Goal: Contribute content: Contribute content

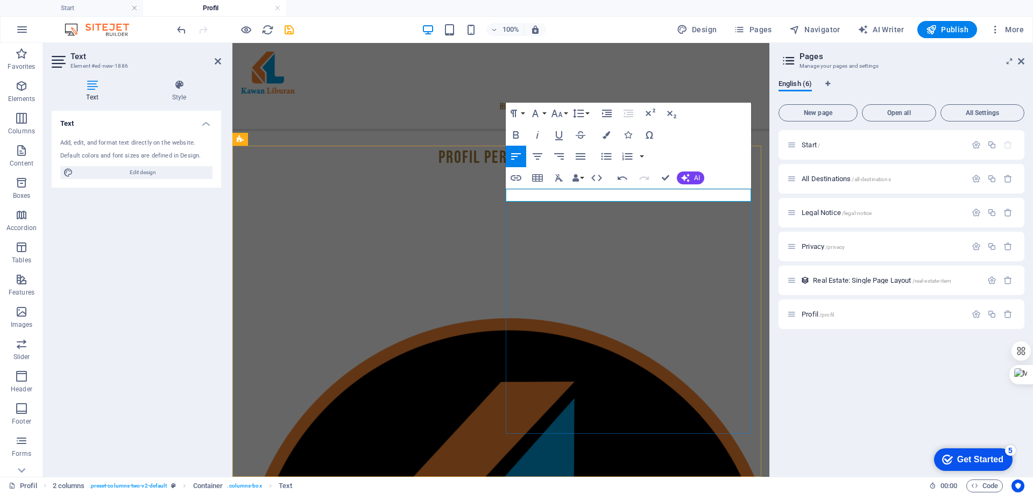
scroll to position [130, 0]
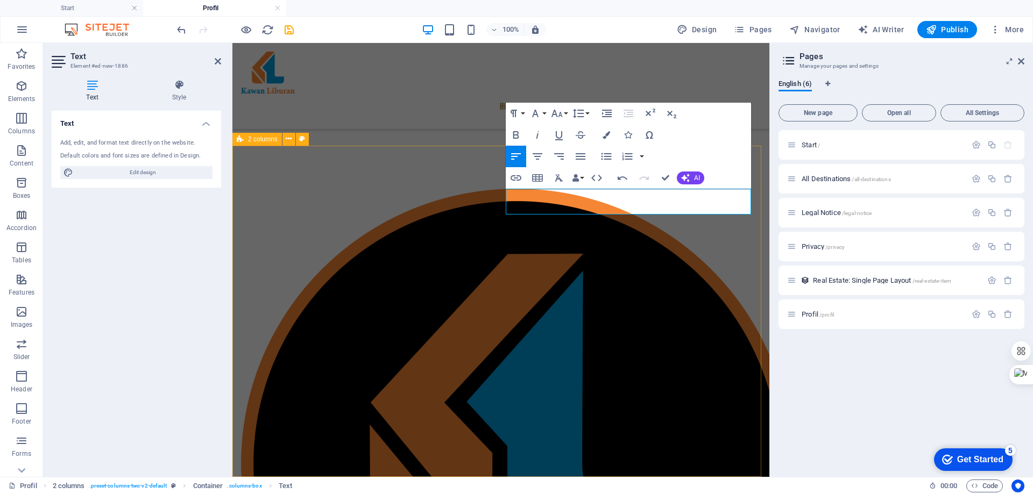
drag, startPoint x: 596, startPoint y: 199, endPoint x: 503, endPoint y: 201, distance: 92.6
click at [503, 201] on div "Nama Merek Dagang" at bounding box center [500, 481] width 537 height 671
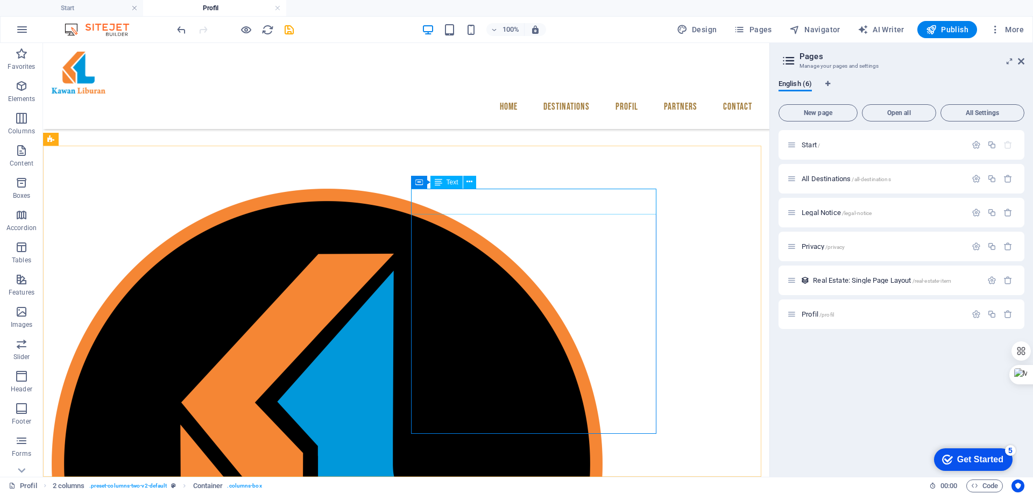
click at [445, 184] on div "Text" at bounding box center [446, 182] width 32 height 13
click at [473, 183] on button at bounding box center [469, 182] width 13 height 13
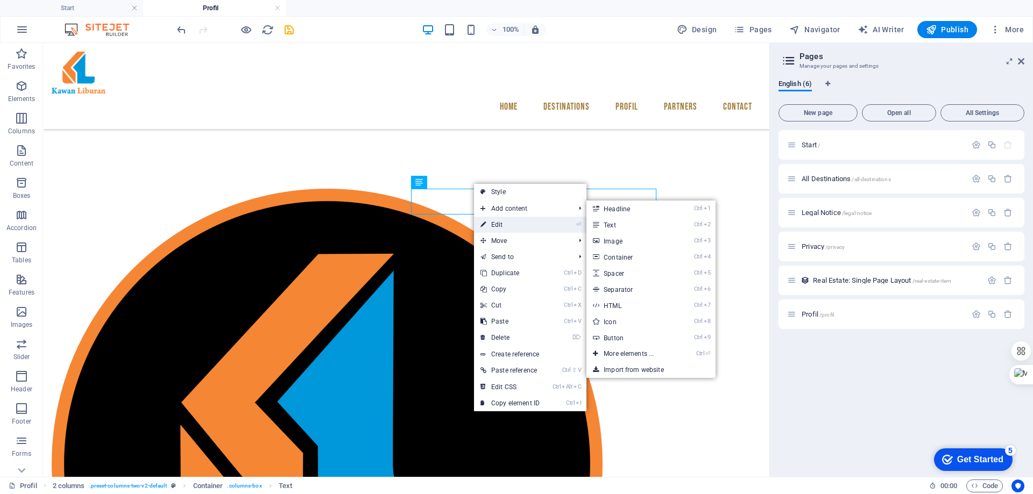
click at [525, 220] on link "⏎ Edit" at bounding box center [510, 225] width 72 height 16
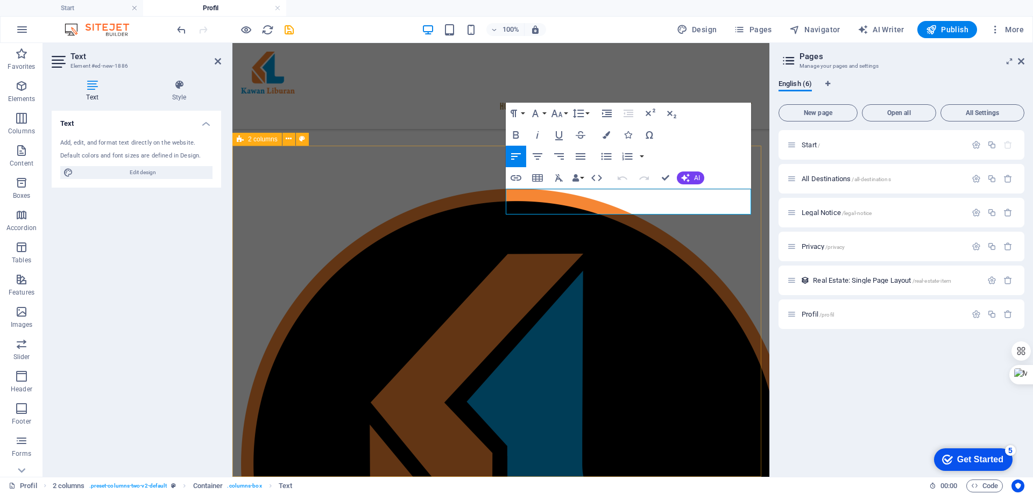
drag, startPoint x: 586, startPoint y: 192, endPoint x: 491, endPoint y: 189, distance: 94.7
click at [491, 189] on div "Nama Merek Dagang" at bounding box center [500, 481] width 537 height 671
click at [546, 112] on button "Font Family" at bounding box center [537, 114] width 20 height 22
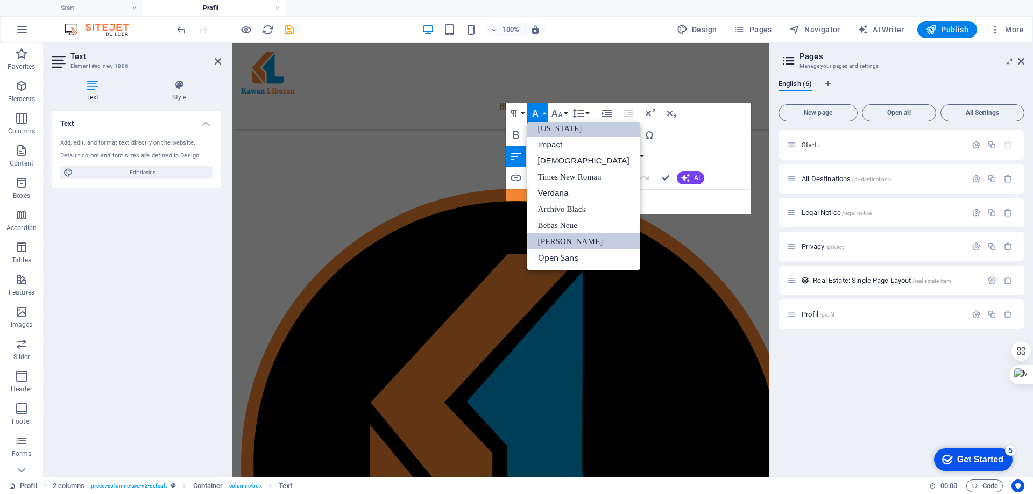
scroll to position [22, 0]
click at [577, 150] on link "Impact" at bounding box center [583, 145] width 113 height 16
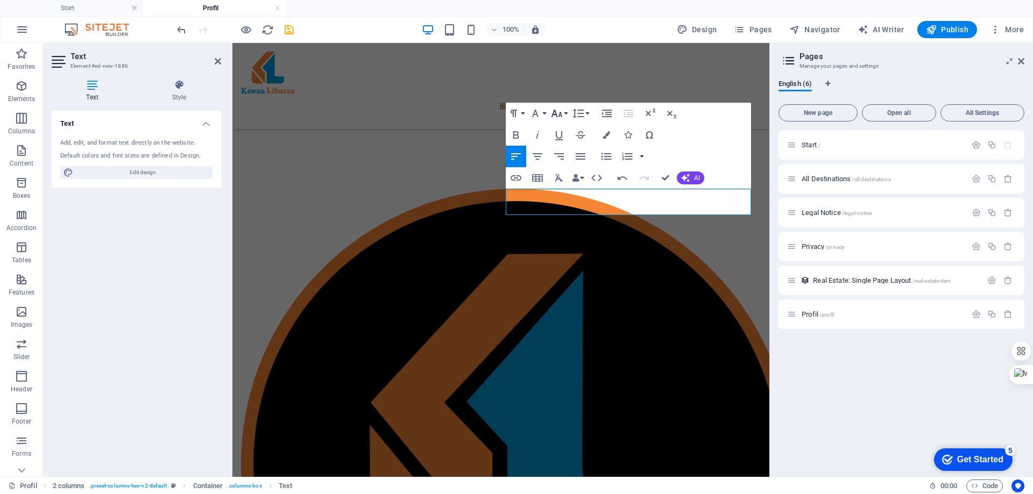
click at [557, 115] on icon "button" at bounding box center [556, 113] width 13 height 13
click at [563, 250] on link "24" at bounding box center [568, 247] width 39 height 16
drag, startPoint x: 561, startPoint y: 110, endPoint x: 567, endPoint y: 124, distance: 15.2
click at [562, 111] on icon "button" at bounding box center [556, 113] width 13 height 13
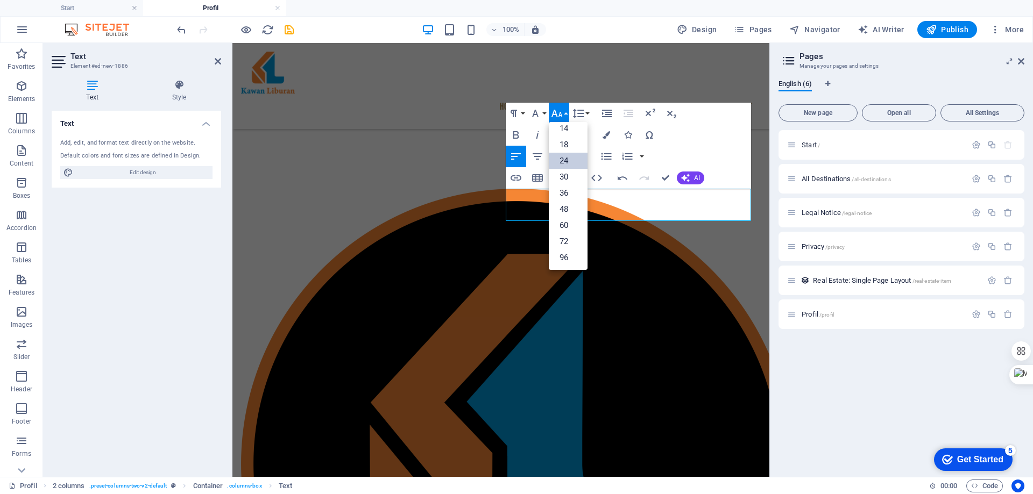
scroll to position [87, 0]
click at [571, 239] on link "72" at bounding box center [568, 242] width 39 height 16
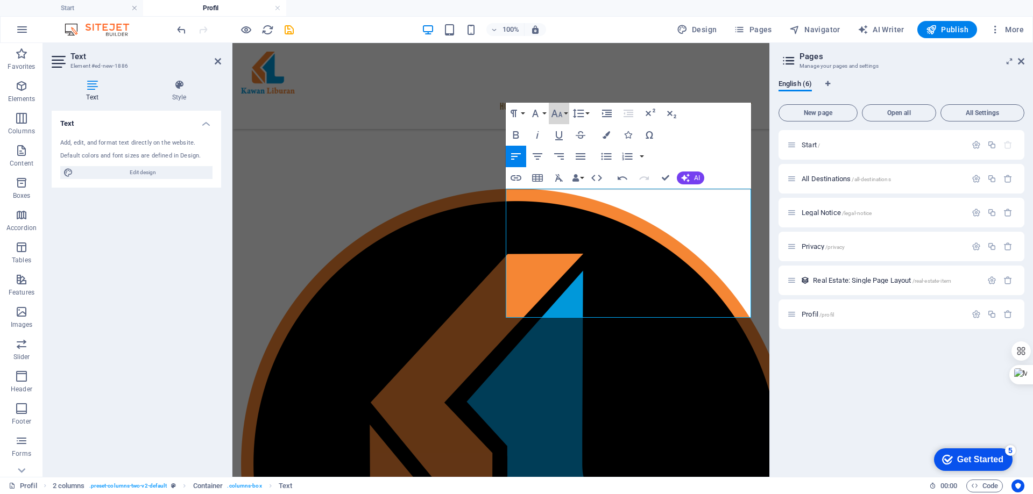
drag, startPoint x: 561, startPoint y: 117, endPoint x: 566, endPoint y: 131, distance: 14.5
click at [561, 117] on icon "button" at bounding box center [556, 113] width 13 height 13
click at [576, 225] on link "60" at bounding box center [568, 225] width 39 height 16
click at [562, 111] on icon "button" at bounding box center [556, 113] width 13 height 13
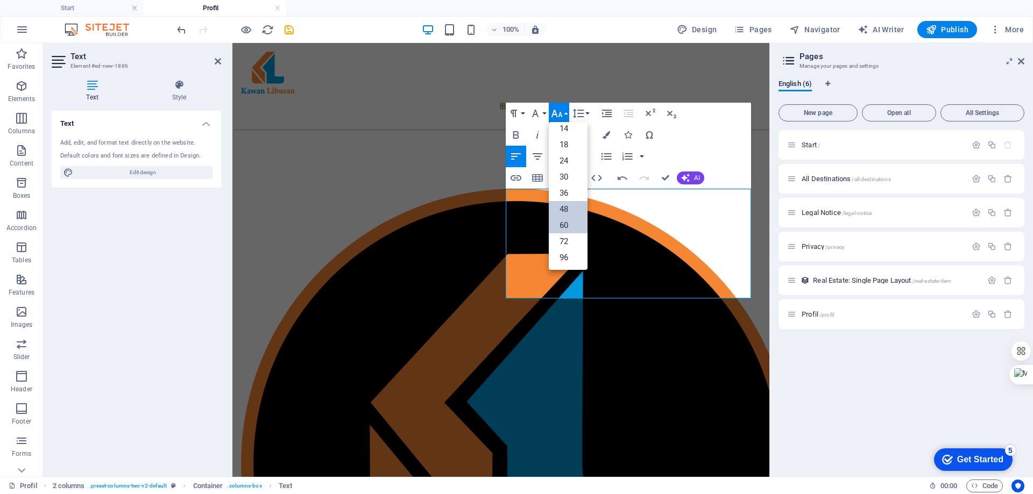
click at [571, 202] on link "48" at bounding box center [568, 209] width 39 height 16
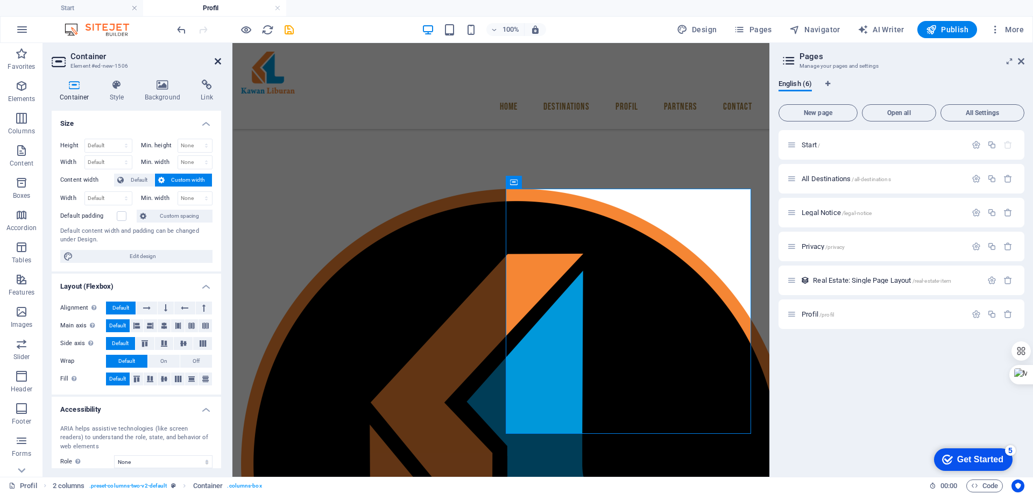
click at [218, 60] on icon at bounding box center [218, 61] width 6 height 9
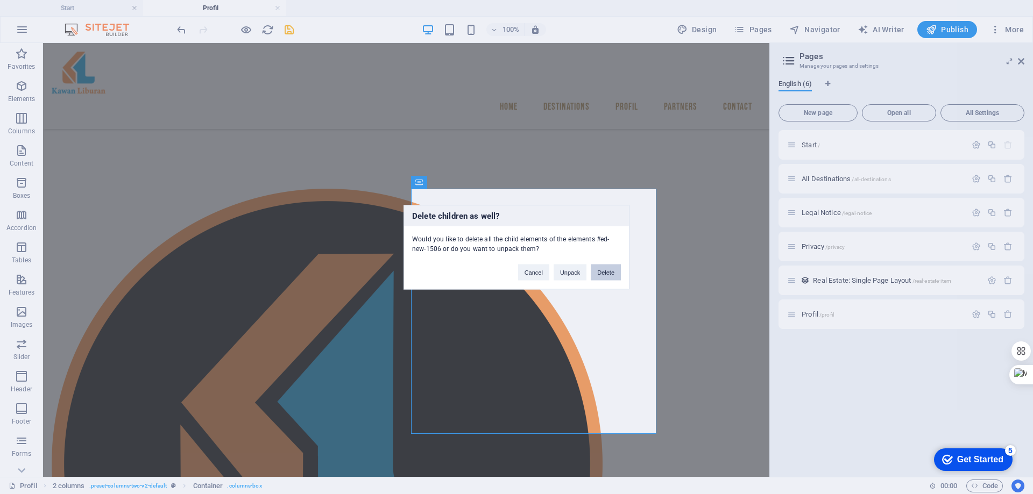
click at [605, 272] on button "Delete" at bounding box center [606, 272] width 30 height 16
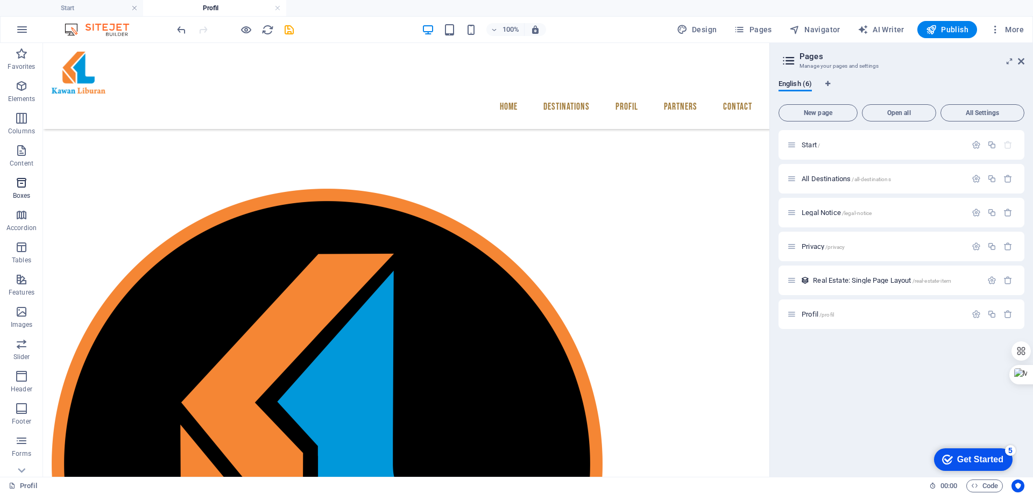
click at [19, 181] on icon "button" at bounding box center [21, 182] width 13 height 13
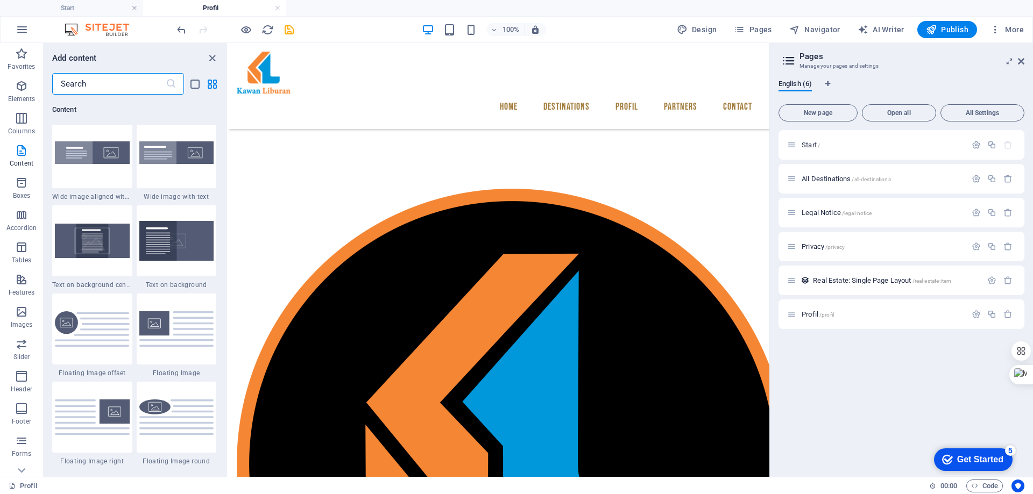
scroll to position [2053, 0]
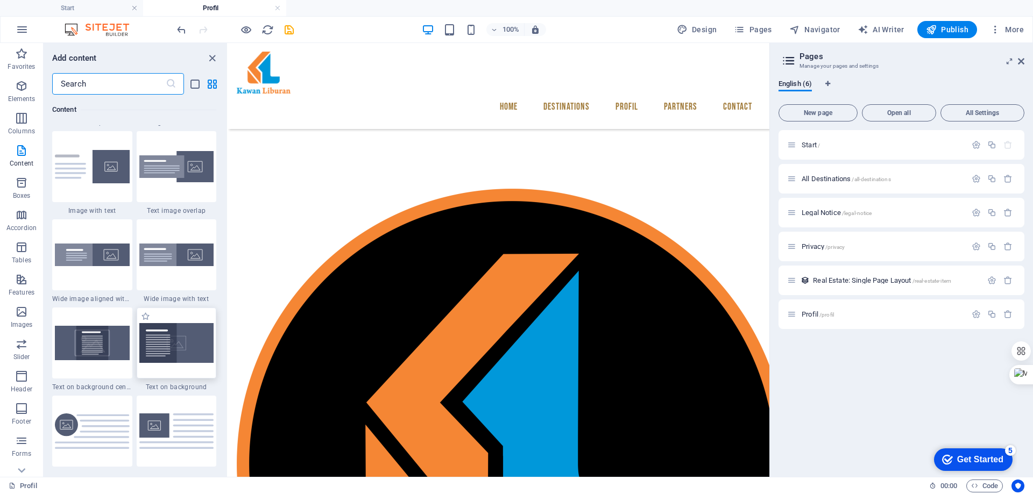
click at [158, 345] on img at bounding box center [176, 343] width 75 height 40
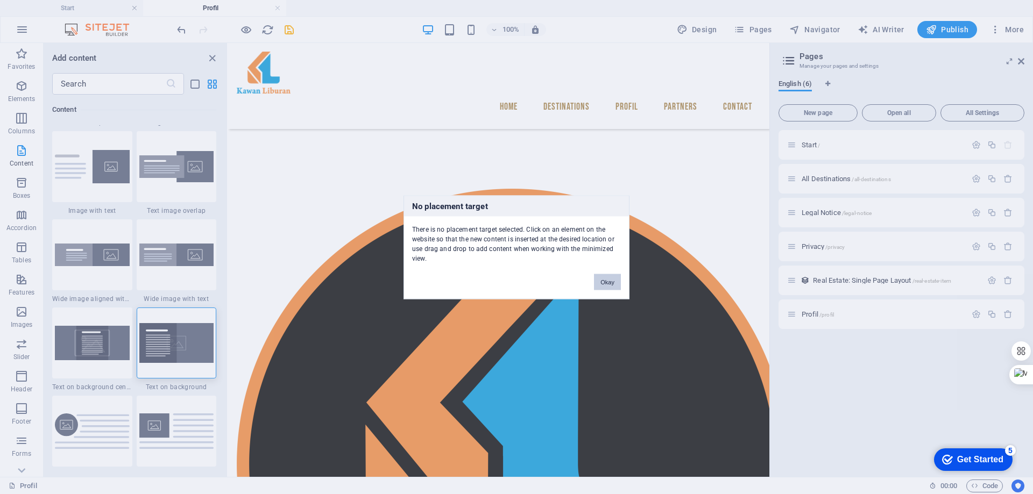
click at [601, 278] on button "Okay" at bounding box center [607, 282] width 27 height 16
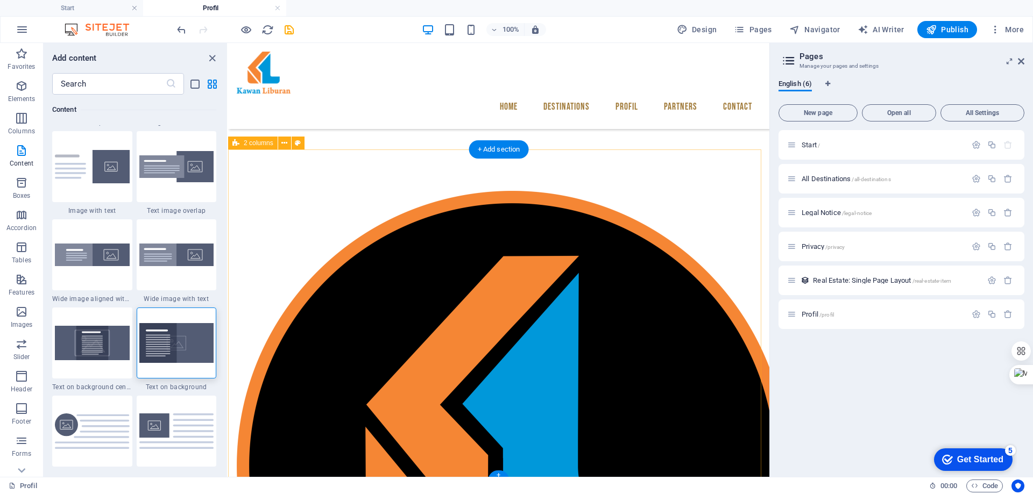
scroll to position [130, 0]
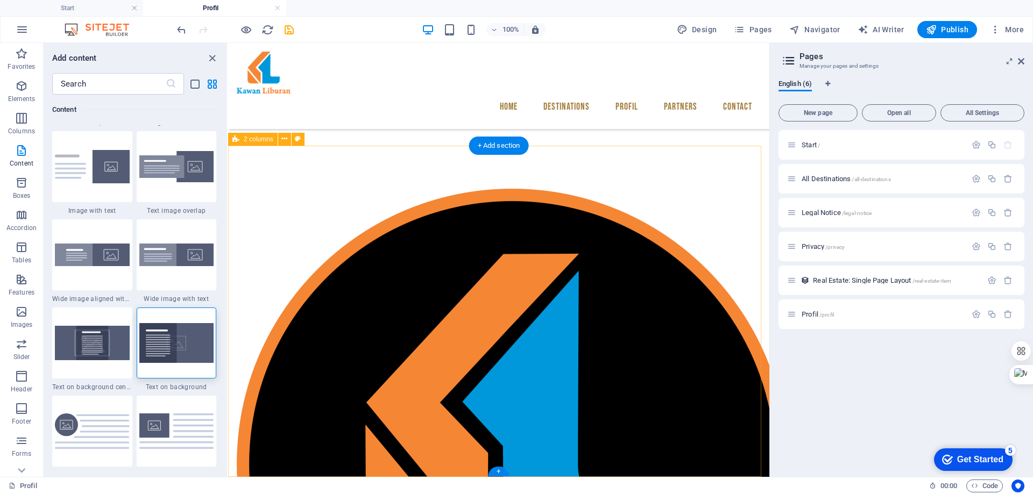
click at [567, 283] on div at bounding box center [498, 464] width 541 height 637
click at [570, 299] on div at bounding box center [498, 464] width 541 height 637
select select "rem"
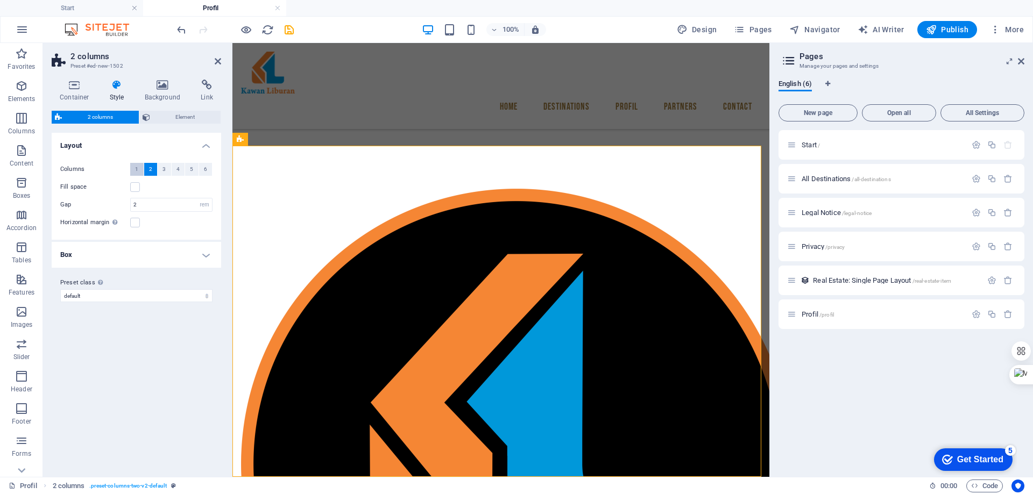
click at [137, 171] on span "1" at bounding box center [136, 169] width 3 height 13
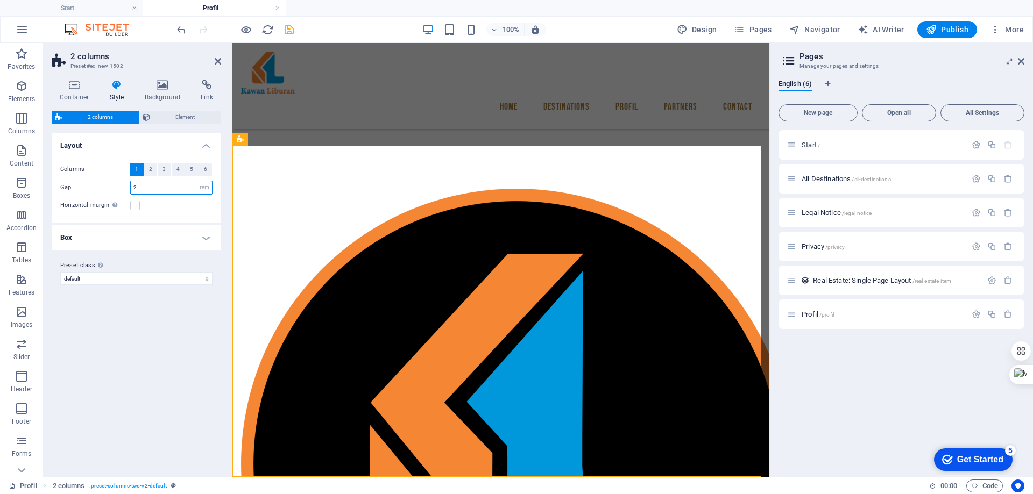
drag, startPoint x: 162, startPoint y: 188, endPoint x: 110, endPoint y: 188, distance: 52.2
click at [110, 188] on div "Gap 2 px rem % vw vh" at bounding box center [136, 188] width 152 height 14
click at [713, 138] on div "Profil Perusahaan" at bounding box center [500, 29] width 537 height 232
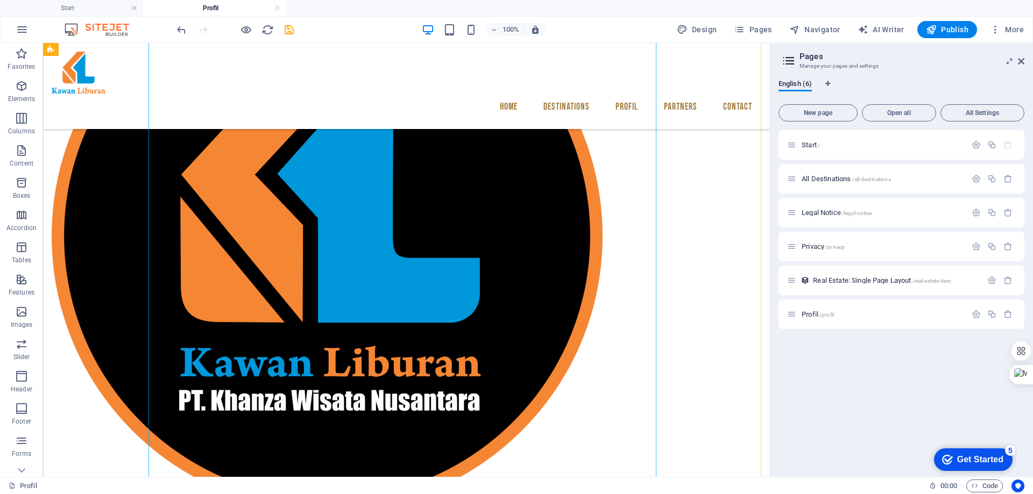
scroll to position [392, 0]
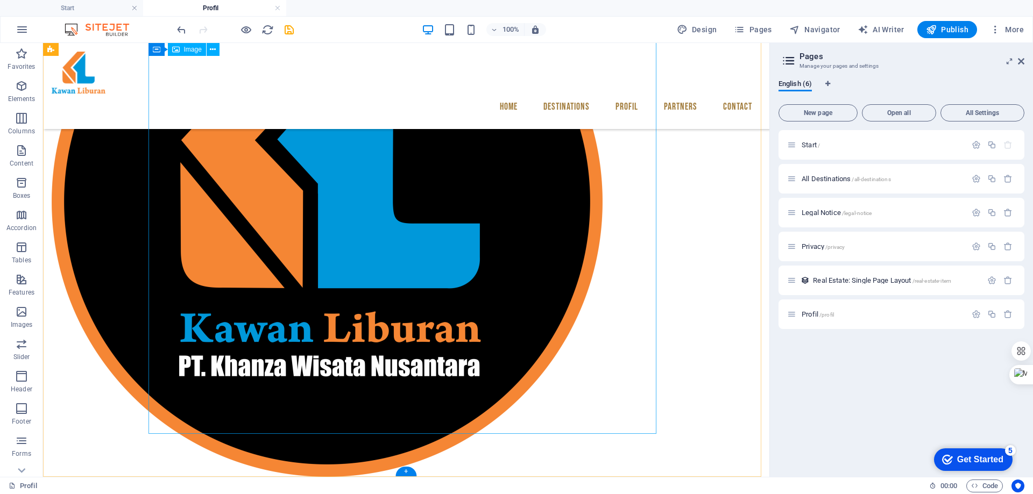
click at [560, 408] on figure at bounding box center [306, 201] width 508 height 551
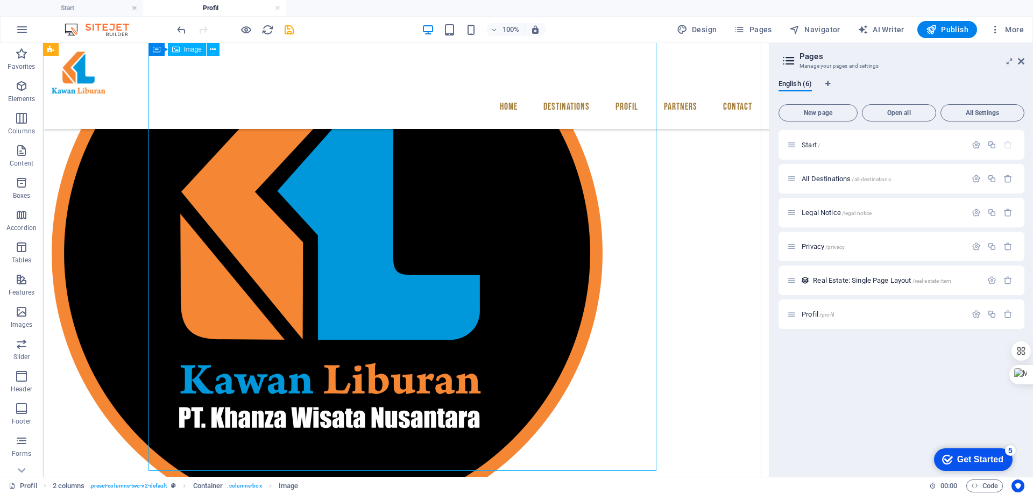
scroll to position [285, 0]
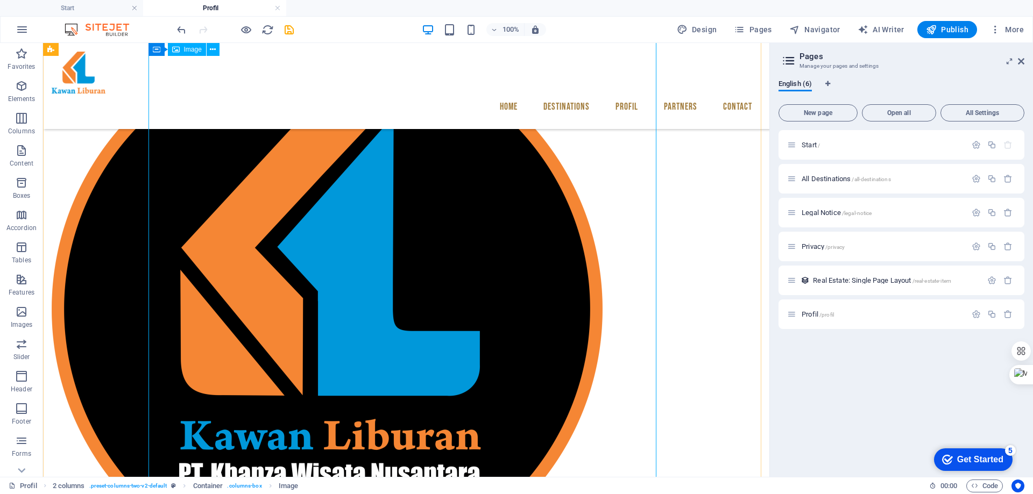
click at [498, 162] on figure at bounding box center [306, 309] width 508 height 551
click at [246, 154] on figure at bounding box center [306, 309] width 508 height 551
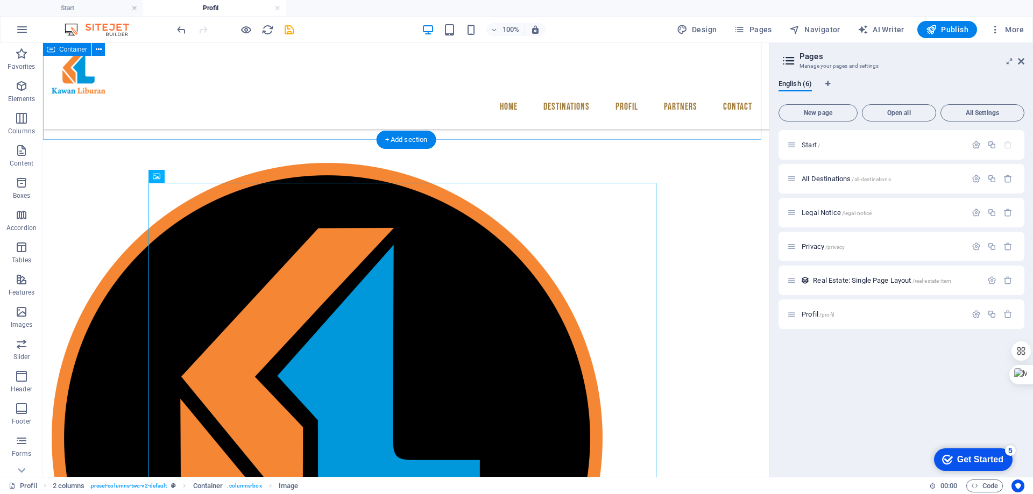
scroll to position [123, 0]
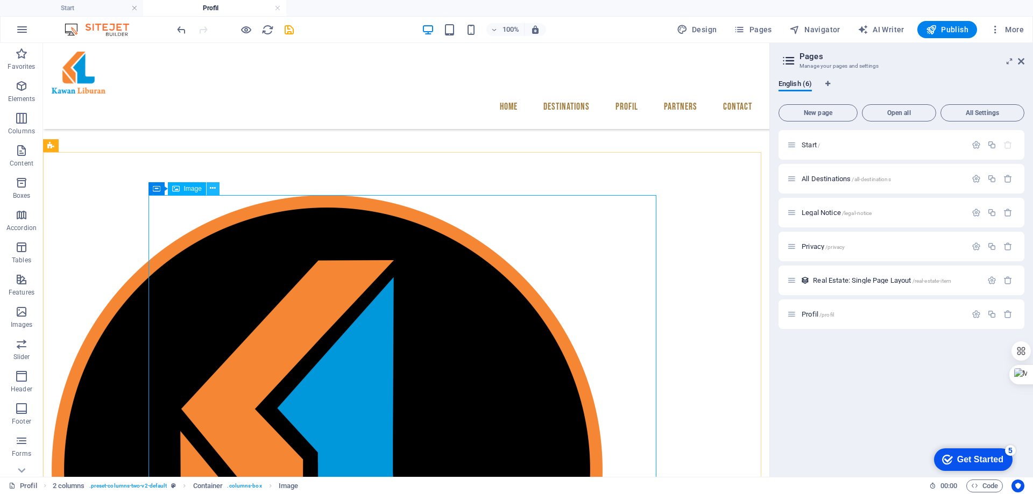
click at [217, 189] on button at bounding box center [213, 188] width 13 height 13
click at [211, 188] on icon at bounding box center [213, 188] width 6 height 11
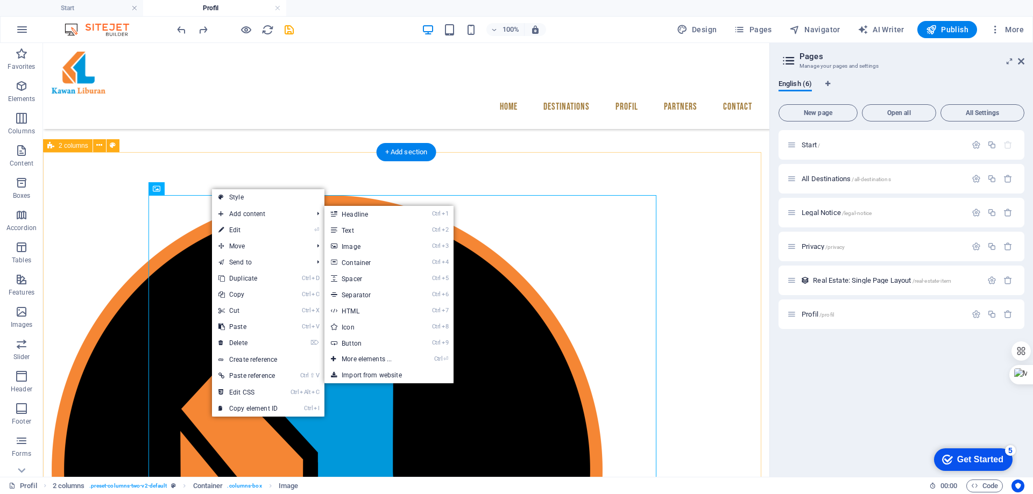
click at [392, 172] on div at bounding box center [406, 470] width 726 height 637
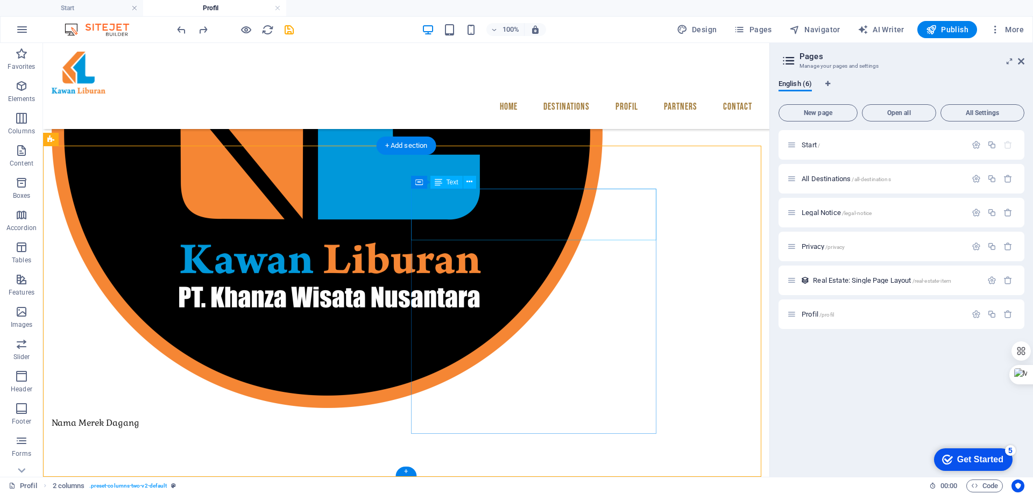
scroll to position [130, 0]
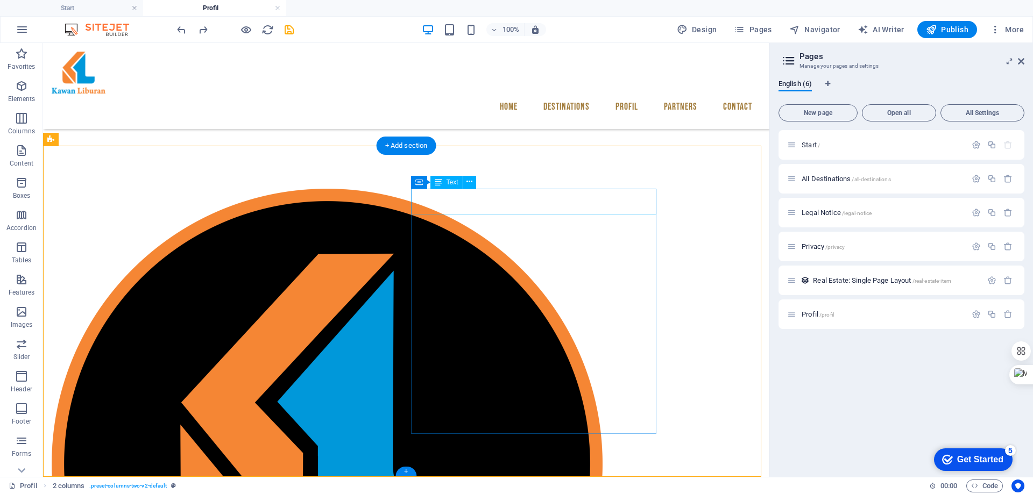
click at [420, 182] on icon at bounding box center [419, 182] width 8 height 13
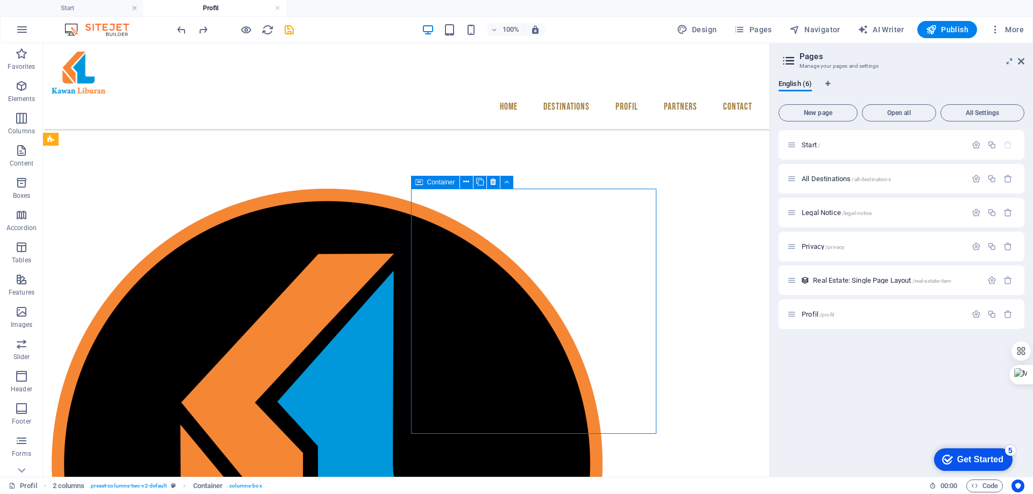
click at [434, 181] on span "Container" at bounding box center [441, 182] width 28 height 6
click at [464, 181] on icon at bounding box center [466, 181] width 6 height 11
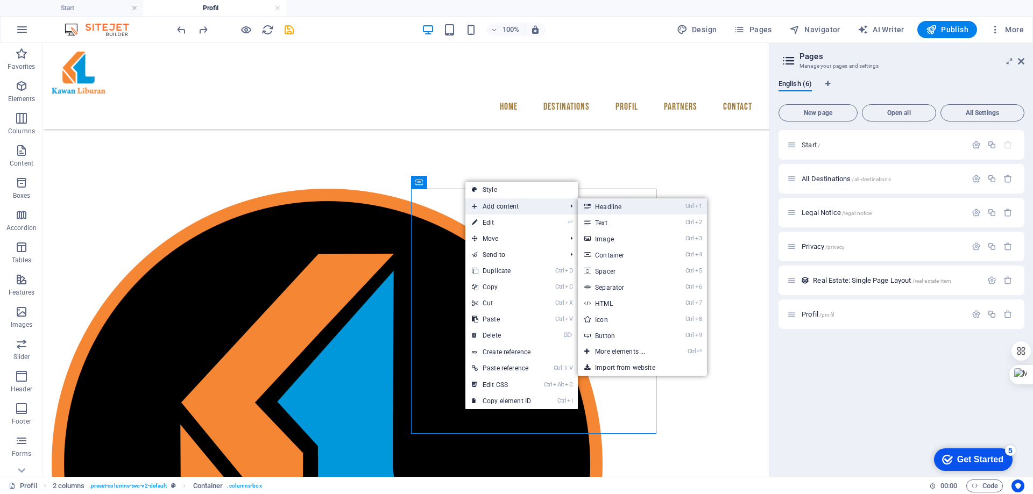
click at [625, 209] on link "Ctrl 1 Headline" at bounding box center [622, 207] width 89 height 16
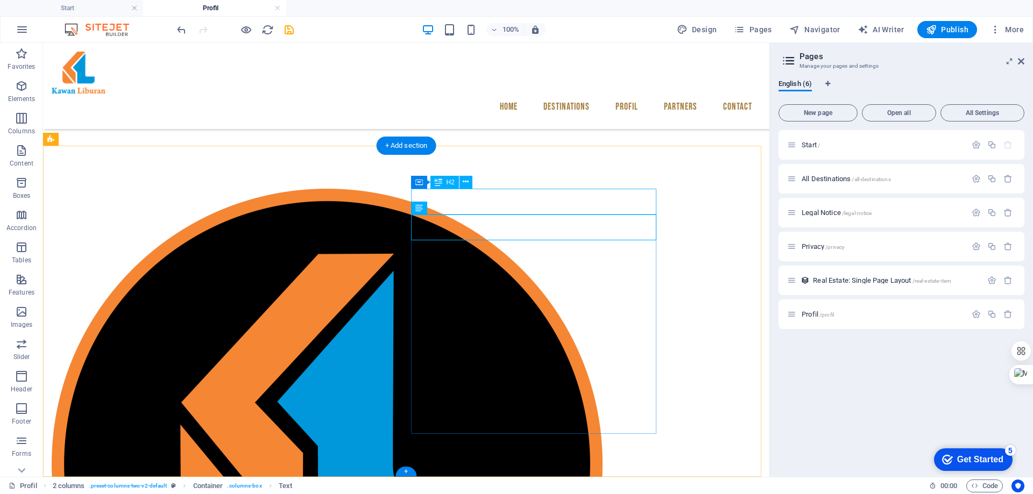
drag, startPoint x: 553, startPoint y: 201, endPoint x: 540, endPoint y: 201, distance: 12.9
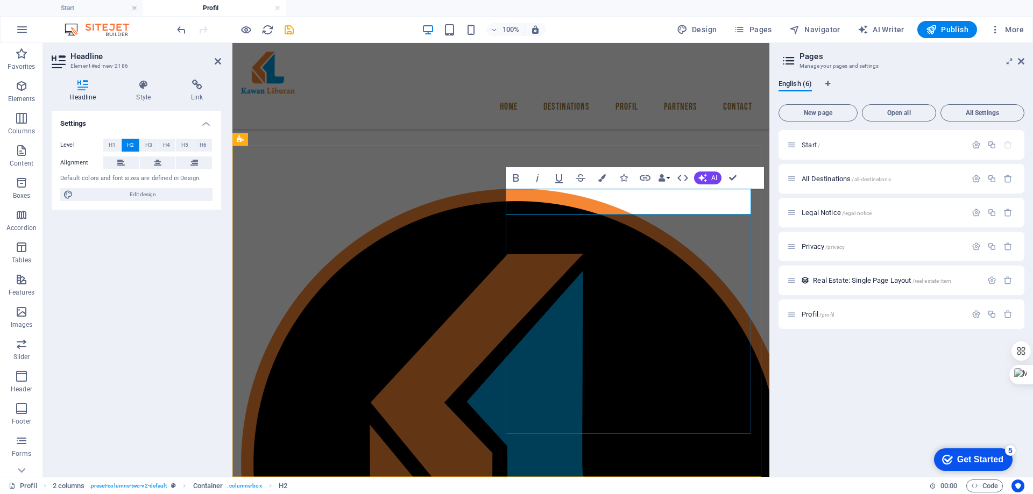
drag, startPoint x: 595, startPoint y: 200, endPoint x: 497, endPoint y: 195, distance: 98.0
click at [497, 195] on div "New headline Nama [PERSON_NAME]" at bounding box center [500, 494] width 537 height 697
drag, startPoint x: 645, startPoint y: 202, endPoint x: 547, endPoint y: 216, distance: 98.9
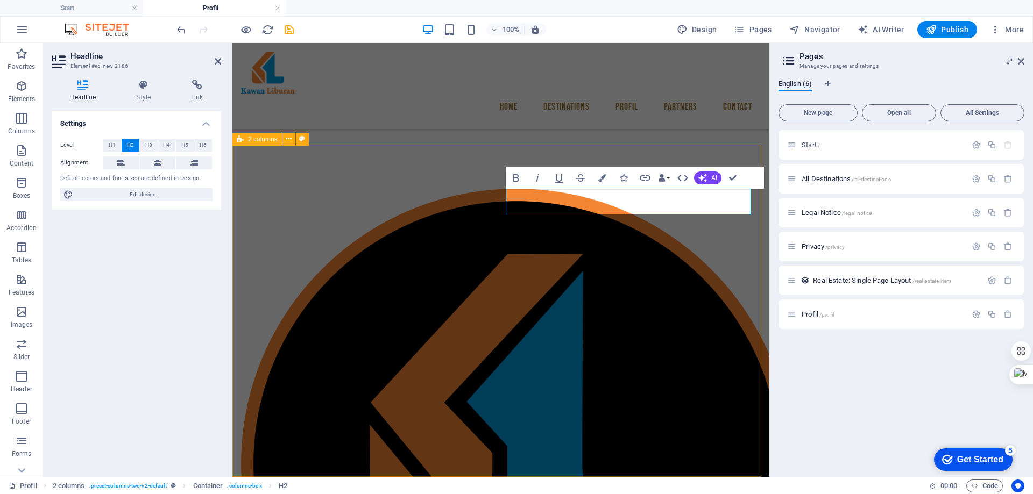
drag, startPoint x: 600, startPoint y: 203, endPoint x: 491, endPoint y: 203, distance: 109.2
click at [491, 203] on div "Nama Brand Nama [PERSON_NAME]" at bounding box center [500, 494] width 537 height 697
click at [514, 178] on icon "button" at bounding box center [516, 178] width 6 height 8
click at [516, 178] on icon "button" at bounding box center [516, 178] width 6 height 8
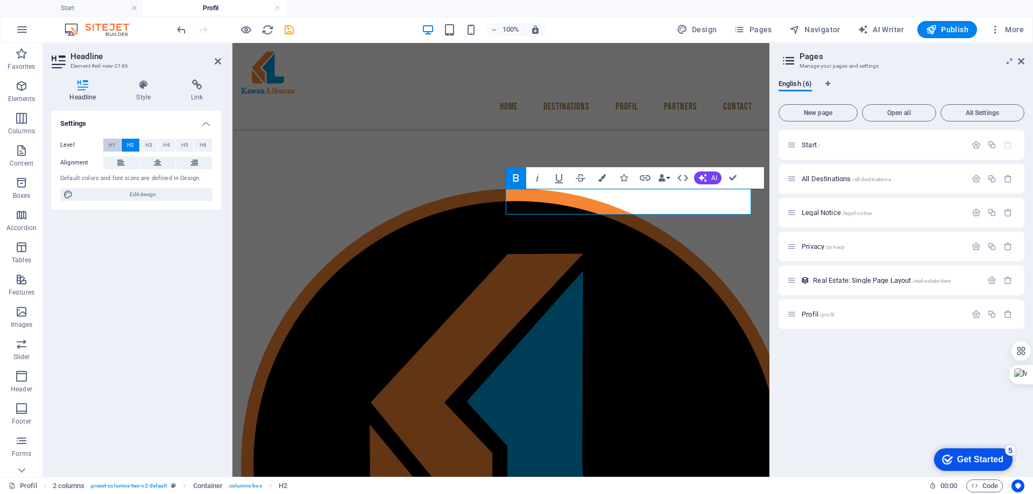
click at [112, 142] on span "H1" at bounding box center [112, 145] width 7 height 13
drag, startPoint x: 608, startPoint y: 206, endPoint x: 499, endPoint y: 195, distance: 109.7
click at [492, 197] on div "Nama Brand Nama [PERSON_NAME]" at bounding box center [500, 498] width 537 height 704
click at [667, 178] on button "Data Bindings" at bounding box center [663, 178] width 15 height 22
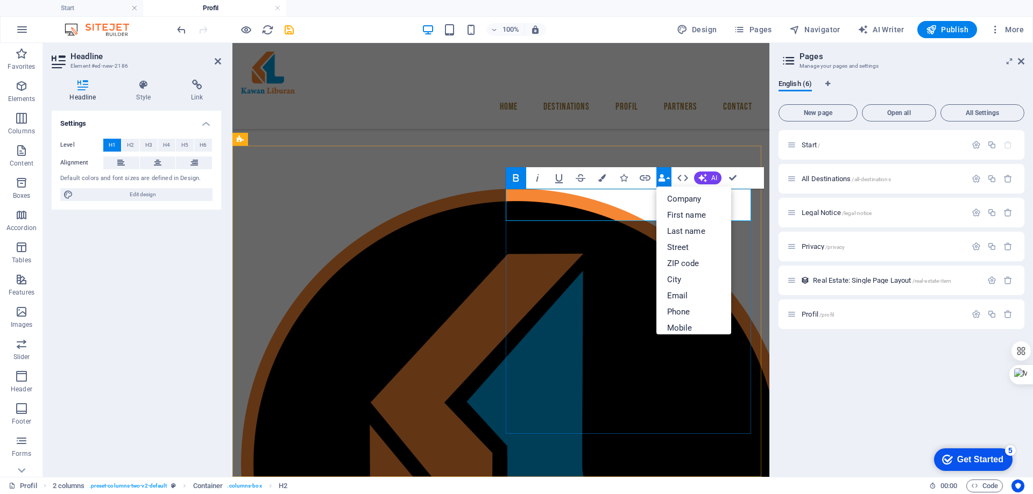
drag, startPoint x: 605, startPoint y: 200, endPoint x: 501, endPoint y: 200, distance: 103.3
click at [496, 200] on div "Nama Brand Nama [PERSON_NAME]" at bounding box center [500, 498] width 537 height 704
drag, startPoint x: 611, startPoint y: 202, endPoint x: 493, endPoint y: 202, distance: 117.8
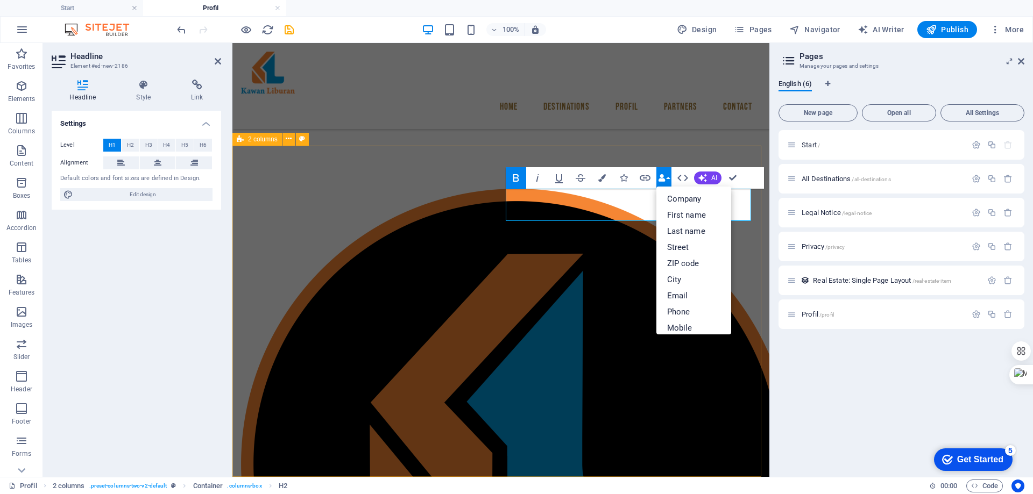
click at [493, 202] on div "Nama Brand Nama [PERSON_NAME]" at bounding box center [500, 498] width 537 height 704
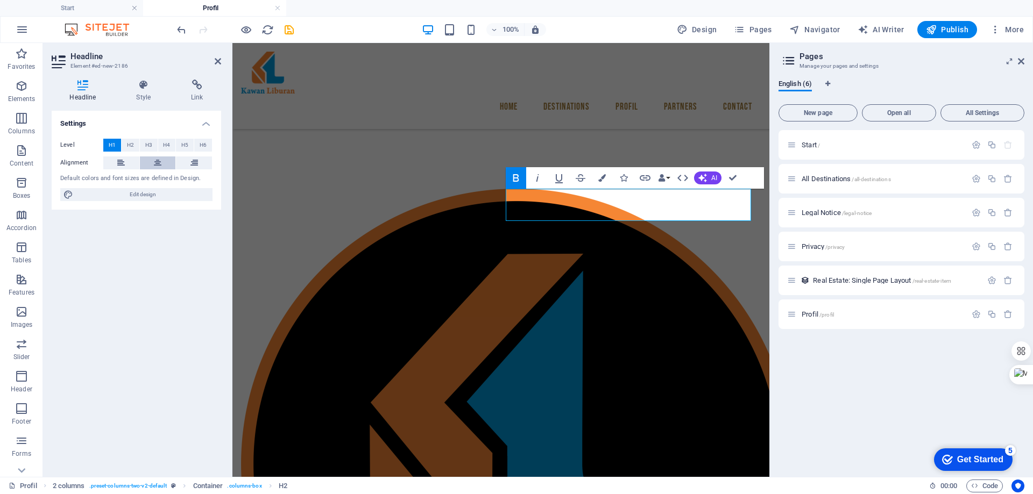
click at [156, 160] on icon at bounding box center [158, 163] width 8 height 13
click at [141, 86] on icon at bounding box center [143, 85] width 51 height 11
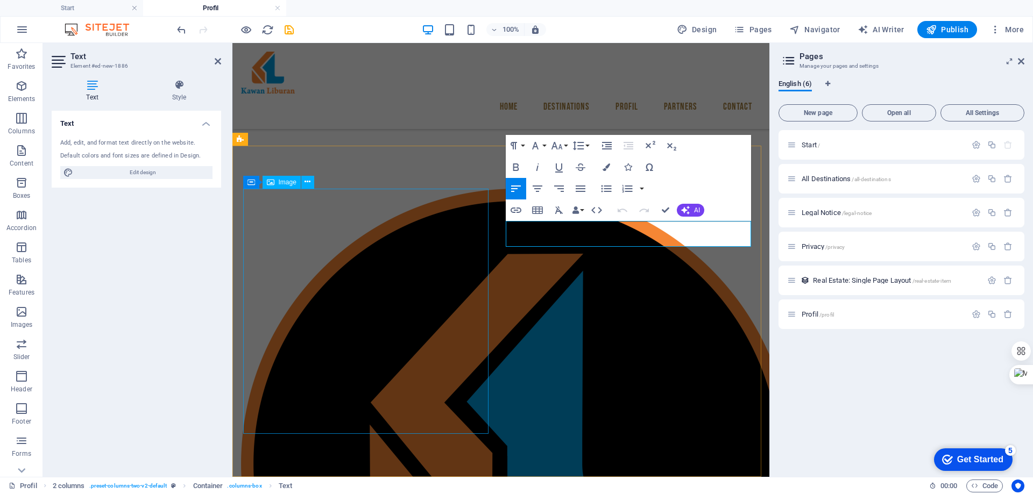
drag, startPoint x: 608, startPoint y: 232, endPoint x: 475, endPoint y: 234, distance: 133.4
click at [475, 234] on div "Nama Brand Nama [PERSON_NAME]" at bounding box center [495, 497] width 542 height 721
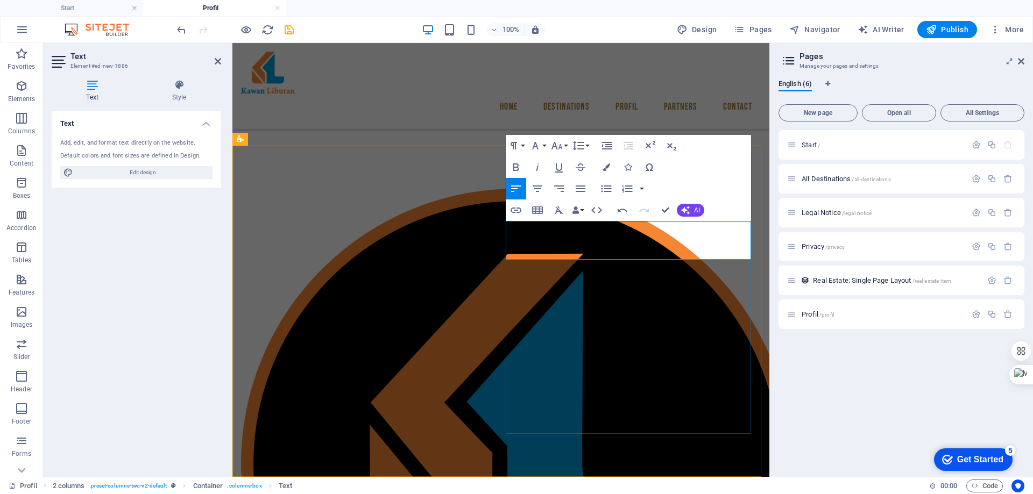
drag, startPoint x: 564, startPoint y: 241, endPoint x: 508, endPoint y: 230, distance: 56.6
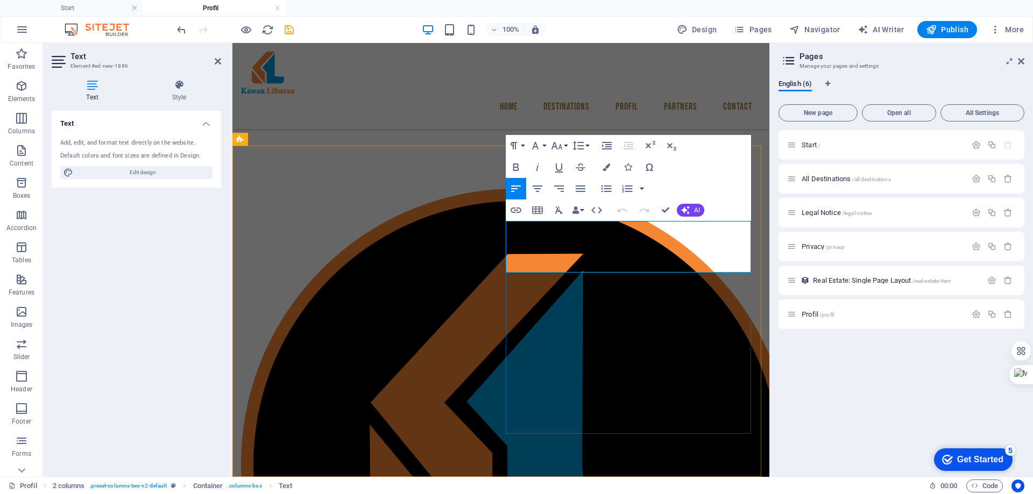
click at [537, 187] on icon "button" at bounding box center [537, 188] width 13 height 13
click at [515, 186] on icon "button" at bounding box center [516, 189] width 10 height 6
click at [582, 187] on icon "button" at bounding box center [580, 188] width 13 height 13
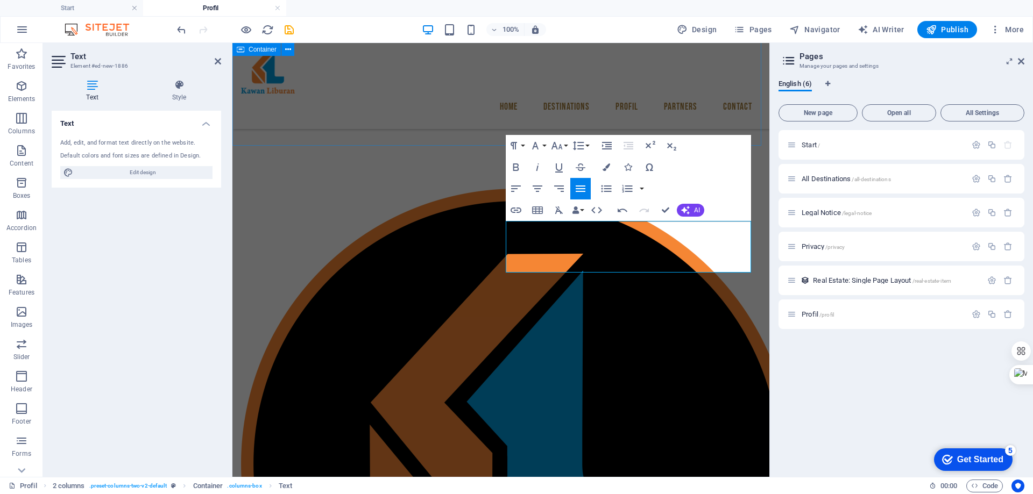
click at [438, 114] on div "Profil Perusahaan" at bounding box center [500, 29] width 537 height 232
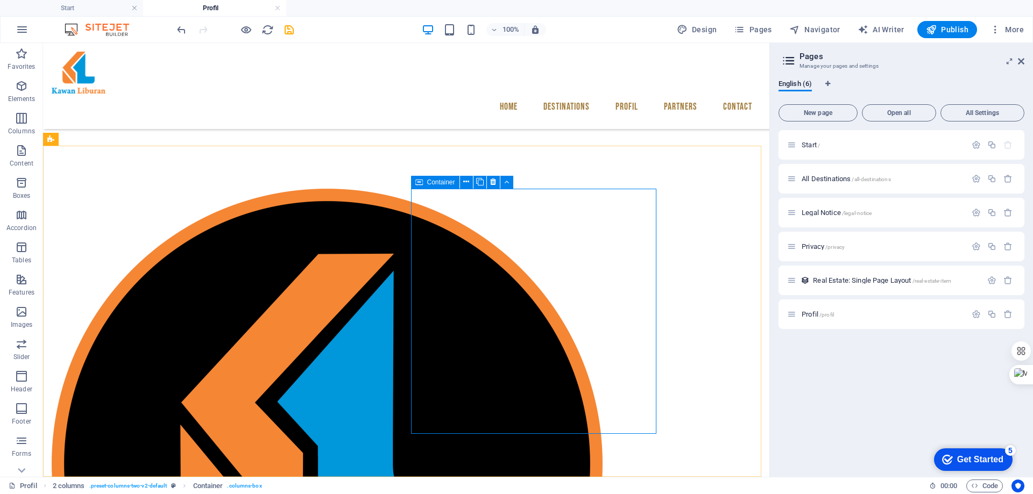
click at [439, 182] on span "Container" at bounding box center [441, 182] width 28 height 6
click at [467, 182] on icon at bounding box center [466, 181] width 6 height 11
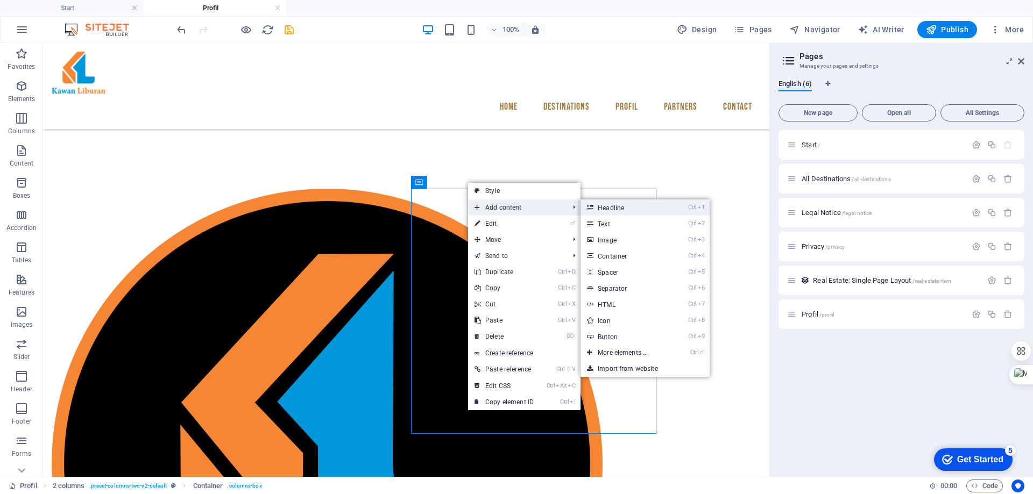
click at [614, 209] on link "Ctrl 1 Headline" at bounding box center [625, 208] width 89 height 16
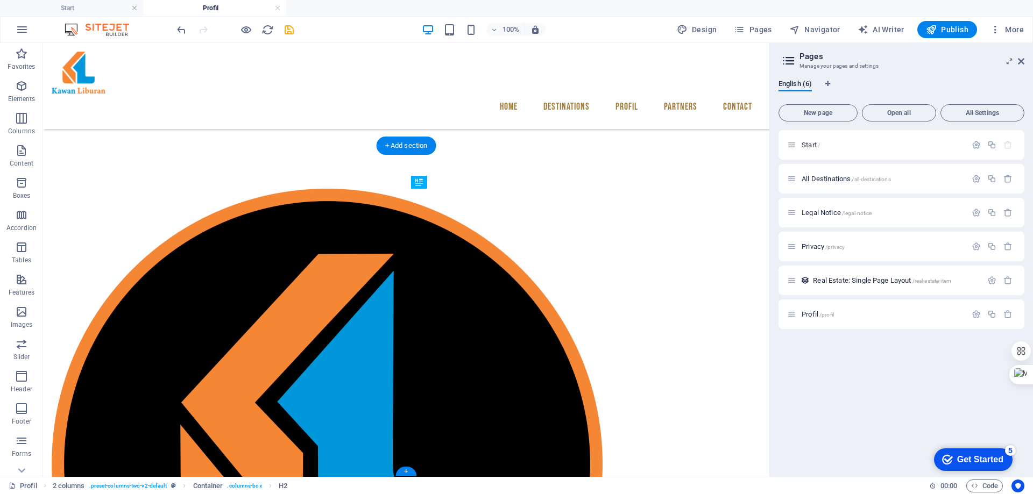
drag, startPoint x: 492, startPoint y: 197, endPoint x: 487, endPoint y: 289, distance: 92.1
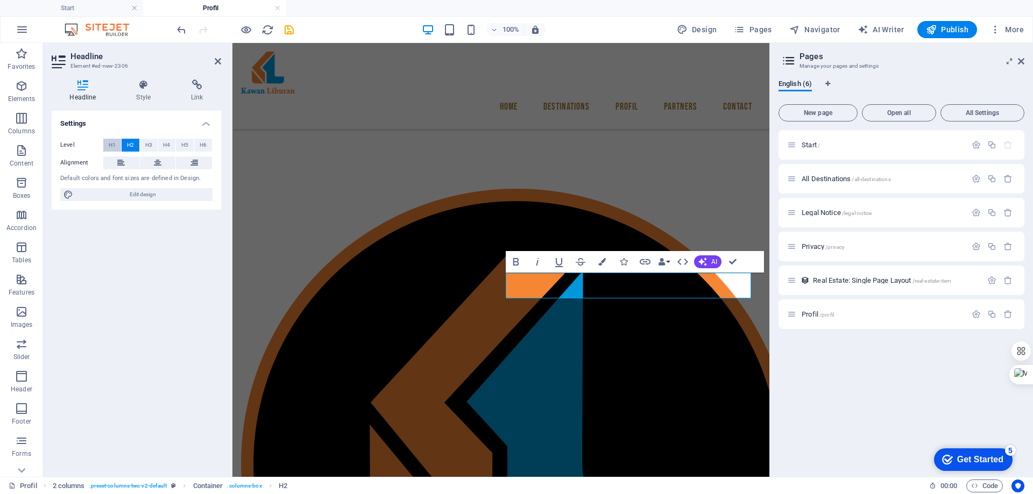
click at [111, 147] on span "H1" at bounding box center [112, 145] width 7 height 13
click at [147, 165] on button at bounding box center [158, 163] width 36 height 13
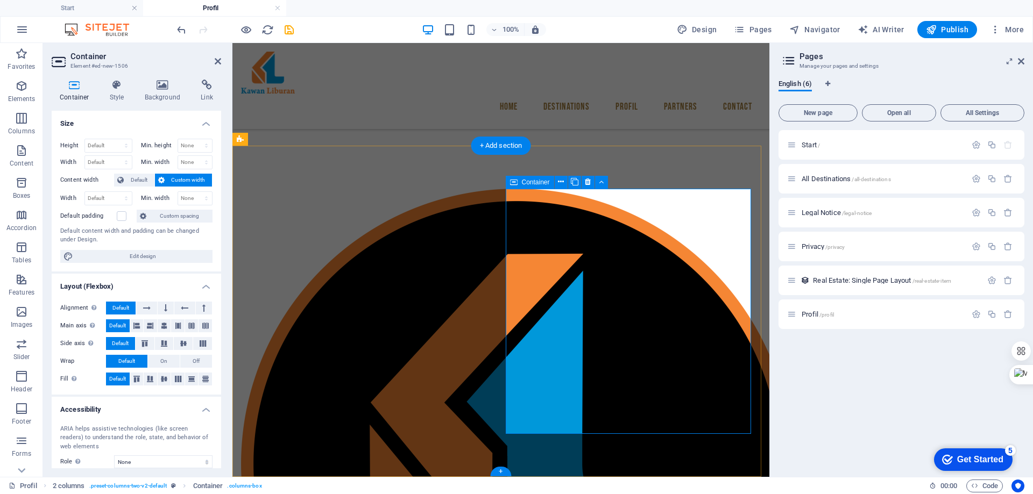
click at [535, 183] on span "Container" at bounding box center [536, 182] width 28 height 6
click at [564, 181] on icon at bounding box center [561, 181] width 6 height 11
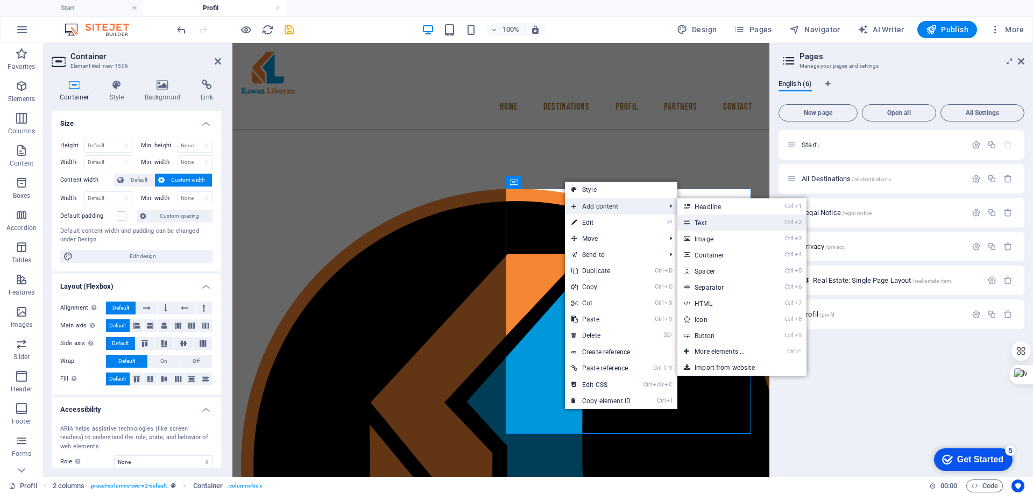
drag, startPoint x: 699, startPoint y: 223, endPoint x: 387, endPoint y: 282, distance: 317.6
click at [699, 223] on link "Ctrl 2 Text" at bounding box center [721, 223] width 89 height 16
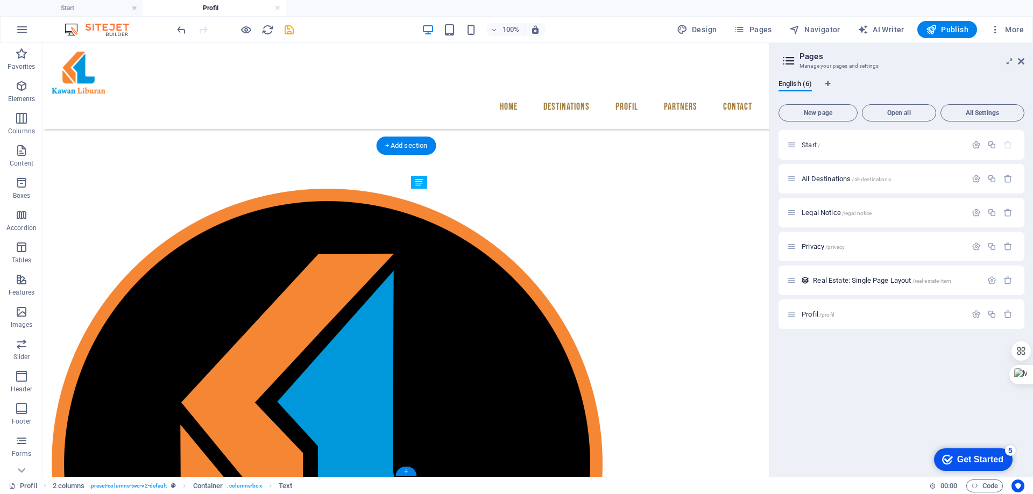
drag, startPoint x: 472, startPoint y: 194, endPoint x: 476, endPoint y: 314, distance: 120.0
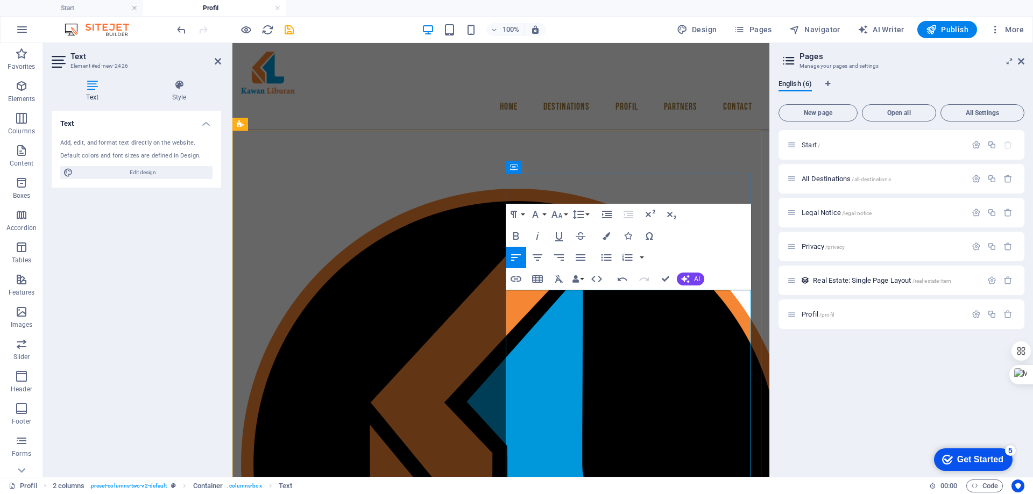
scroll to position [189, 0]
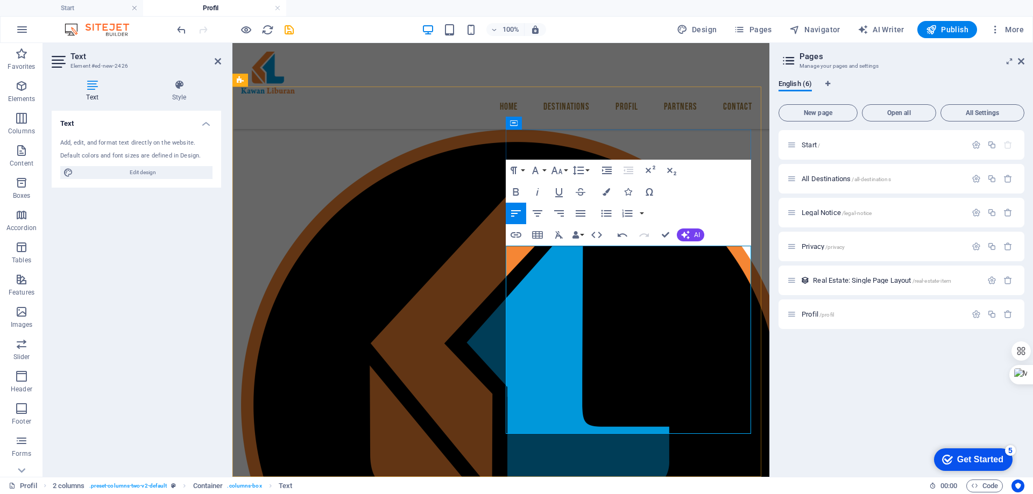
click at [581, 213] on icon "button" at bounding box center [580, 213] width 13 height 13
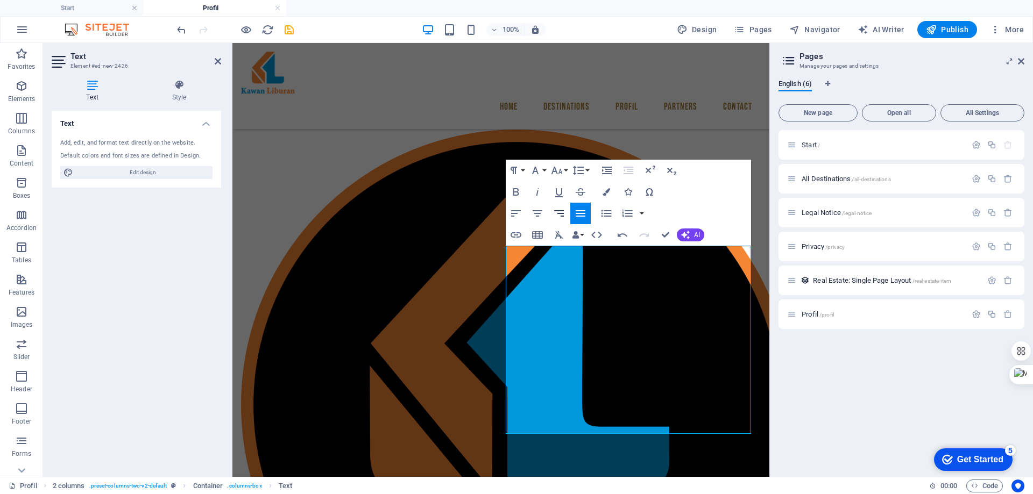
click at [550, 213] on button "Align Right" at bounding box center [559, 214] width 20 height 22
click at [537, 213] on icon "button" at bounding box center [537, 213] width 13 height 13
click at [583, 213] on icon "button" at bounding box center [580, 213] width 13 height 13
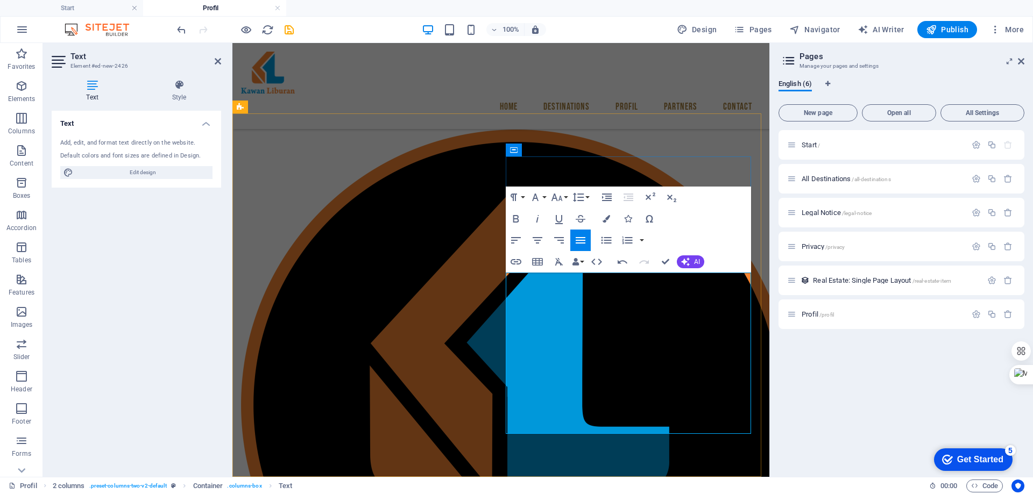
scroll to position [162, 0]
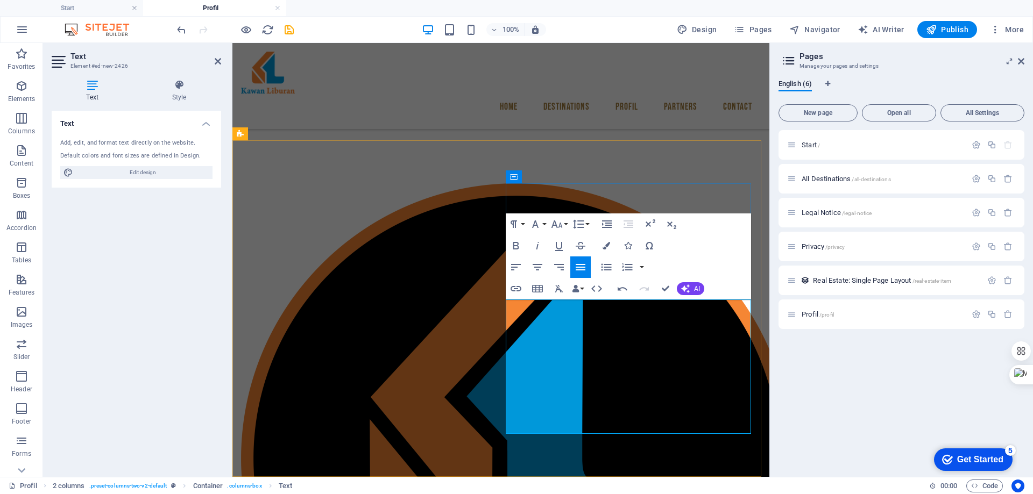
drag, startPoint x: 480, startPoint y: 429, endPoint x: 484, endPoint y: 420, distance: 10.1
click at [480, 429] on div at bounding box center [363, 458] width 245 height 551
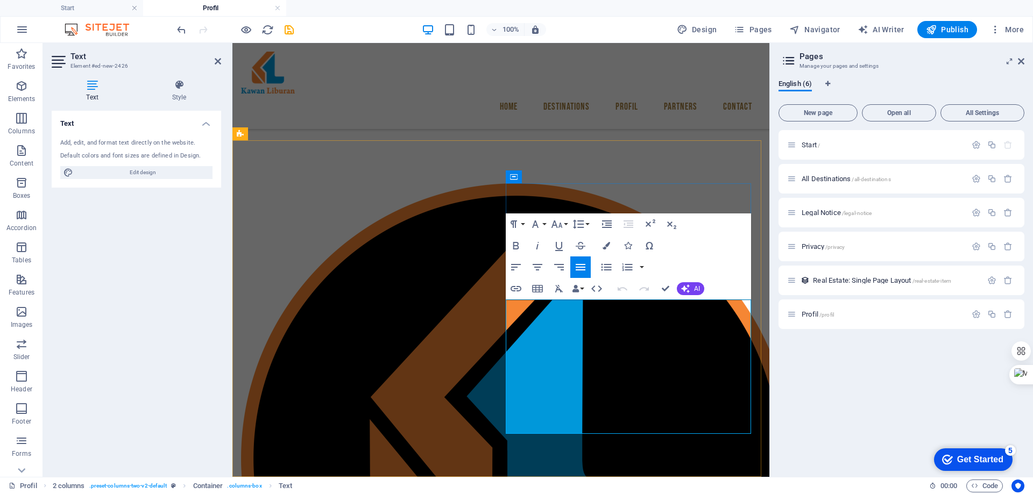
copy p "Kami adalah penyedia jasa layanan wisata yang menawarkan beberapa obyek wisata.…"
drag, startPoint x: 727, startPoint y: 445, endPoint x: 718, endPoint y: 434, distance: 15.0
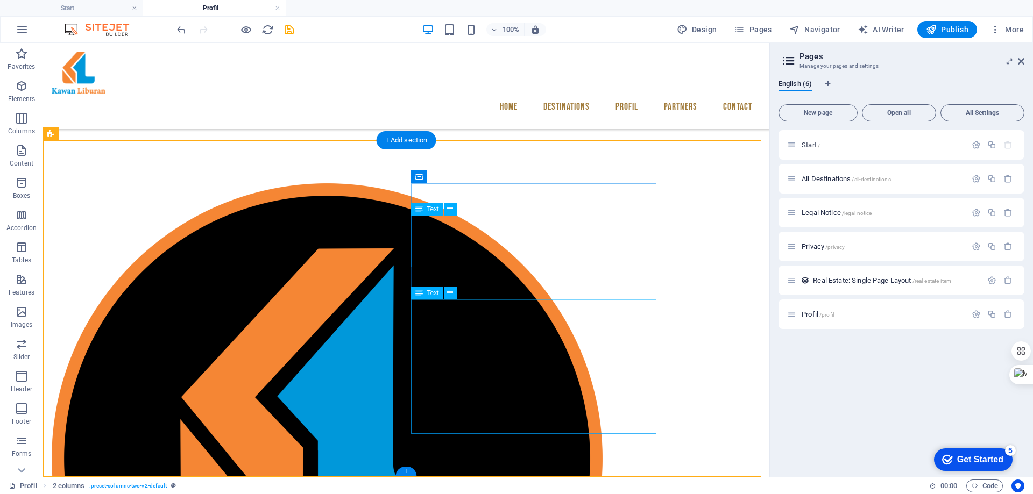
click at [449, 208] on icon at bounding box center [450, 208] width 6 height 11
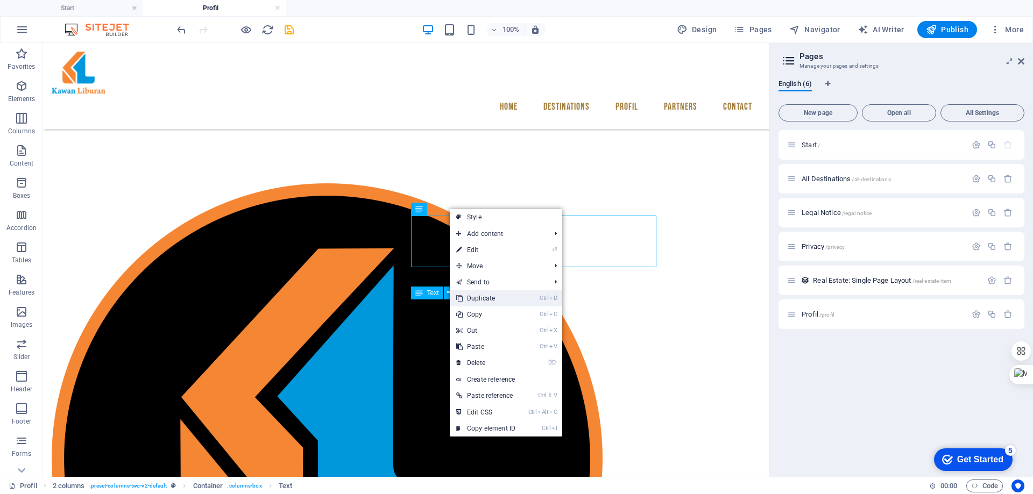
click at [487, 299] on link "Ctrl D Duplicate" at bounding box center [486, 299] width 72 height 16
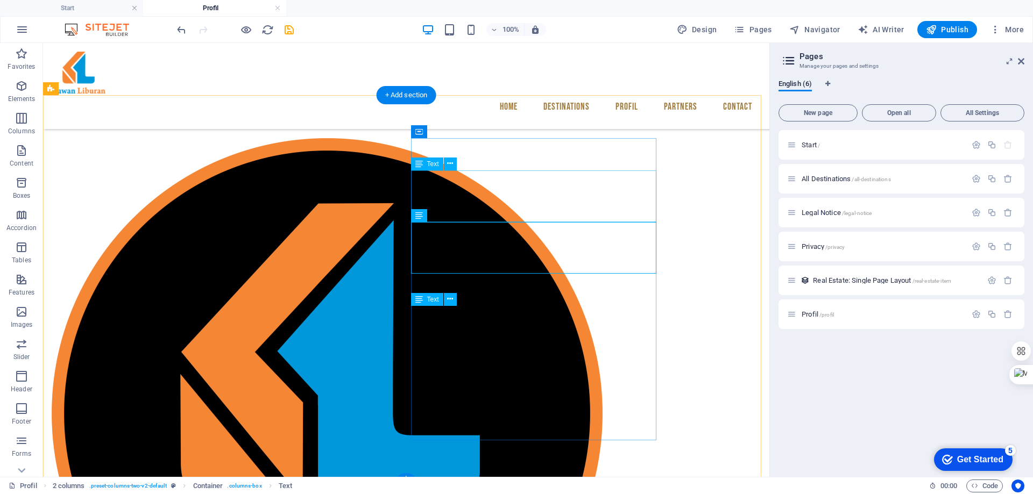
scroll to position [187, 0]
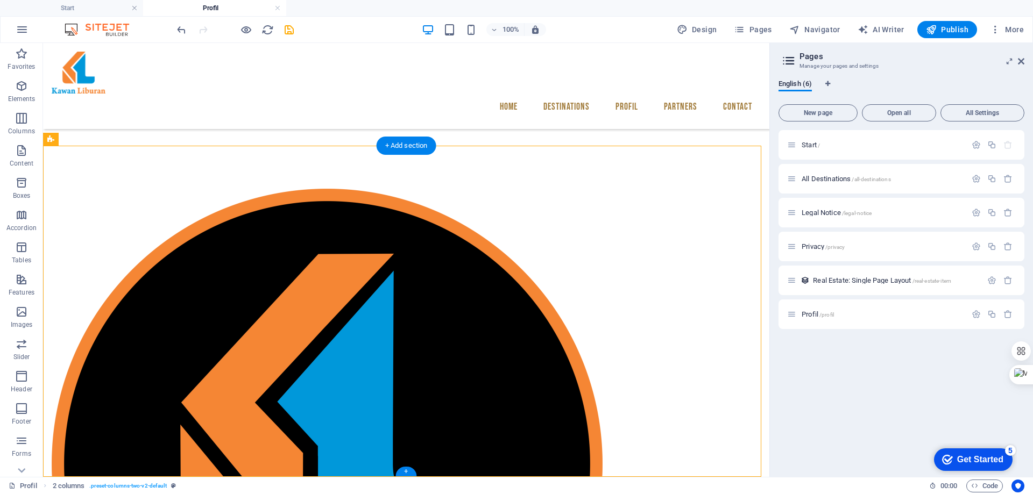
drag, startPoint x: 522, startPoint y: 285, endPoint x: 530, endPoint y: 360, distance: 75.3
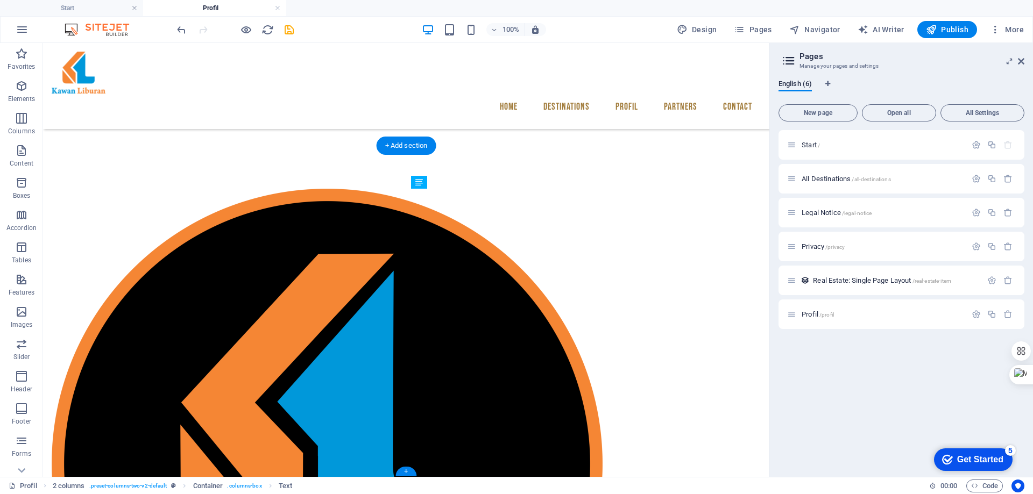
drag, startPoint x: 530, startPoint y: 287, endPoint x: 528, endPoint y: 356, distance: 68.9
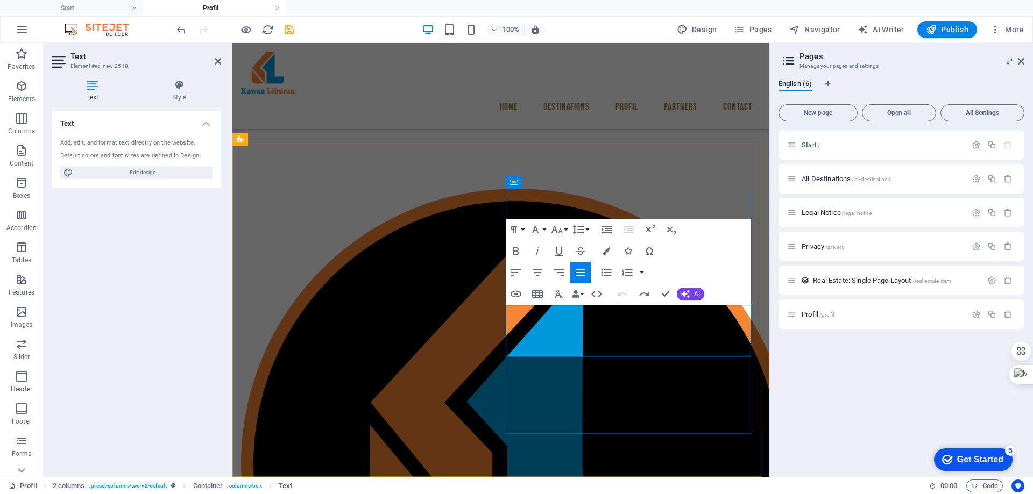
drag, startPoint x: 570, startPoint y: 349, endPoint x: 560, endPoint y: 351, distance: 10.1
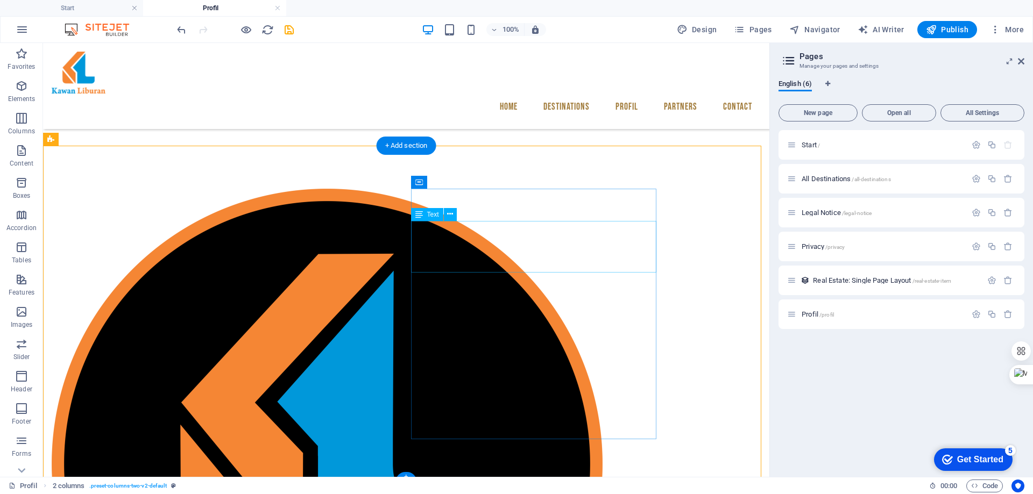
click at [451, 294] on icon at bounding box center [450, 298] width 6 height 11
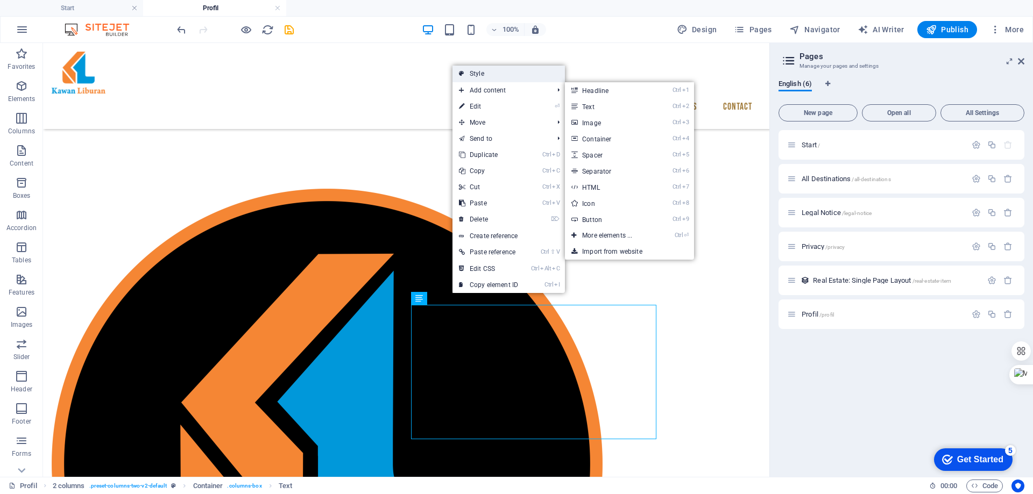
click at [494, 72] on link "Style" at bounding box center [508, 74] width 112 height 16
select select "rem"
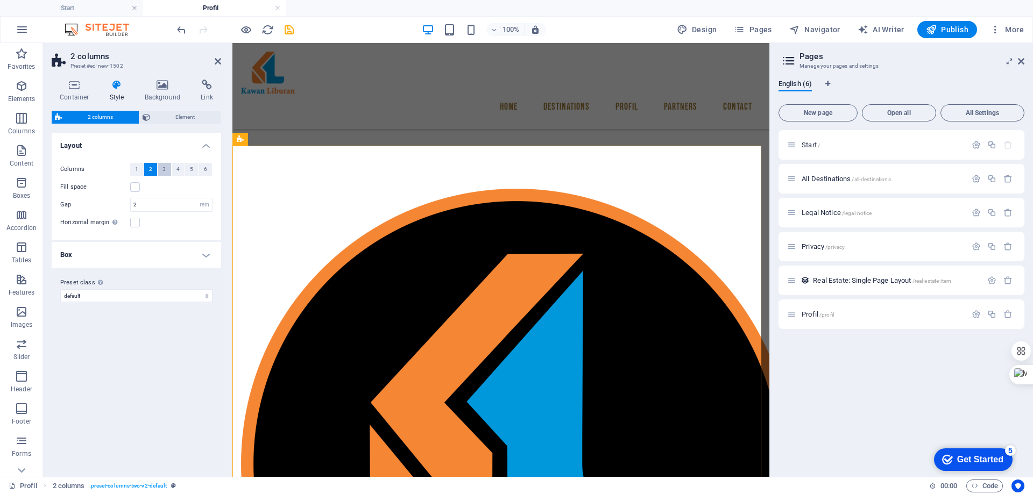
click at [158, 168] on button "3" at bounding box center [164, 169] width 13 height 13
click at [141, 168] on button "1" at bounding box center [136, 169] width 13 height 13
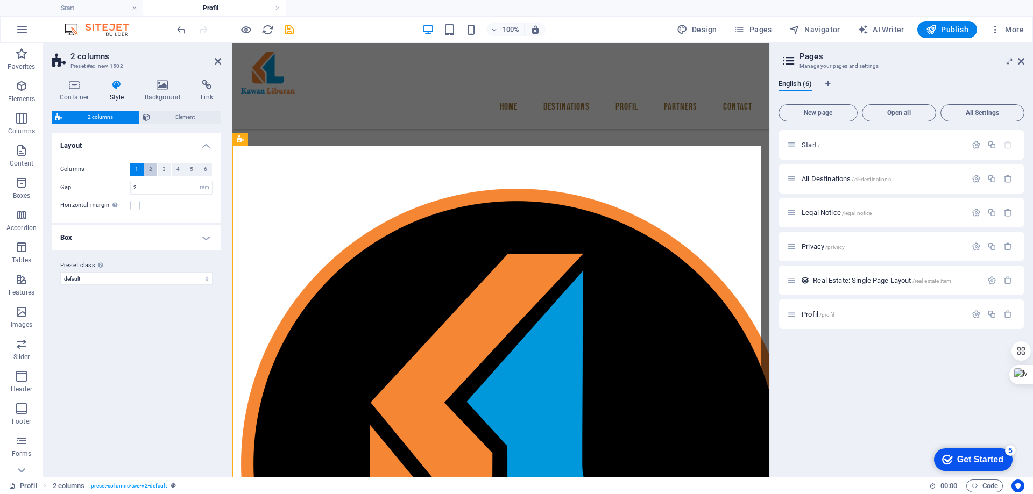
click at [146, 168] on button "2" at bounding box center [150, 169] width 13 height 13
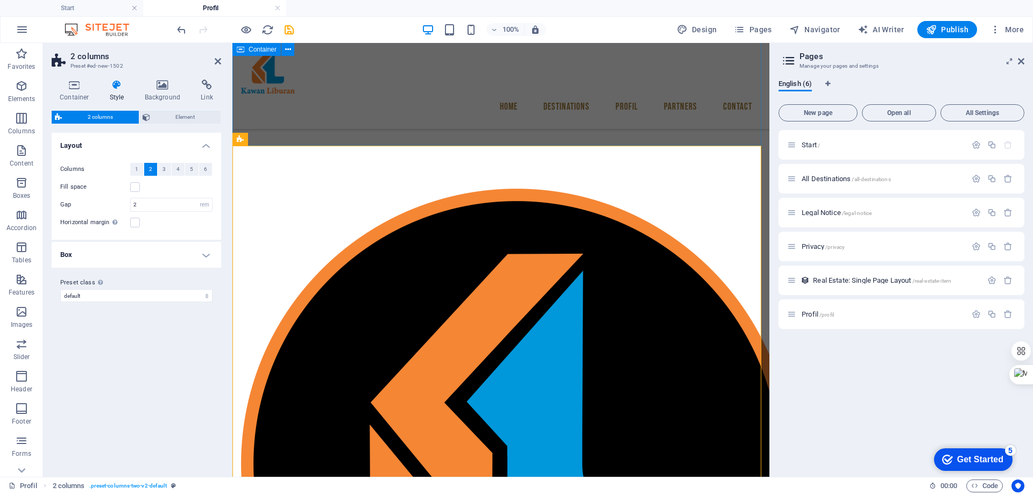
click at [340, 111] on div "Profil Perusahaan" at bounding box center [500, 29] width 537 height 232
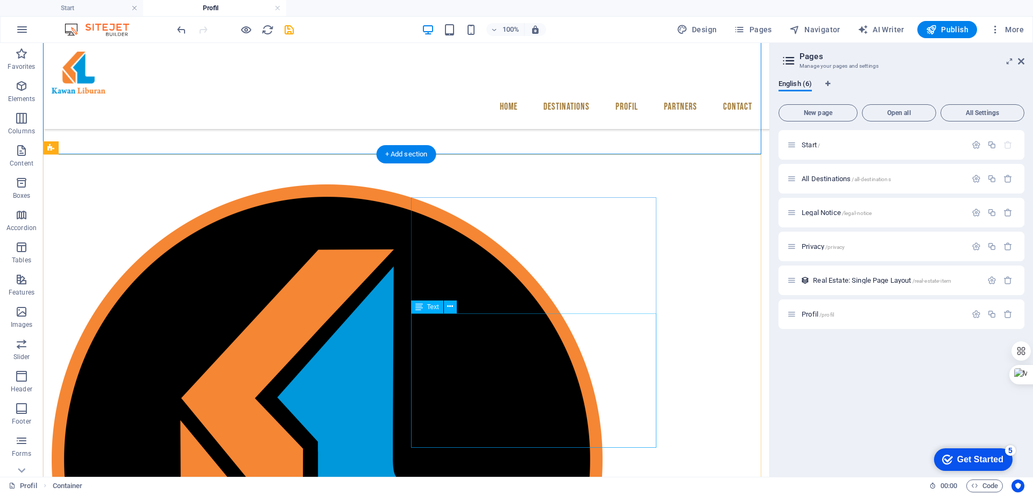
scroll to position [135, 0]
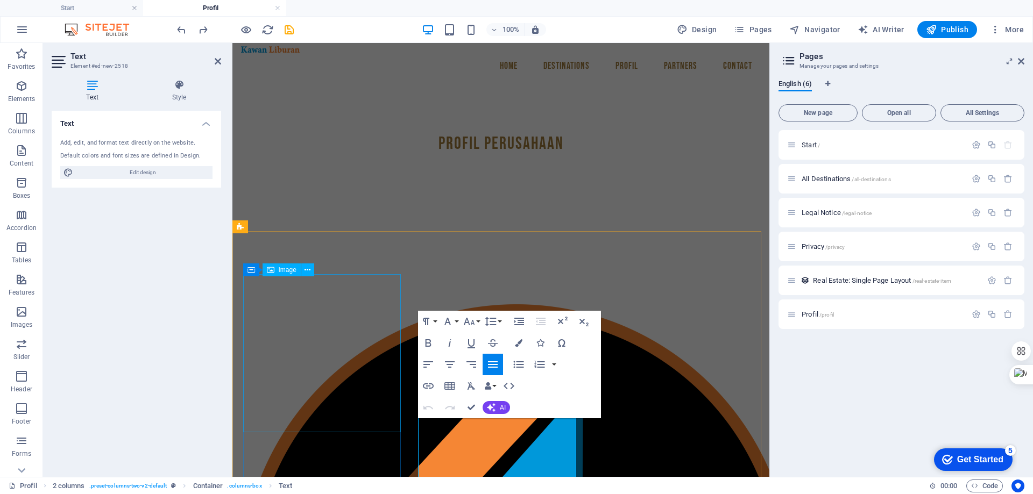
scroll to position [46, 0]
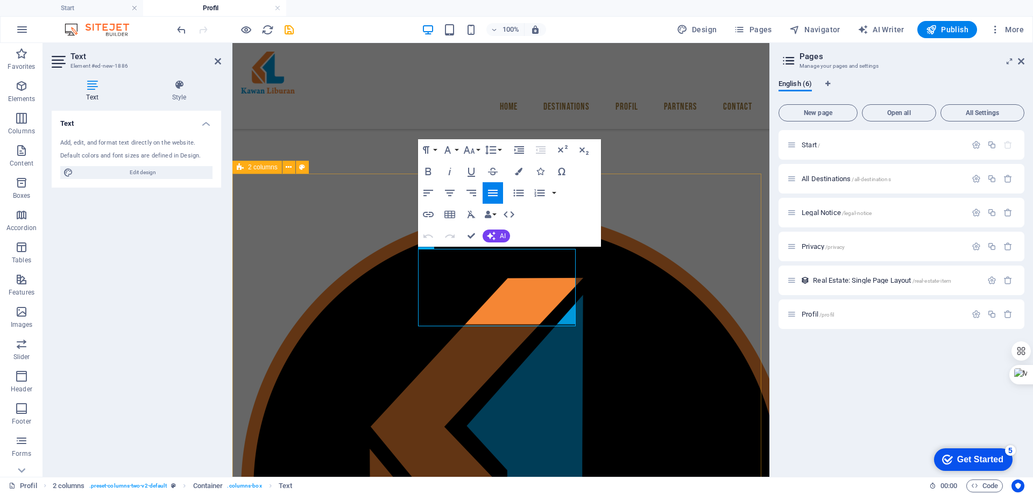
scroll to position [104, 0]
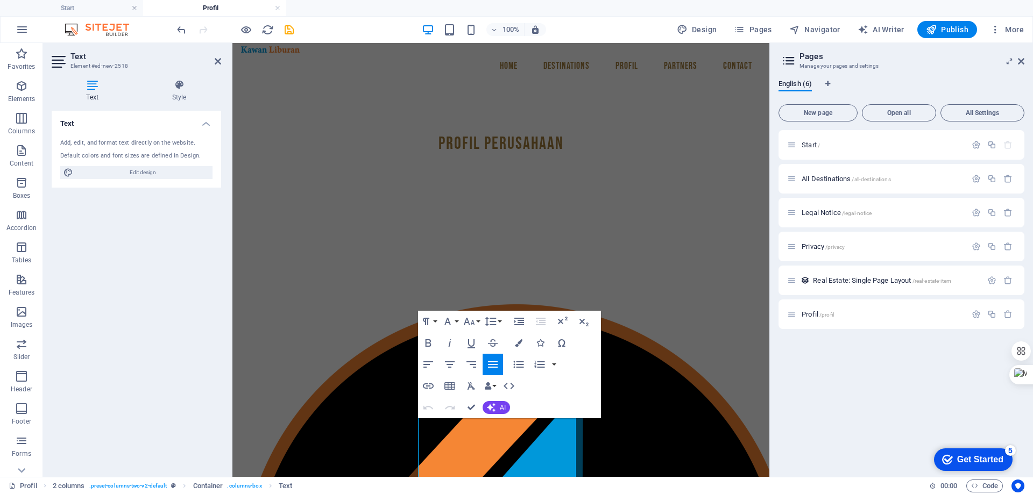
scroll to position [46, 0]
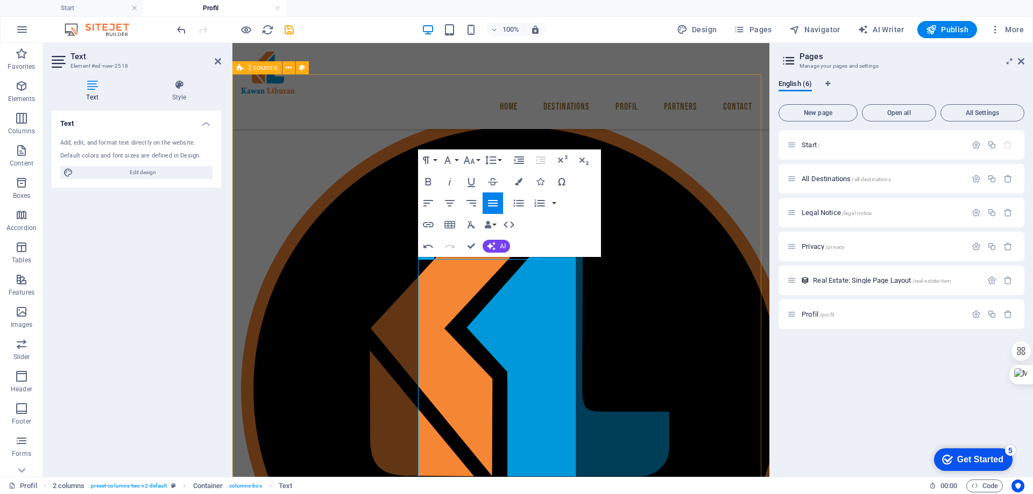
scroll to position [203, 0]
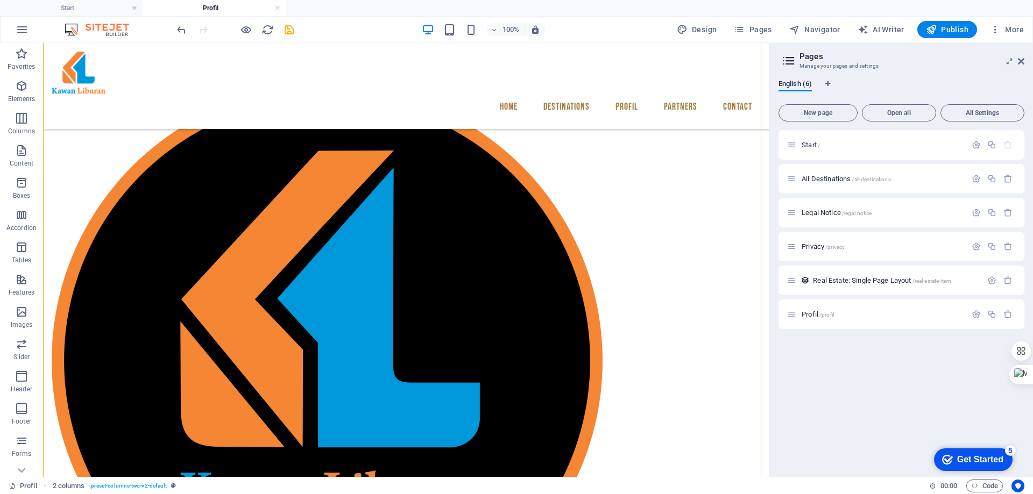
scroll to position [257, 0]
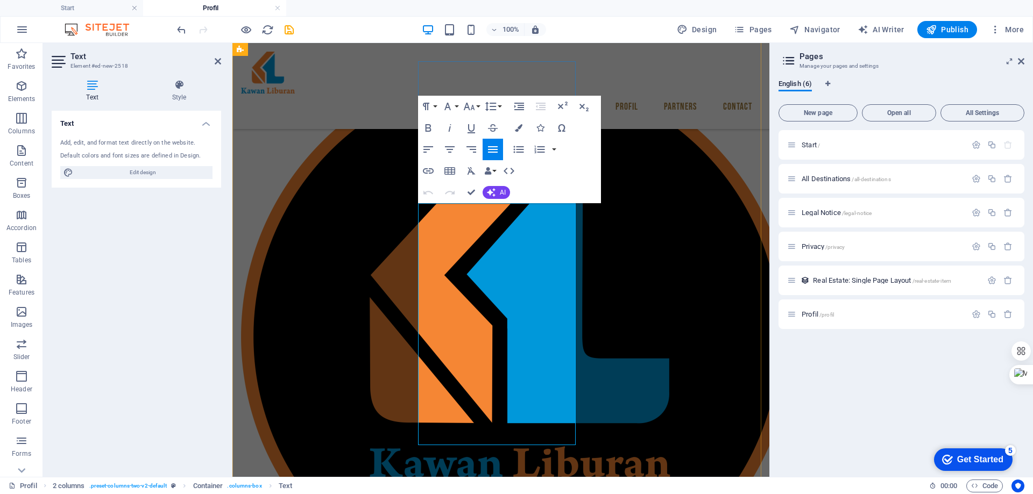
click at [155, 174] on span "Edit design" at bounding box center [142, 172] width 133 height 13
click at [176, 86] on icon at bounding box center [179, 85] width 84 height 11
select select "px"
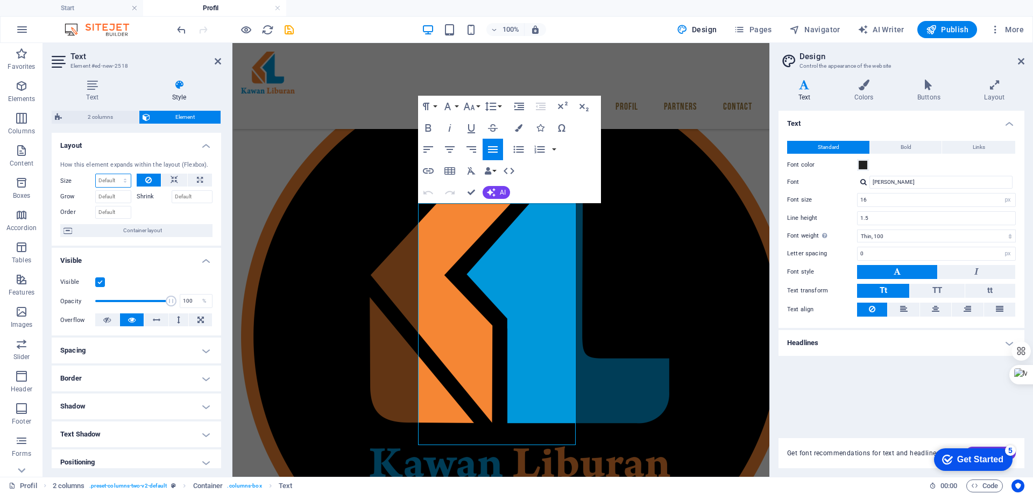
click at [126, 184] on select "Default auto px % 1/1 1/2 1/3 1/4 1/5 1/6 1/7 1/8 1/9 1/10" at bounding box center [113, 180] width 35 height 13
click at [493, 106] on icon "button" at bounding box center [490, 106] width 11 height 9
click at [505, 129] on link "Default" at bounding box center [507, 127] width 48 height 16
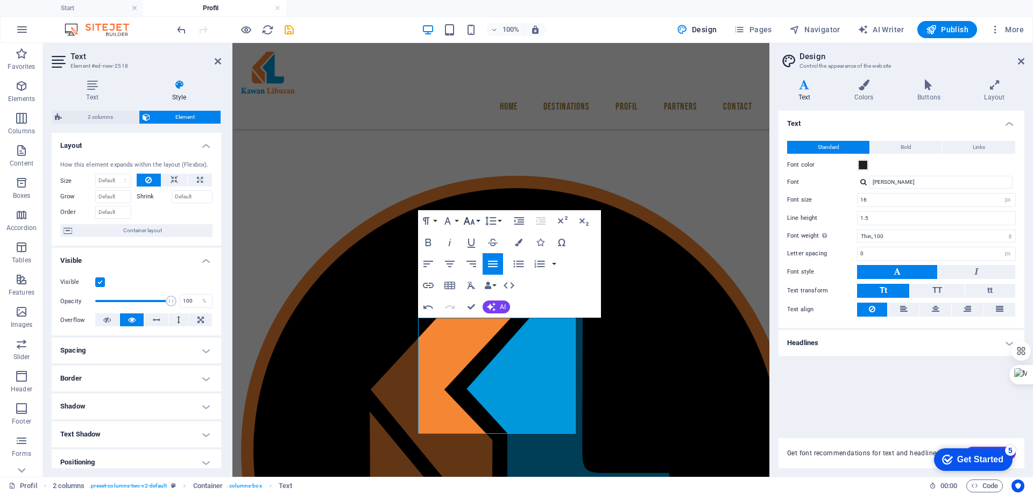
click at [472, 221] on icon "button" at bounding box center [469, 221] width 11 height 8
click at [424, 220] on icon "button" at bounding box center [426, 221] width 13 height 13
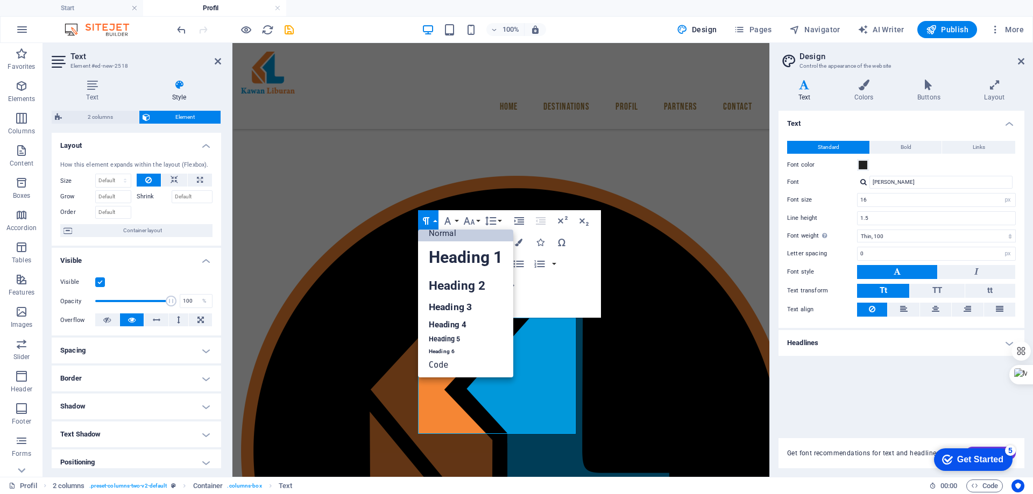
scroll to position [9, 0]
click at [444, 336] on link "Heading 5" at bounding box center [465, 339] width 95 height 13
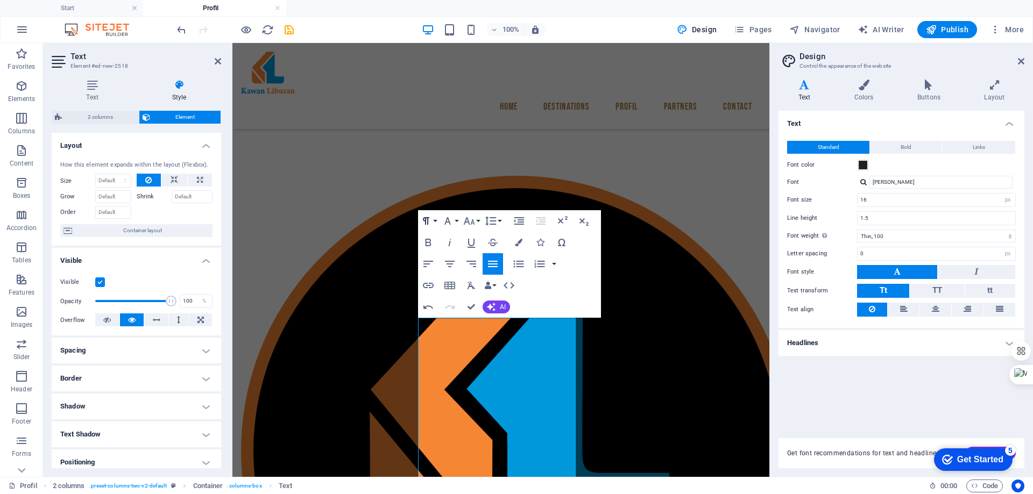
click at [431, 219] on icon "button" at bounding box center [426, 221] width 13 height 13
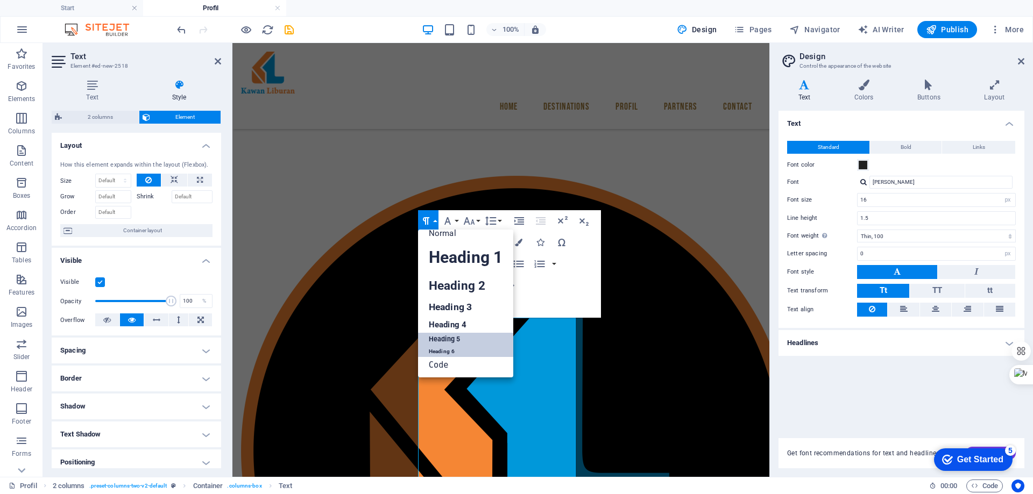
click at [445, 352] on link "Heading 6" at bounding box center [465, 351] width 95 height 11
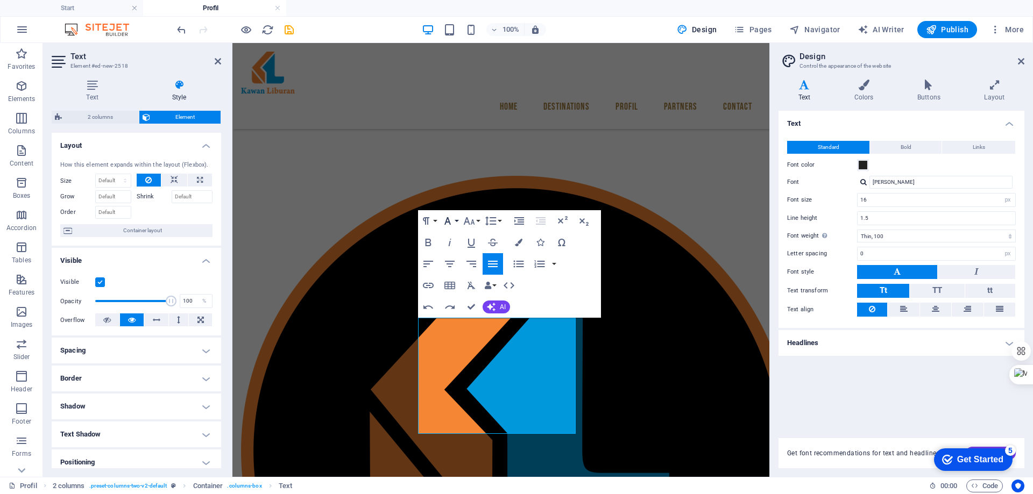
click at [455, 219] on button "Font Family" at bounding box center [450, 221] width 20 height 22
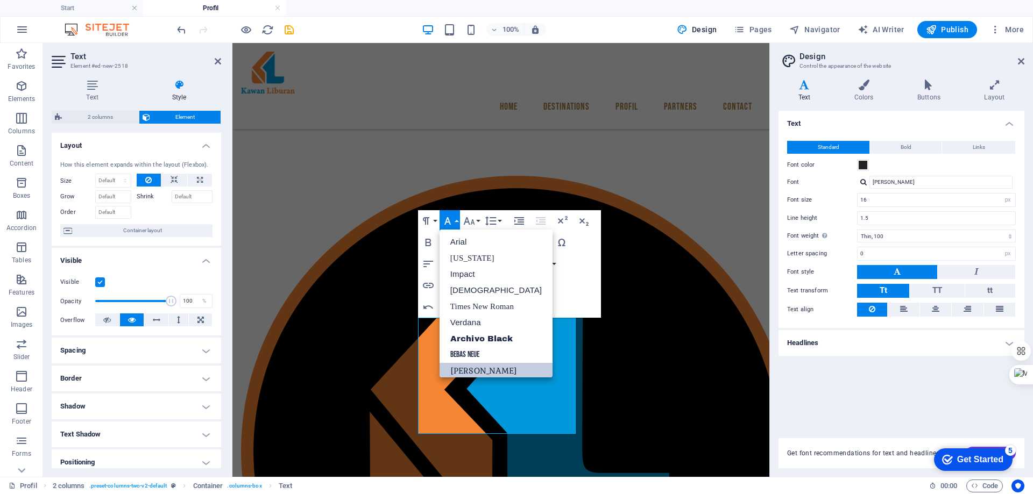
click at [467, 367] on link "[PERSON_NAME]" at bounding box center [496, 371] width 113 height 16
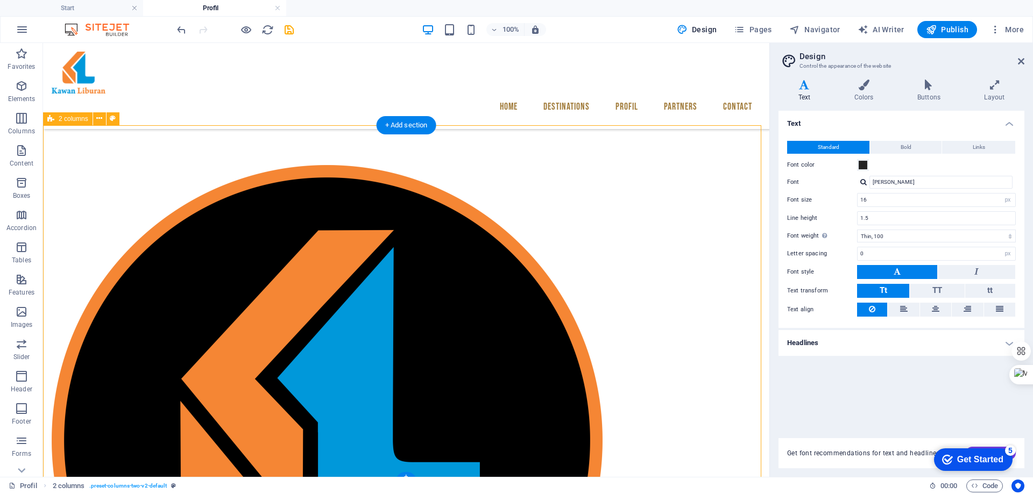
scroll to position [155, 0]
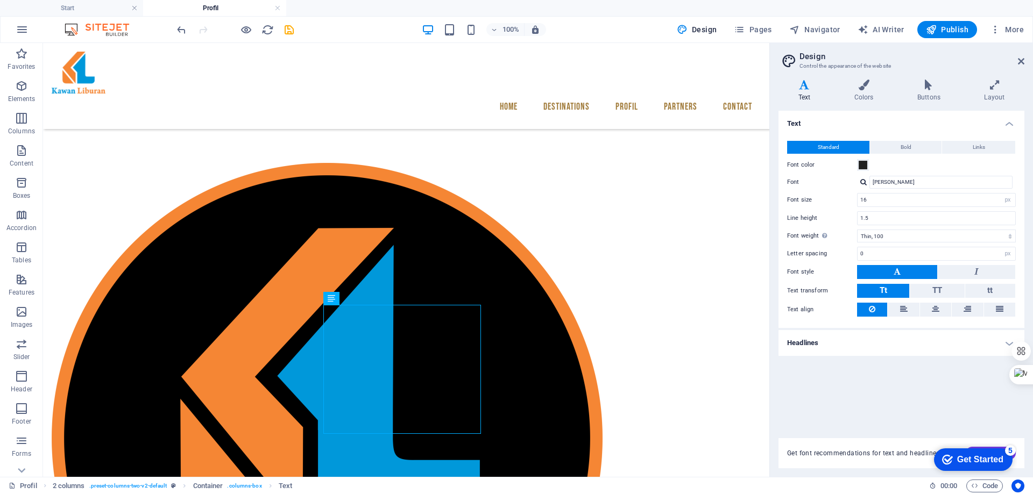
click at [1021, 55] on h2 "Design" at bounding box center [911, 57] width 225 height 10
click at [1022, 60] on icon at bounding box center [1021, 61] width 6 height 9
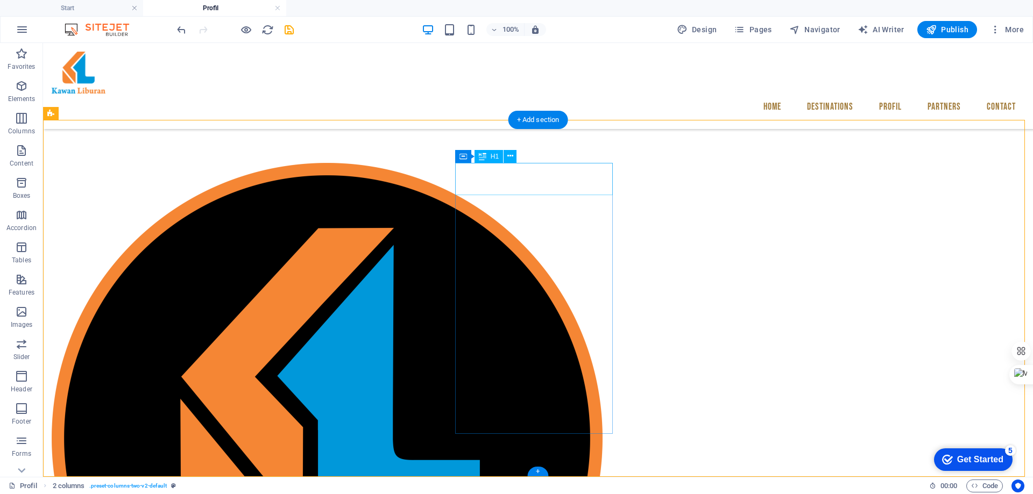
click at [209, 225] on figure at bounding box center [131, 438] width 158 height 551
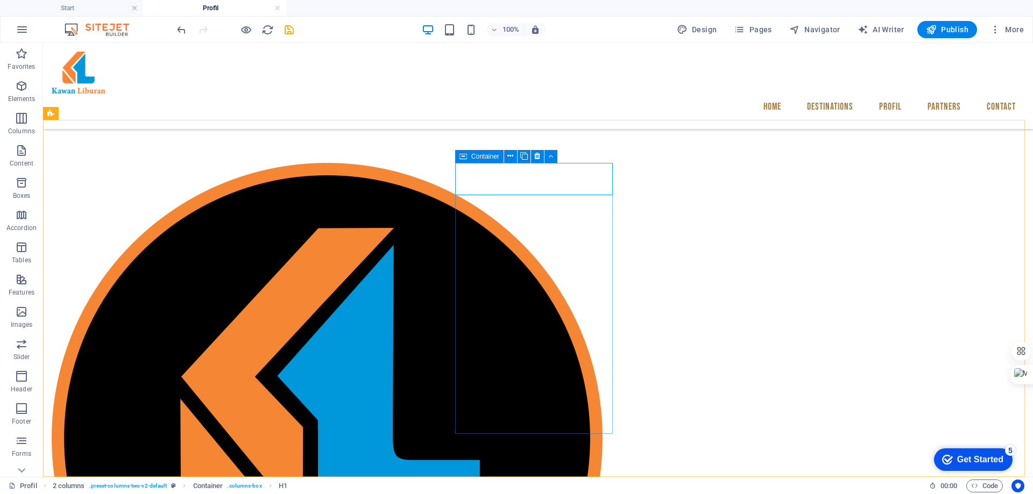
click at [468, 158] on div "Container" at bounding box center [479, 156] width 48 height 13
click at [477, 155] on span "Container" at bounding box center [485, 156] width 28 height 6
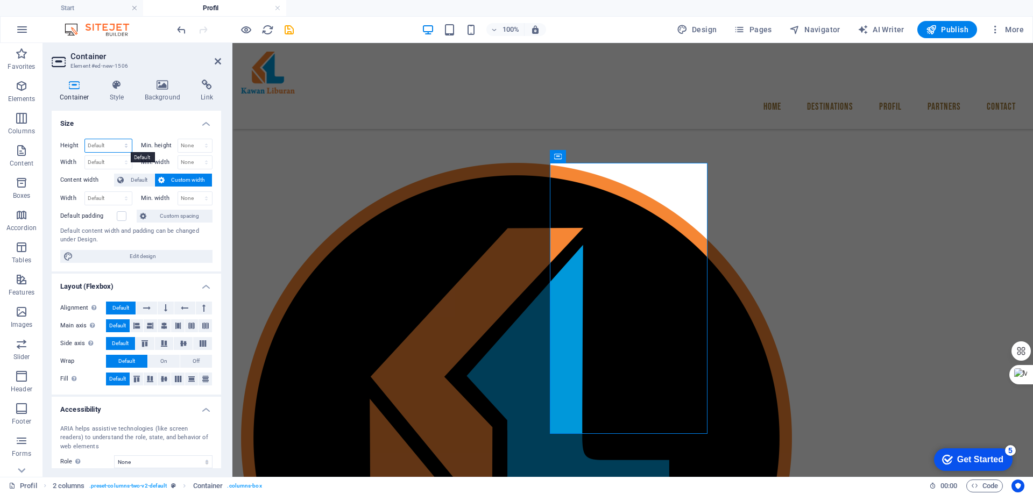
click at [123, 144] on select "Default px rem % vh vw" at bounding box center [108, 145] width 47 height 13
select select "px"
click at [115, 139] on select "Default px rem % vh vw" at bounding box center [108, 145] width 47 height 13
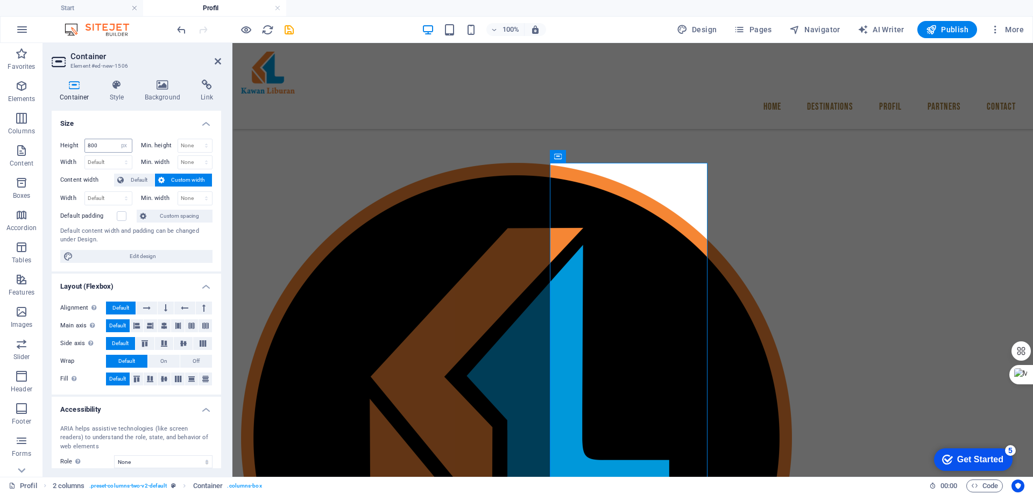
type input "504"
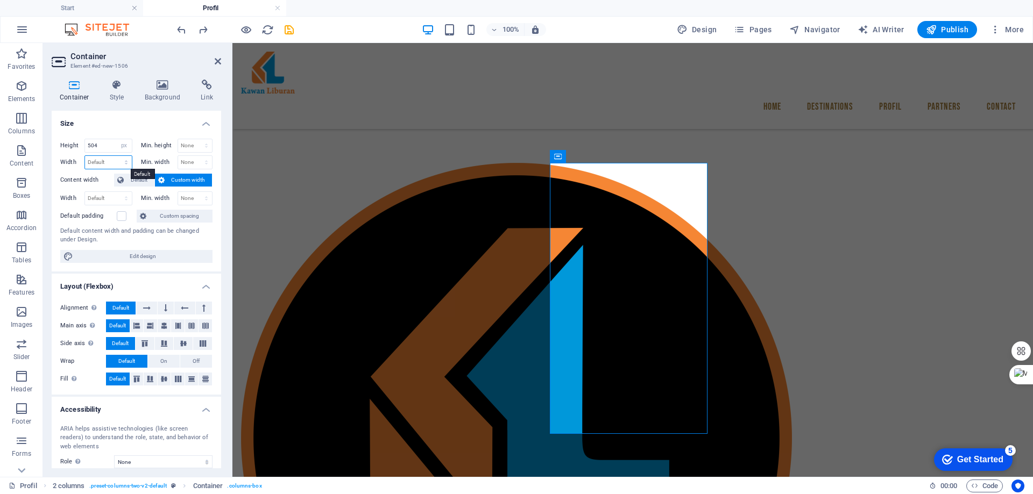
click at [108, 163] on select "Default px rem % em vh vw" at bounding box center [108, 162] width 47 height 13
select select "px"
click at [115, 156] on select "Default px rem % em vh vw" at bounding box center [108, 162] width 47 height 13
type input "600"
click at [197, 161] on select "None px rem % vh vw" at bounding box center [195, 162] width 34 height 13
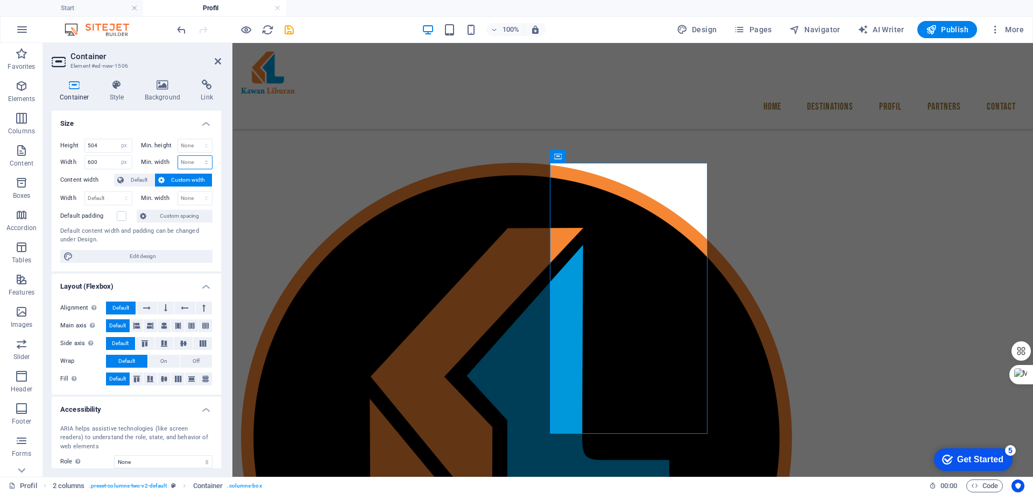
select select "px"
click at [195, 156] on select "None px rem % vh vw" at bounding box center [195, 162] width 34 height 13
type input "600"
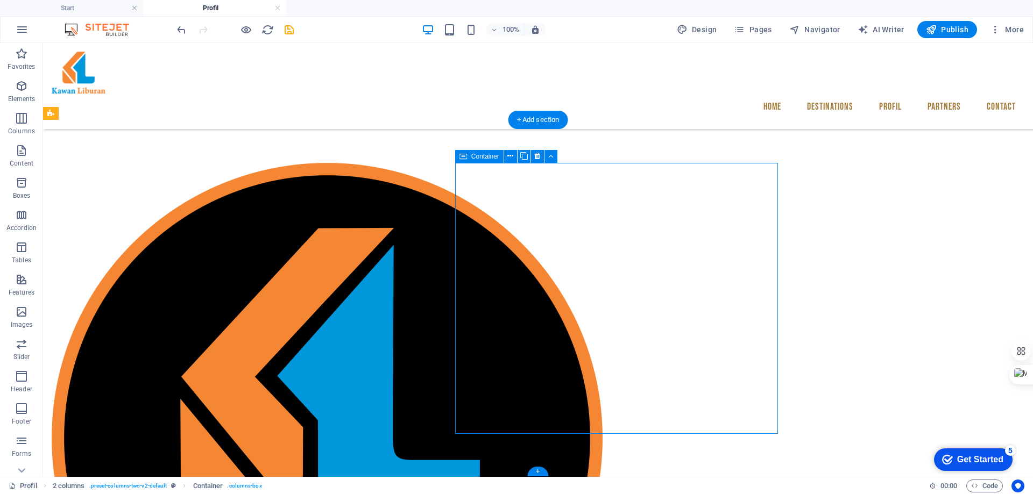
select select "px"
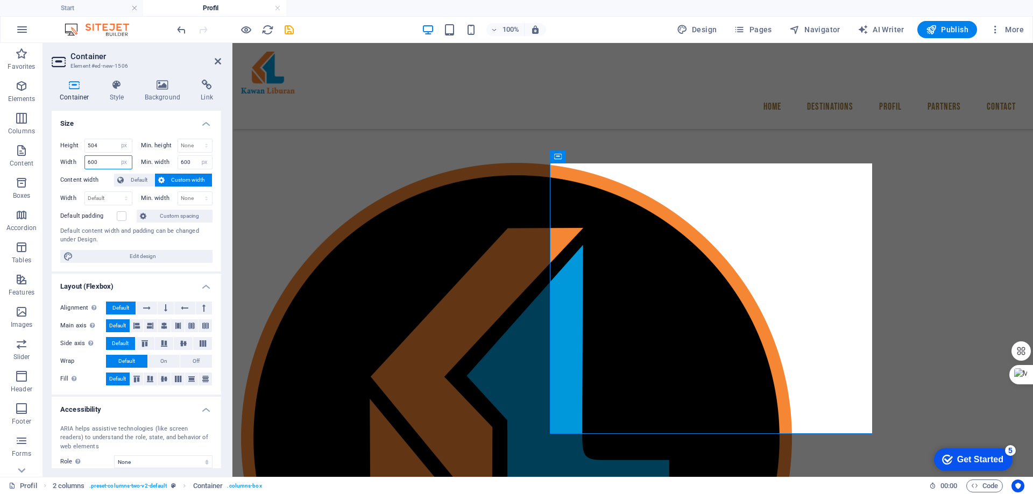
drag, startPoint x: 93, startPoint y: 161, endPoint x: 77, endPoint y: 161, distance: 15.6
click at [77, 161] on div "Width 600 Default px rem % em vh vw" at bounding box center [96, 162] width 72 height 14
type input "200"
click at [101, 145] on input "504" at bounding box center [108, 145] width 47 height 13
drag, startPoint x: 104, startPoint y: 144, endPoint x: 69, endPoint y: 144, distance: 35.5
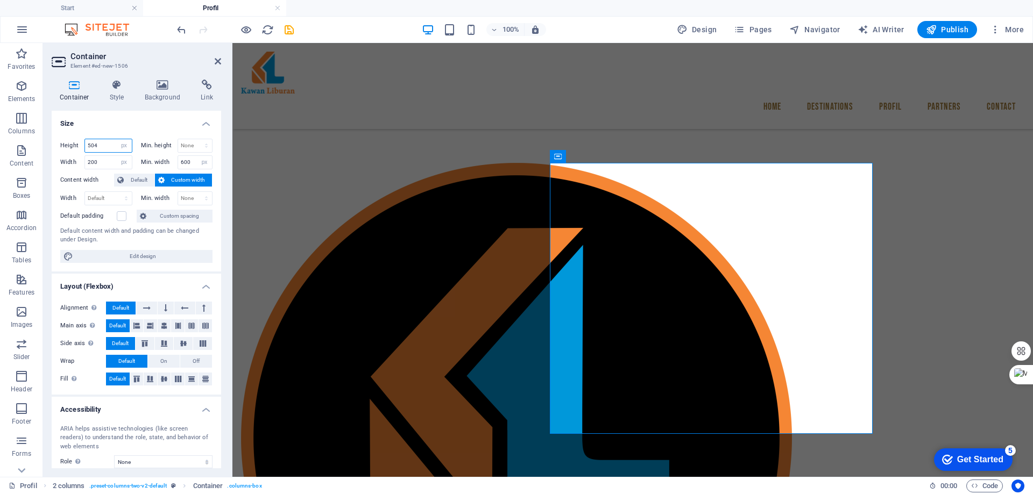
click at [69, 144] on div "Height 504 Default px rem % vh vw" at bounding box center [96, 146] width 72 height 14
type input "200"
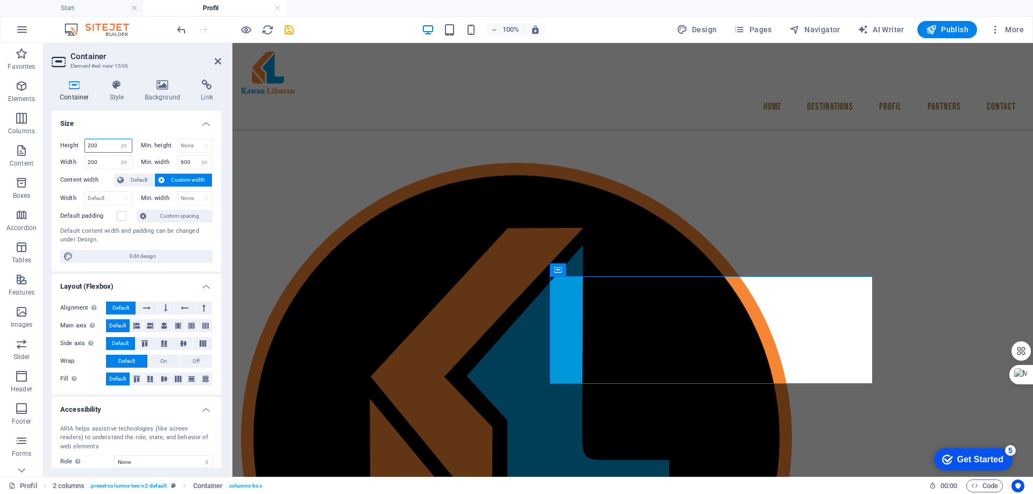
scroll to position [42, 0]
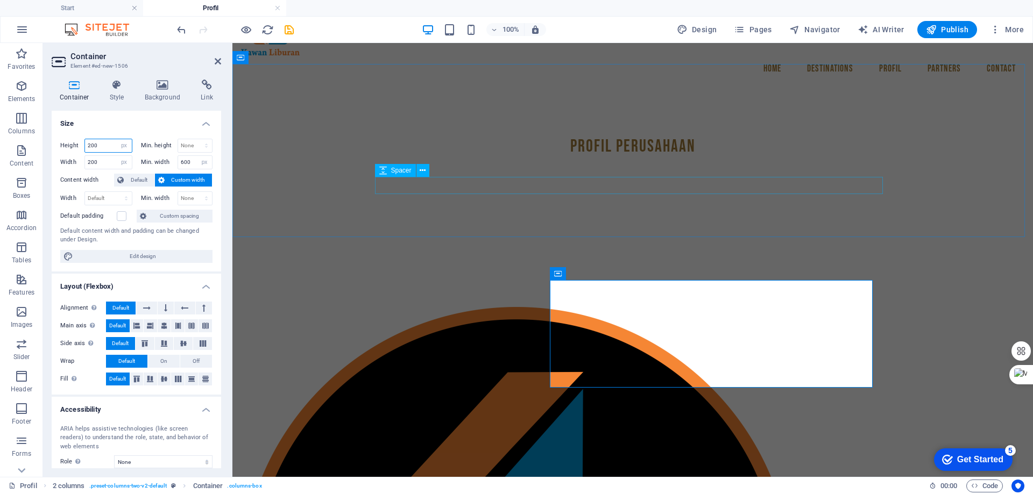
click at [398, 164] on div "Spacer" at bounding box center [395, 170] width 41 height 13
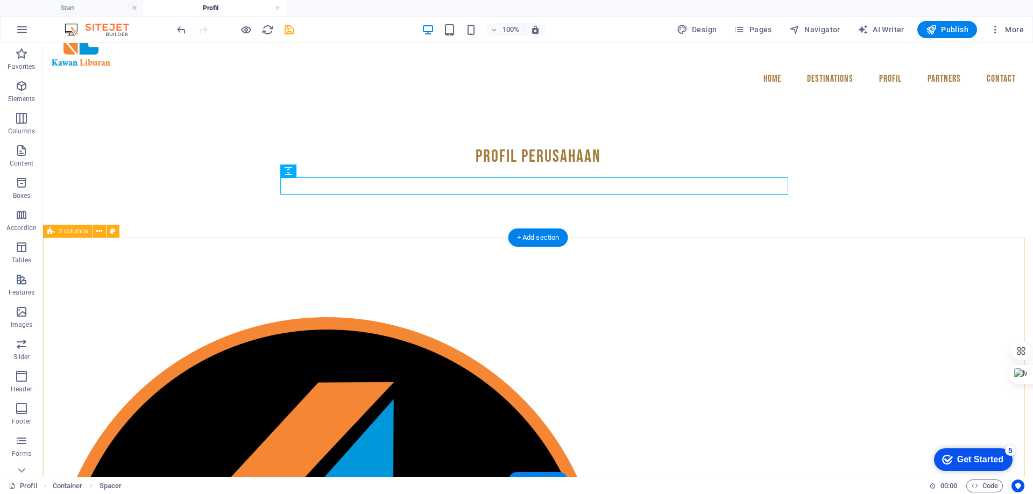
scroll to position [46, 0]
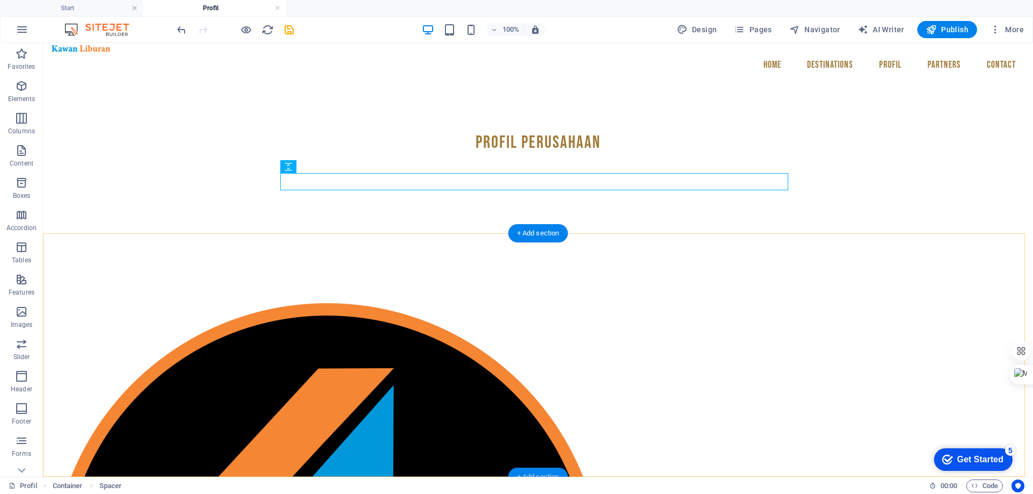
click at [534, 472] on div "+ Add section" at bounding box center [538, 477] width 60 height 18
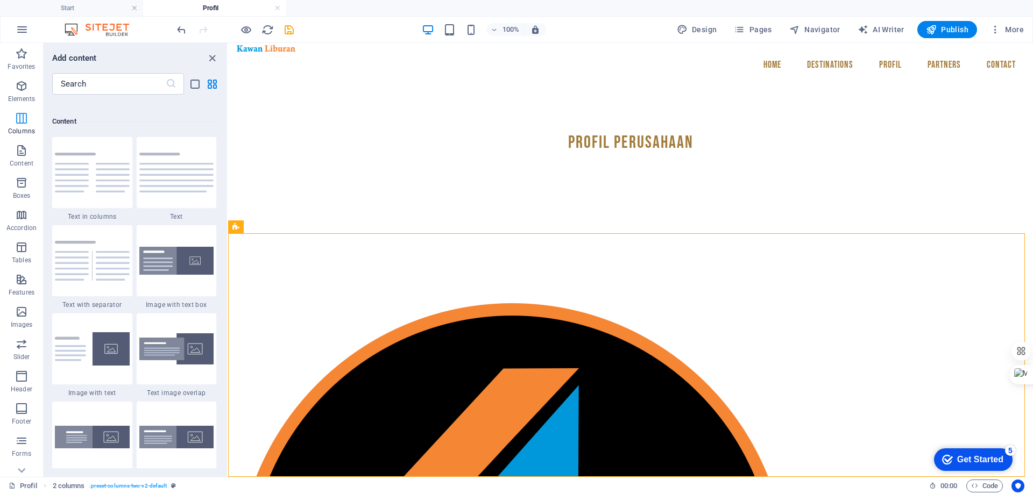
scroll to position [1775, 0]
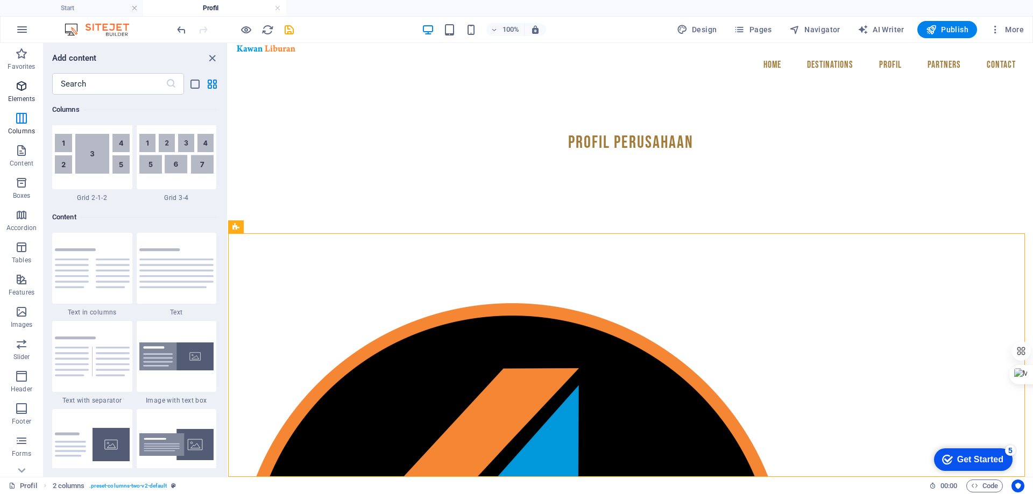
click at [16, 90] on icon "button" at bounding box center [21, 86] width 13 height 13
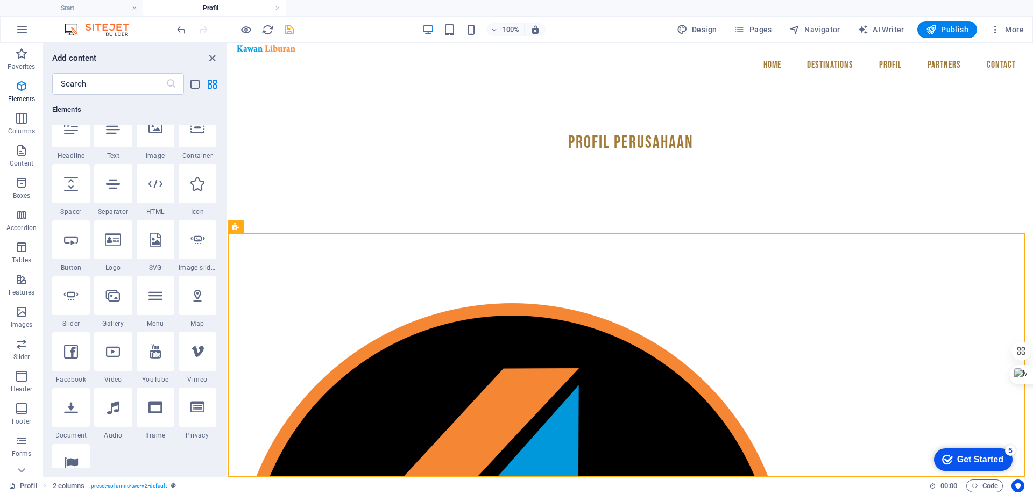
scroll to position [115, 0]
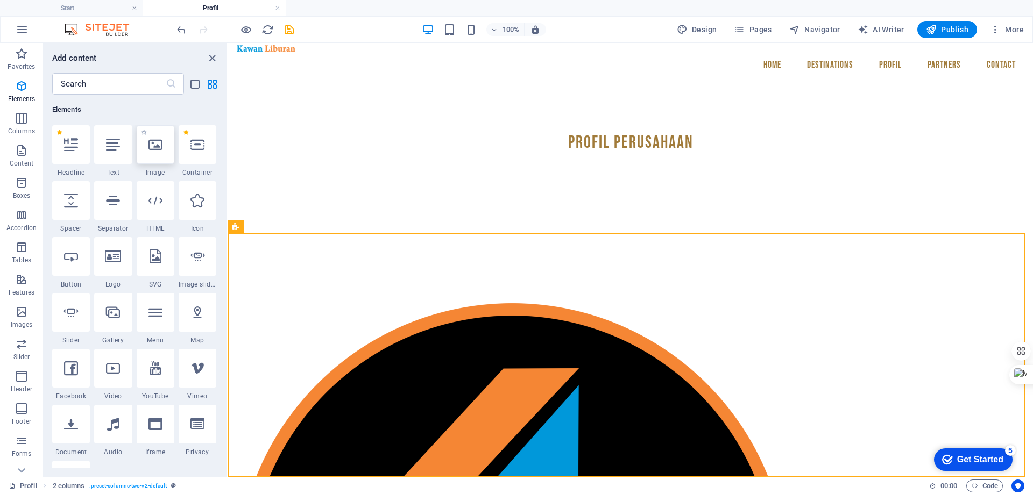
click at [156, 153] on div at bounding box center [156, 144] width 38 height 39
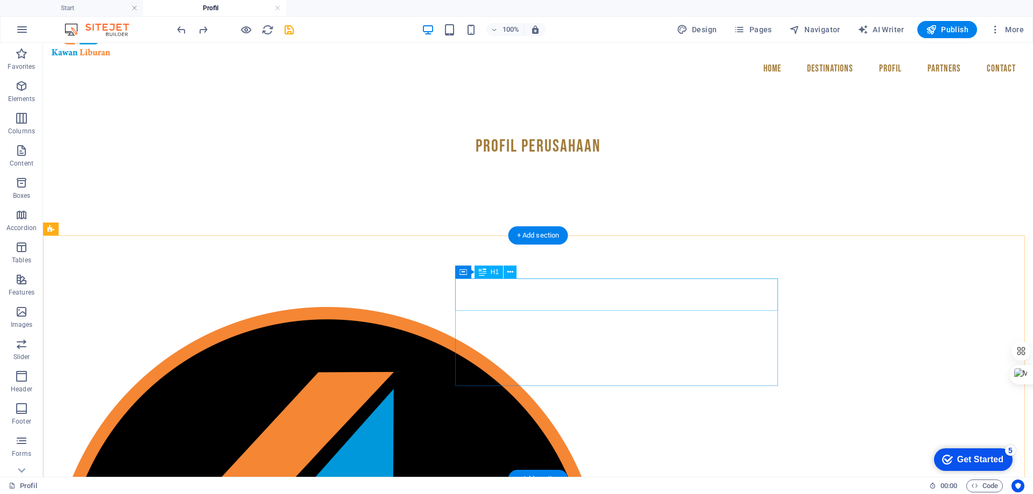
scroll to position [46, 0]
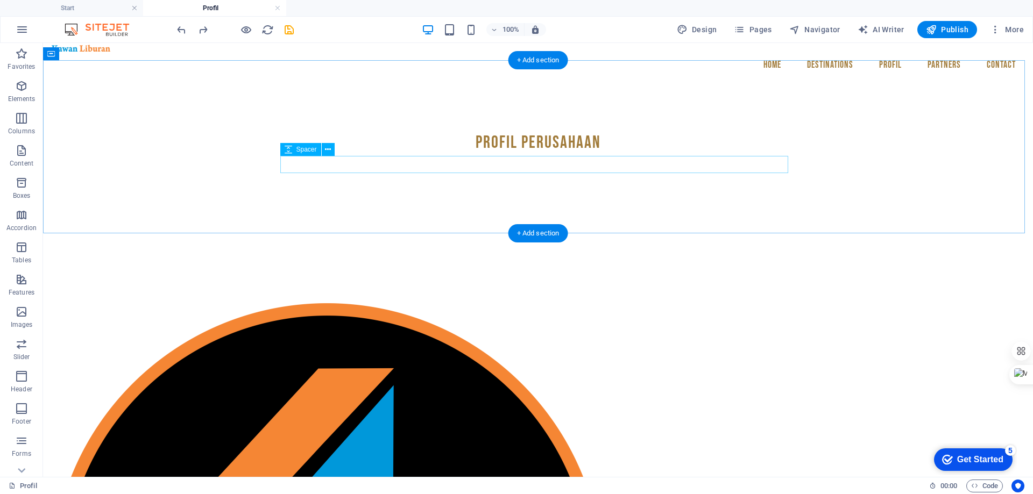
click at [560, 183] on div at bounding box center [538, 191] width 508 height 17
click at [326, 147] on icon at bounding box center [328, 149] width 6 height 11
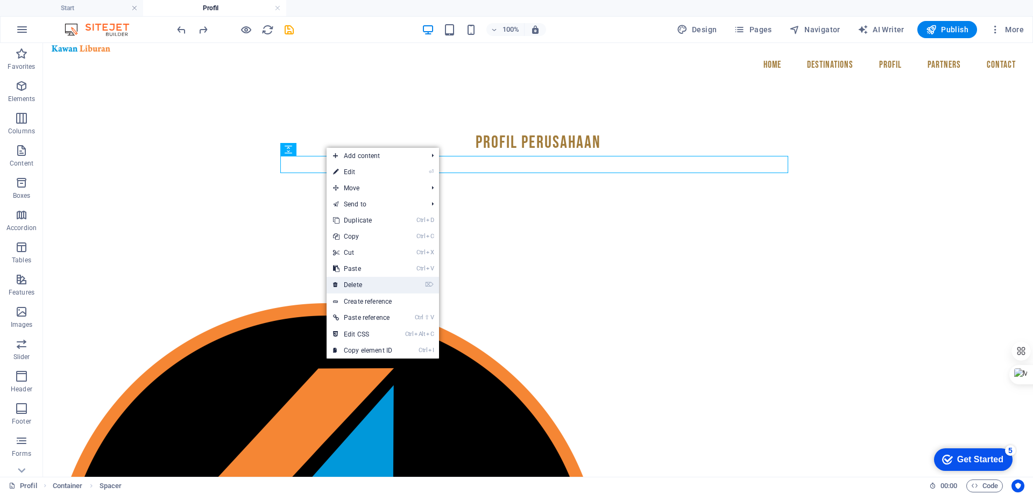
click at [362, 285] on link "⌦ Delete" at bounding box center [363, 285] width 72 height 16
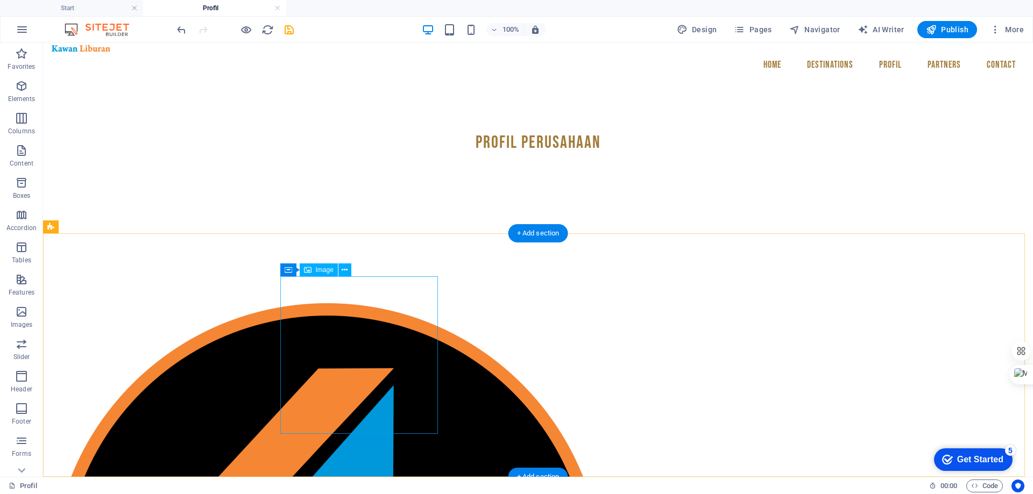
scroll to position [29, 0]
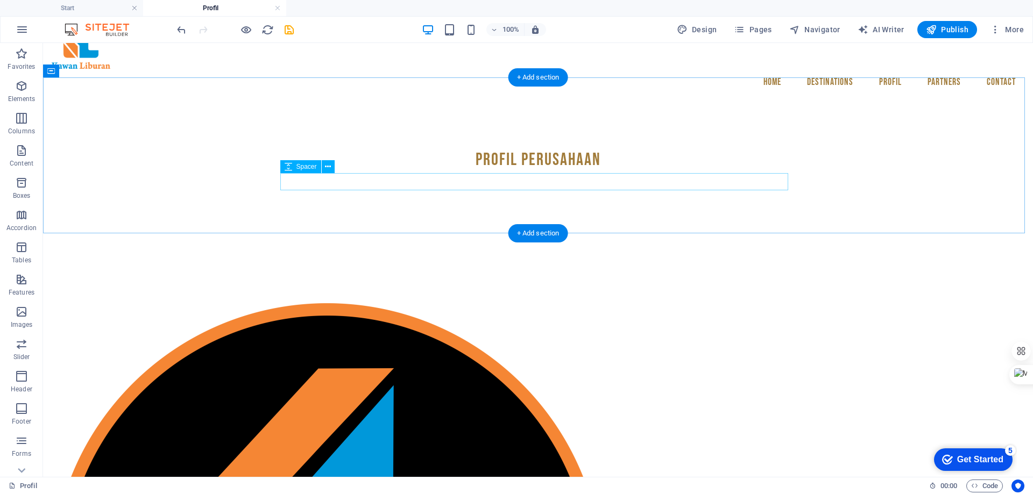
click at [341, 200] on div at bounding box center [538, 208] width 508 height 17
click at [329, 167] on icon at bounding box center [328, 166] width 6 height 11
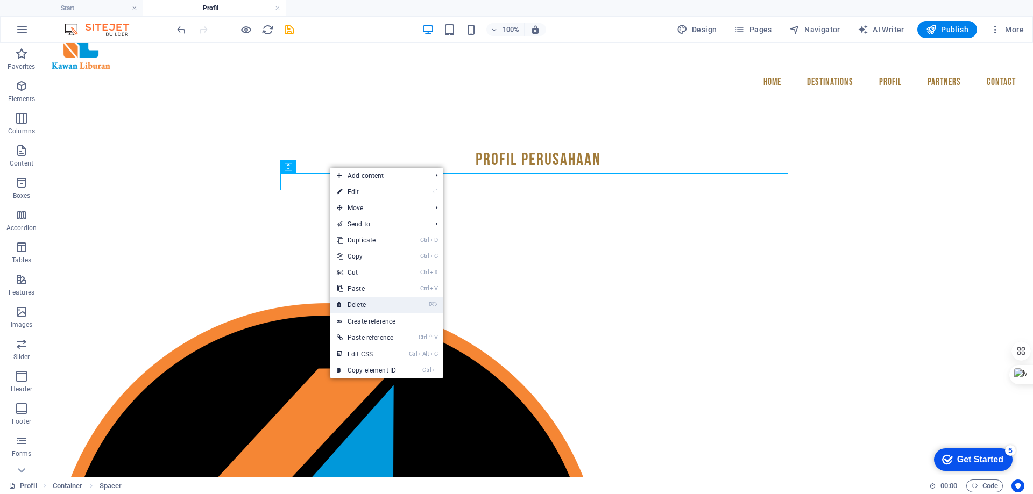
click at [365, 307] on link "⌦ Delete" at bounding box center [366, 305] width 72 height 16
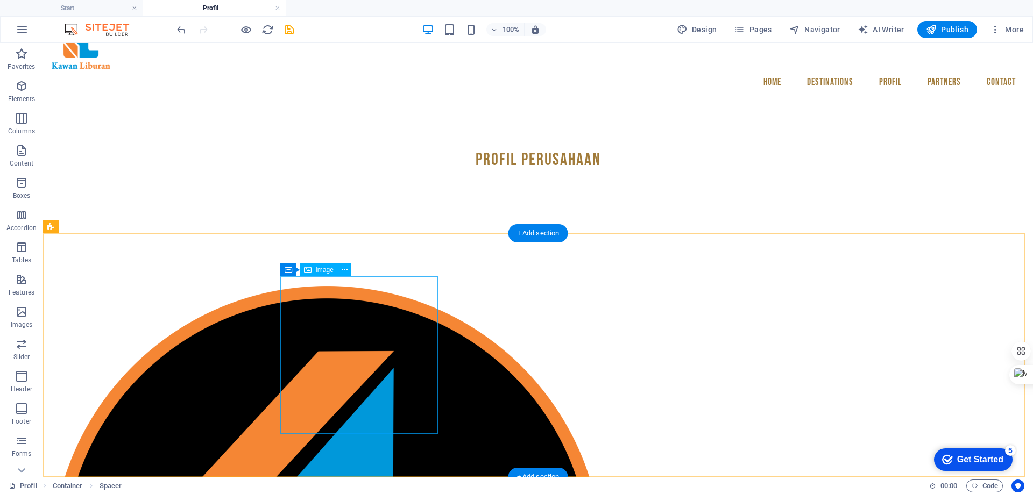
scroll to position [11, 0]
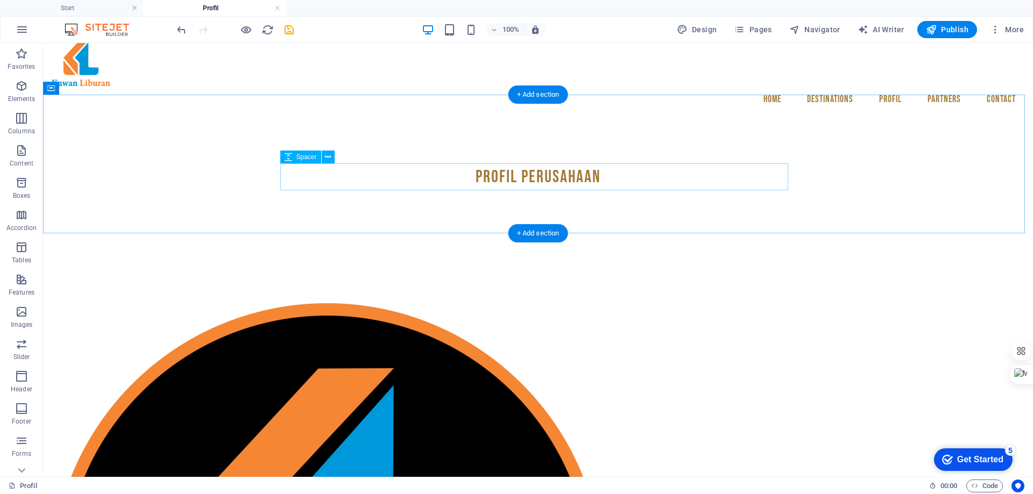
click at [333, 190] on div at bounding box center [538, 203] width 508 height 27
click at [329, 158] on icon at bounding box center [328, 157] width 6 height 11
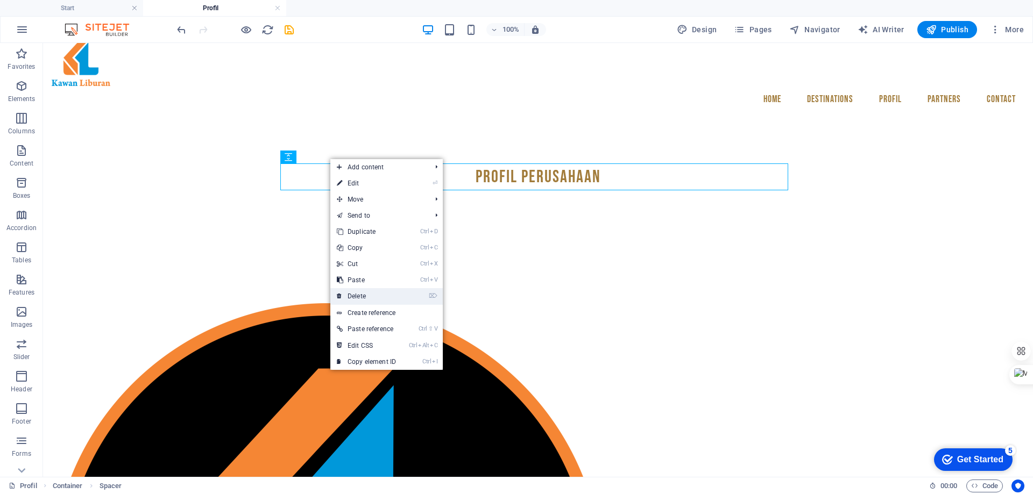
click at [359, 295] on link "⌦ Delete" at bounding box center [366, 296] width 72 height 16
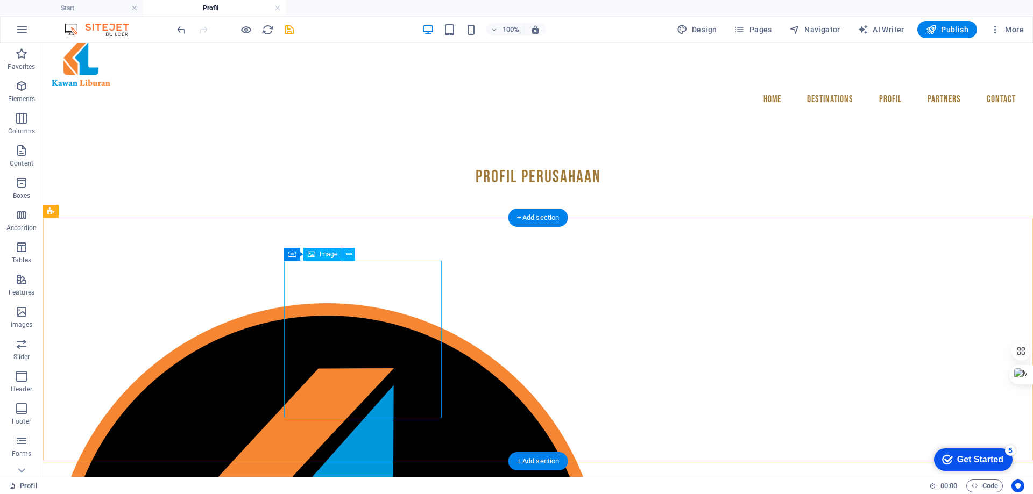
scroll to position [0, 0]
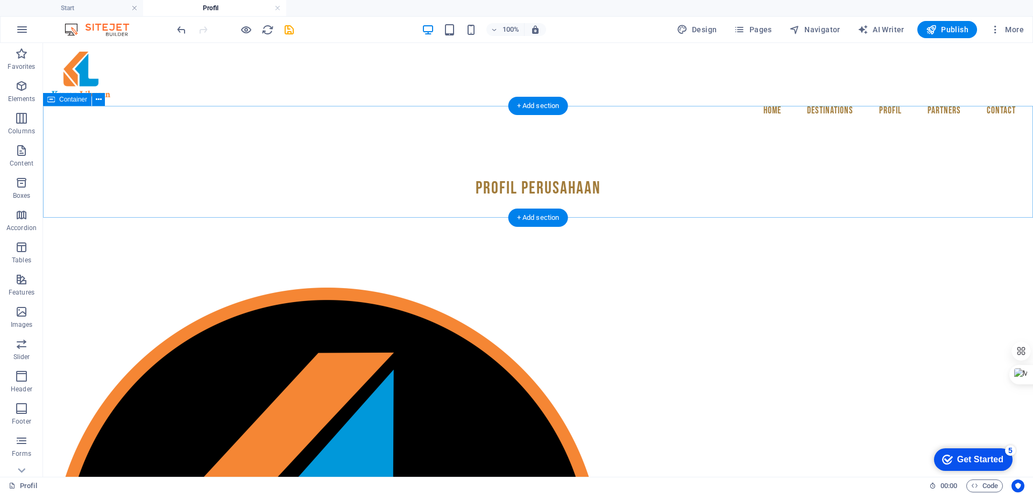
click at [393, 187] on div "Profil Perusahaan" at bounding box center [538, 189] width 990 height 112
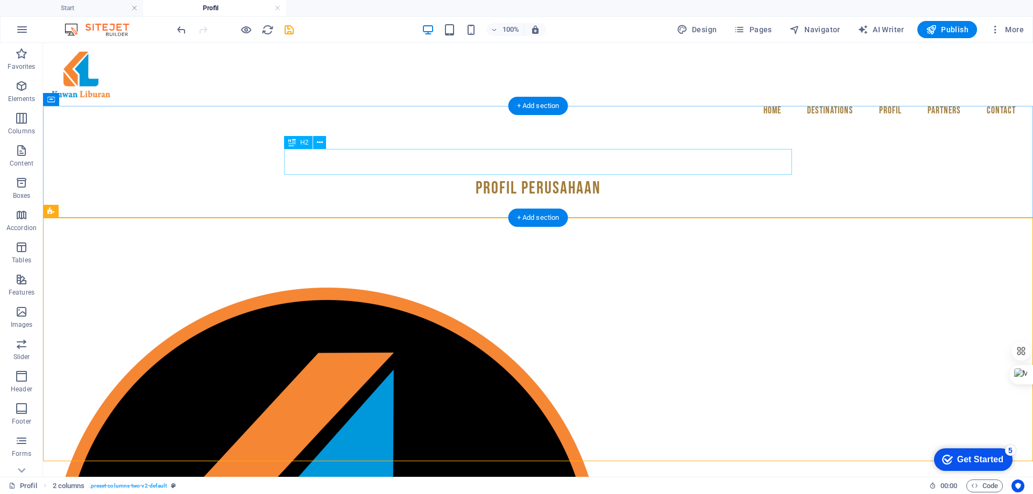
click at [553, 176] on div "Profil Perusahaan" at bounding box center [538, 189] width 508 height 26
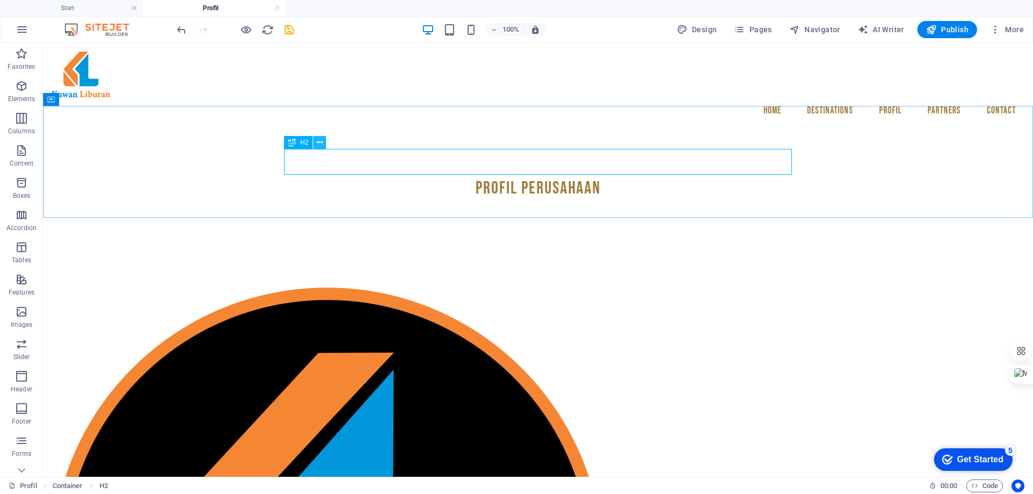
click at [320, 142] on icon at bounding box center [320, 142] width 6 height 11
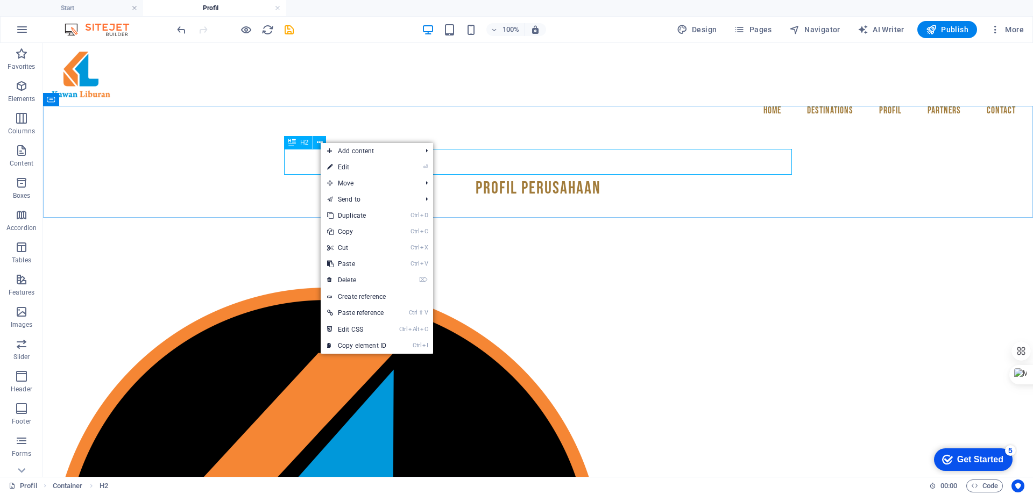
click at [305, 142] on span "H2" at bounding box center [304, 142] width 8 height 6
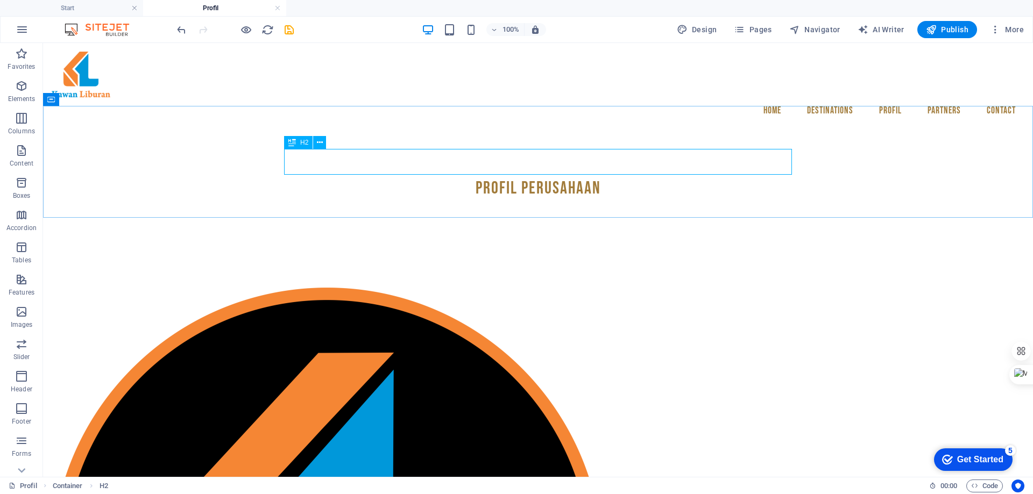
click at [305, 142] on span "H2" at bounding box center [304, 142] width 8 height 6
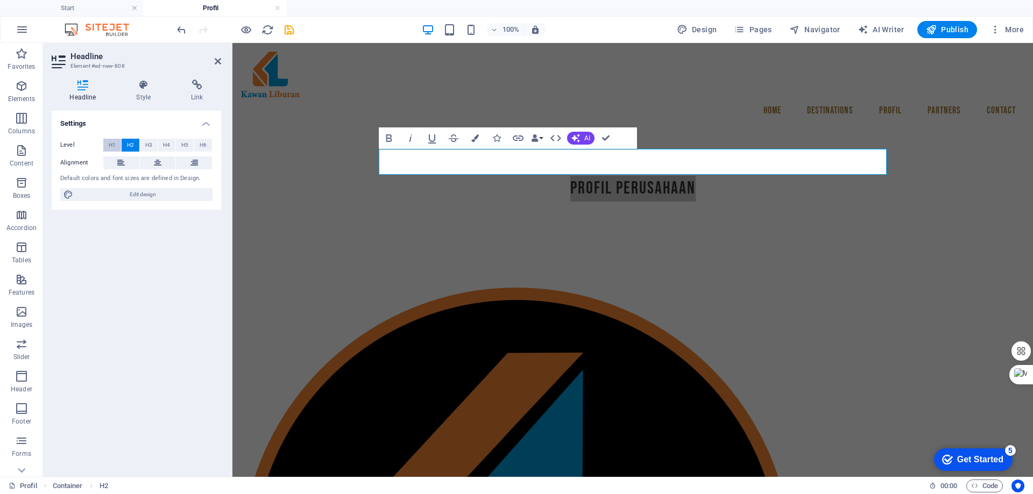
click at [111, 144] on span "H1" at bounding box center [112, 145] width 7 height 13
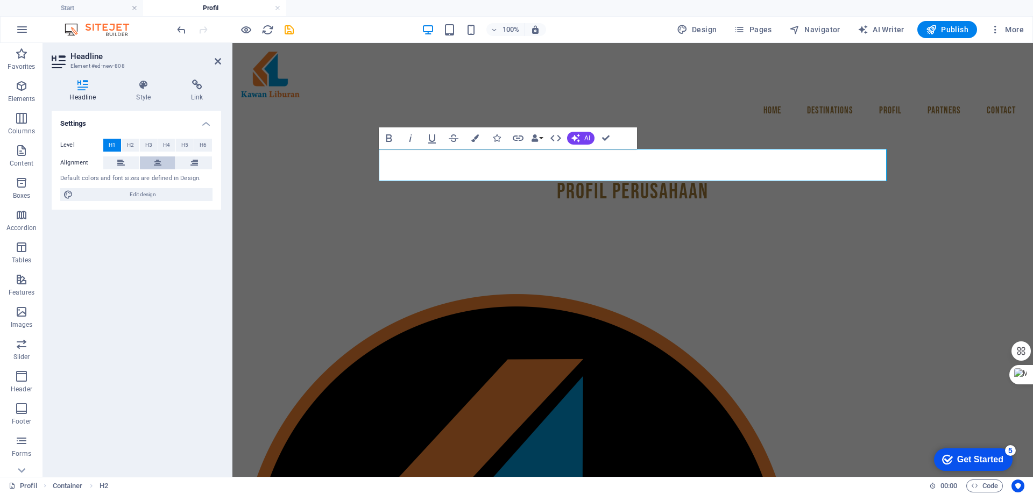
click at [155, 159] on icon at bounding box center [158, 163] width 8 height 13
click at [277, 166] on div "Profil Perusahaan" at bounding box center [632, 192] width 801 height 118
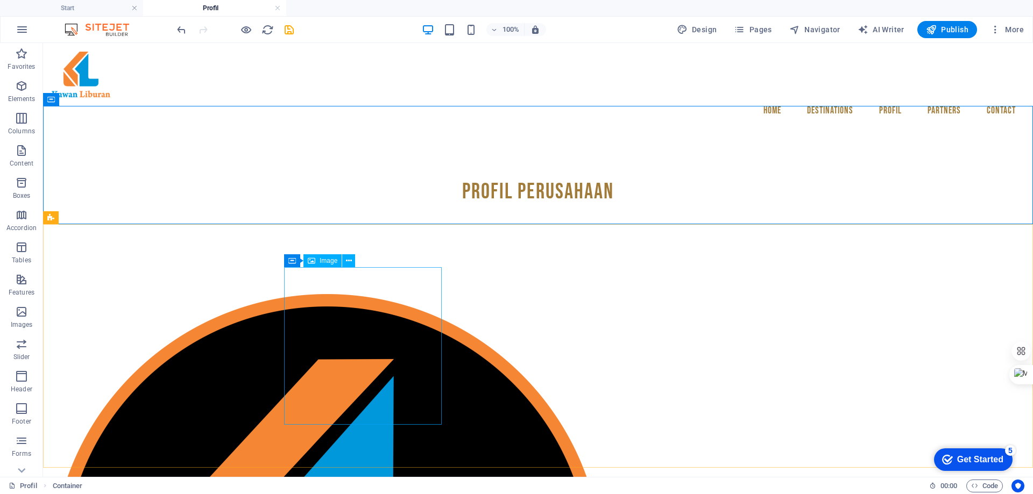
click at [332, 264] on span "Image" at bounding box center [329, 261] width 18 height 6
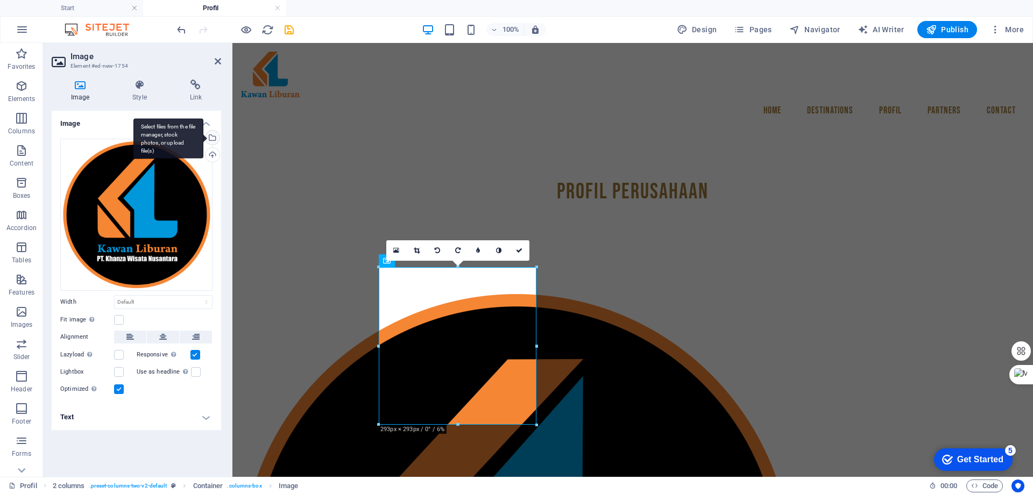
click at [203, 137] on div "Select files from the file manager, stock photos, or upload file(s)" at bounding box center [168, 138] width 70 height 40
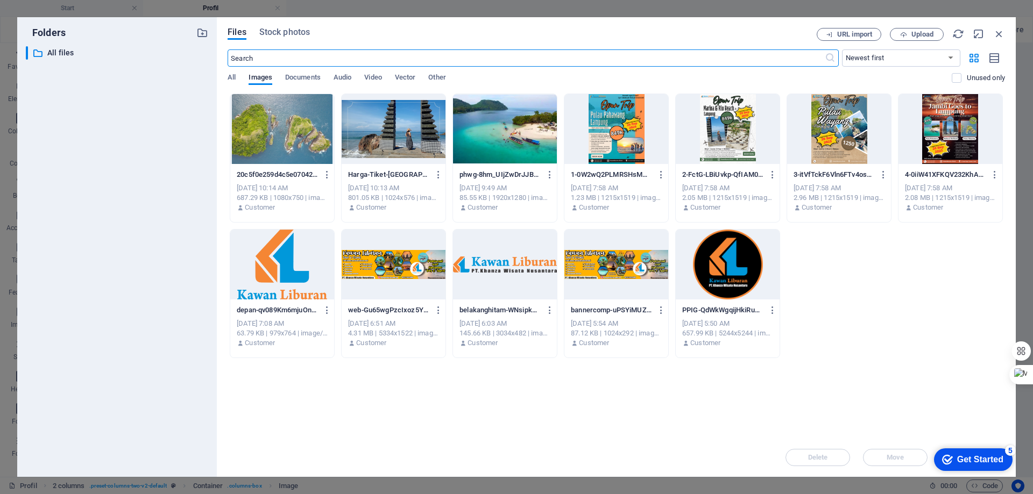
click at [282, 264] on div at bounding box center [282, 265] width 104 height 70
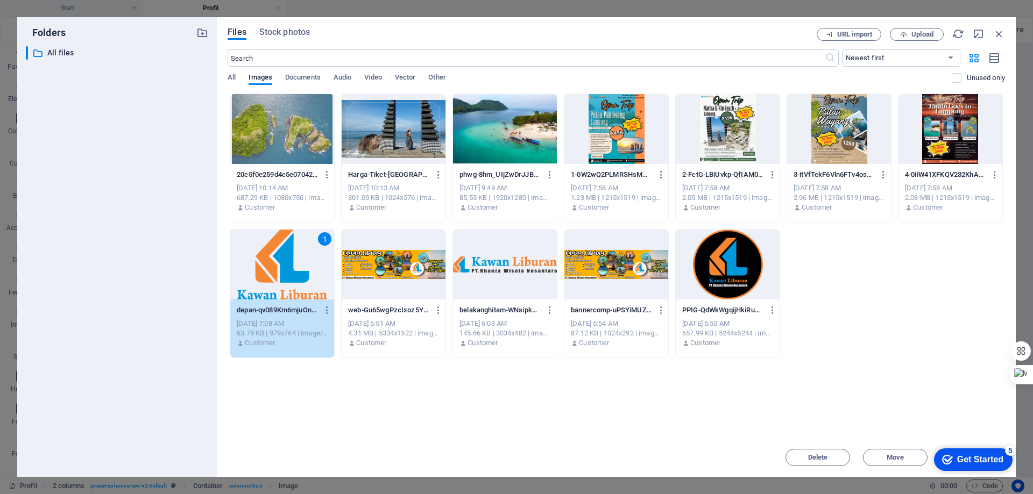
click at [629, 6] on div "Folders ​ All files All files Files Stock photos URL import Upload ​ Newest fir…" at bounding box center [516, 247] width 1033 height 494
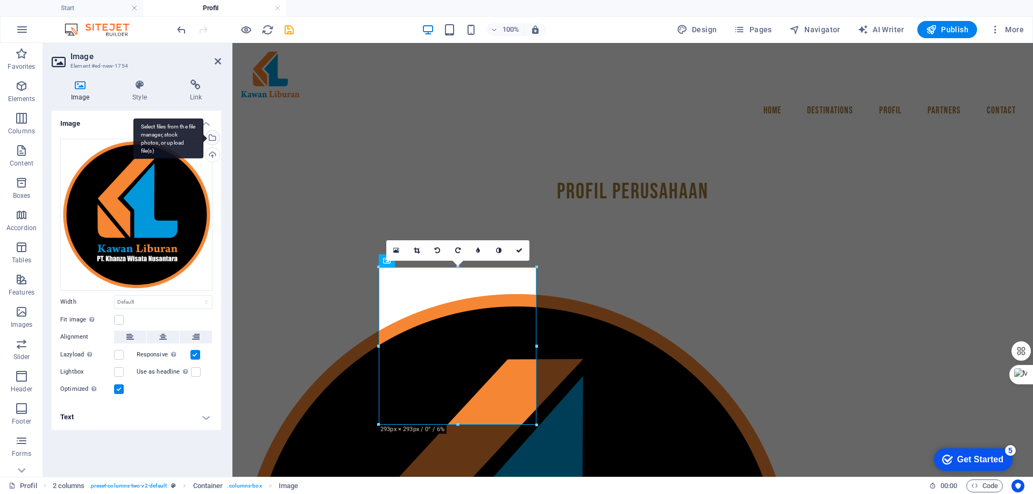
click at [212, 133] on div "Select files from the file manager, stock photos, or upload file(s)" at bounding box center [211, 139] width 16 height 16
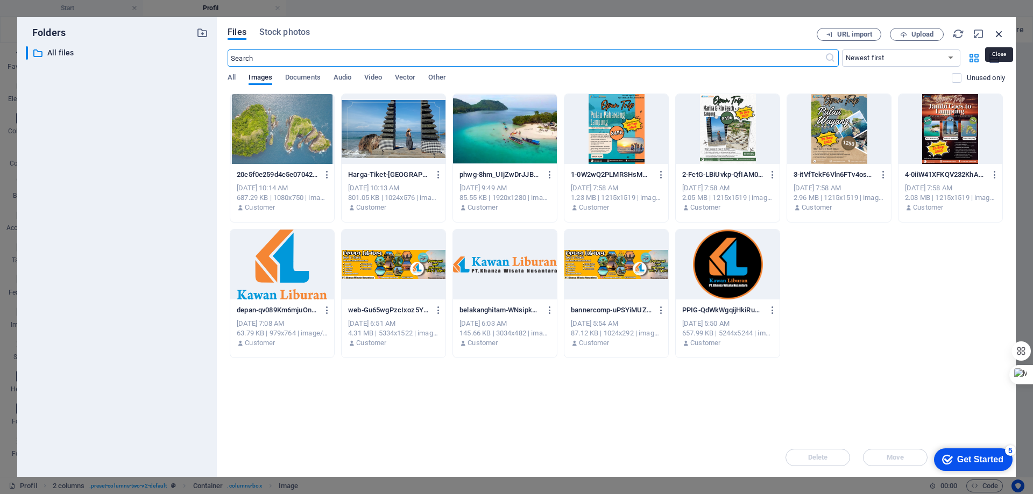
click at [1000, 31] on icon "button" at bounding box center [999, 34] width 12 height 12
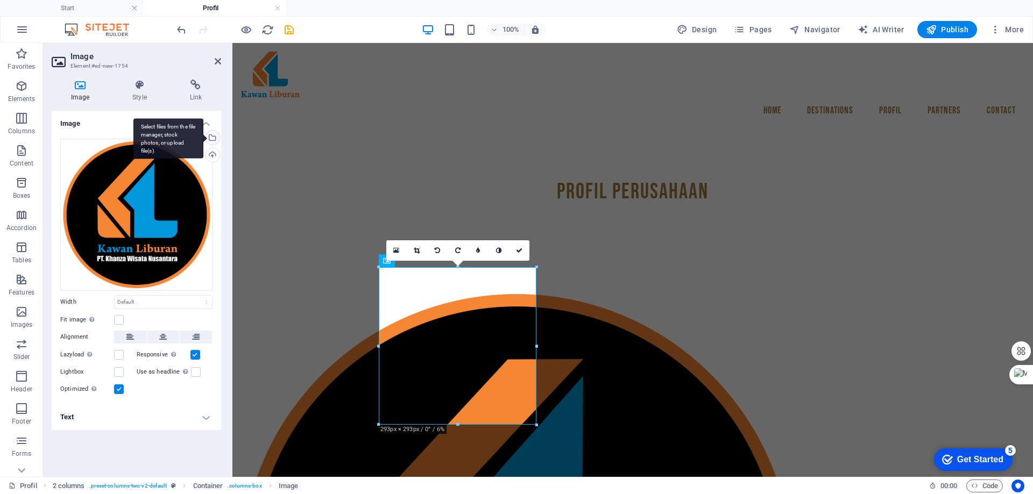
click at [214, 135] on div "Select files from the file manager, stock photos, or upload file(s)" at bounding box center [211, 139] width 16 height 16
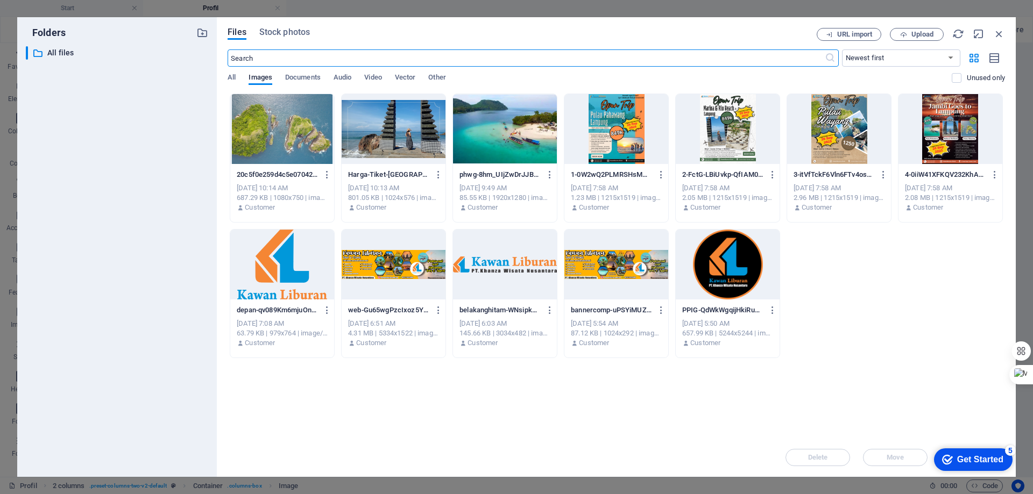
click at [285, 245] on div at bounding box center [282, 265] width 104 height 70
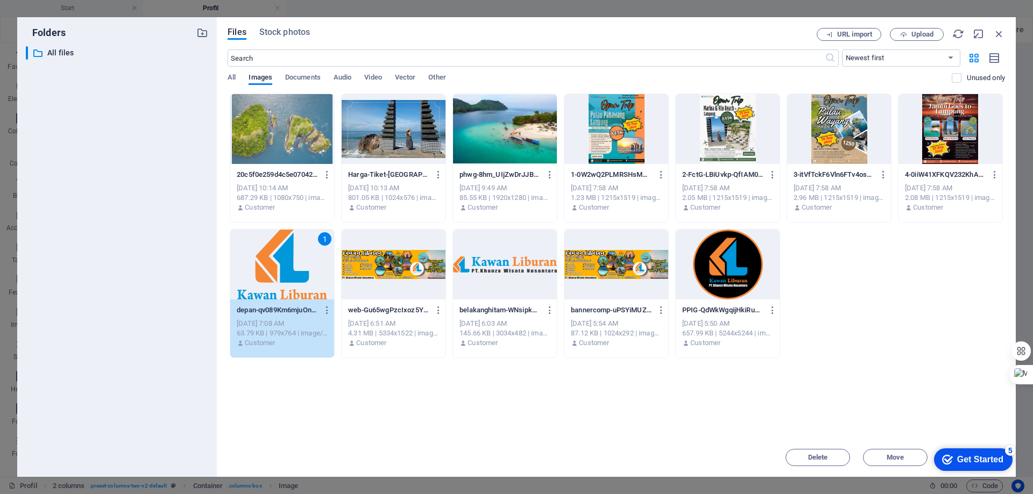
click at [285, 245] on div "1" at bounding box center [282, 265] width 104 height 70
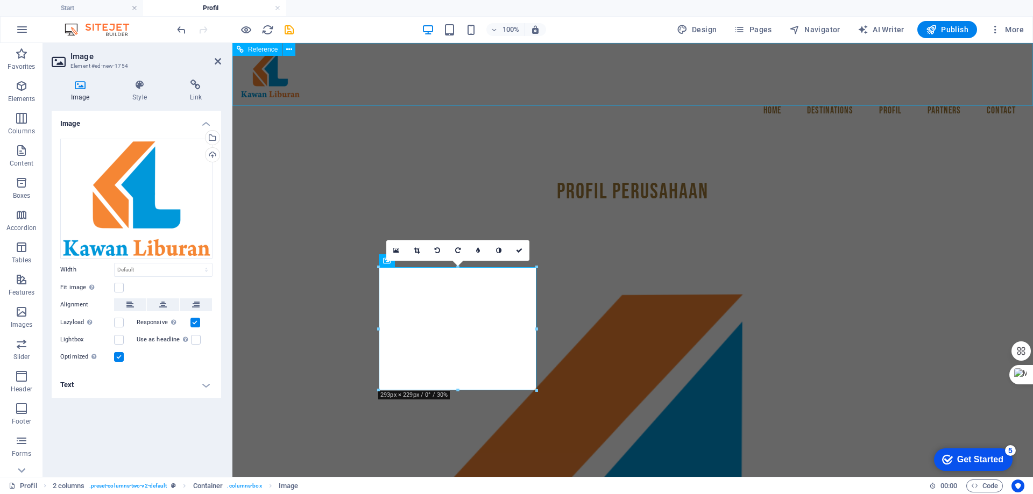
click at [448, 97] on nav "Home Destinations [GEOGRAPHIC_DATA] Jawa Profil Partners Contact" at bounding box center [632, 110] width 783 height 27
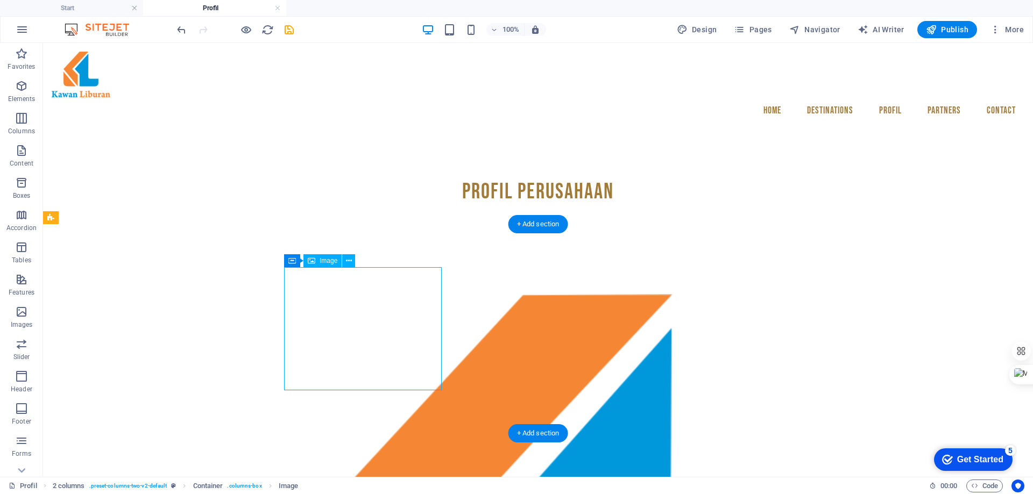
drag, startPoint x: 345, startPoint y: 322, endPoint x: 347, endPoint y: 339, distance: 17.9
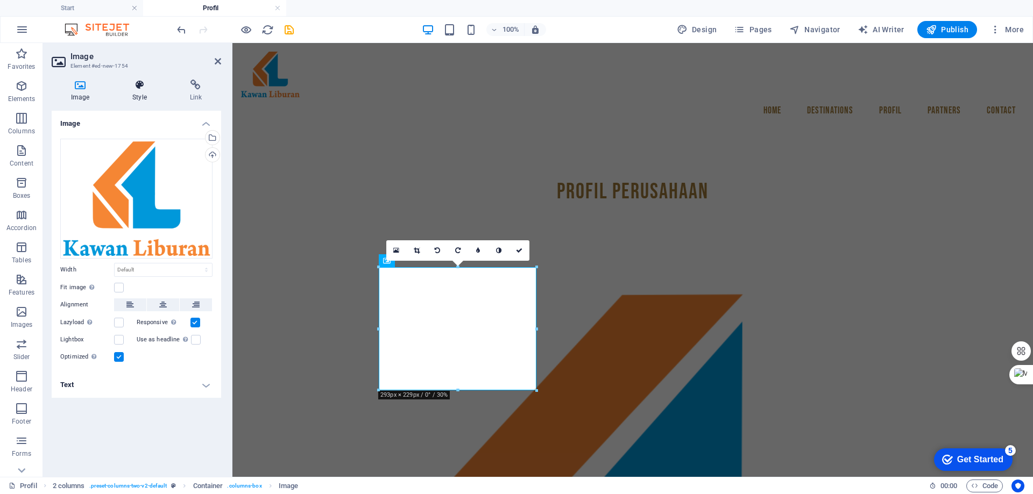
click at [136, 85] on icon at bounding box center [139, 85] width 53 height 11
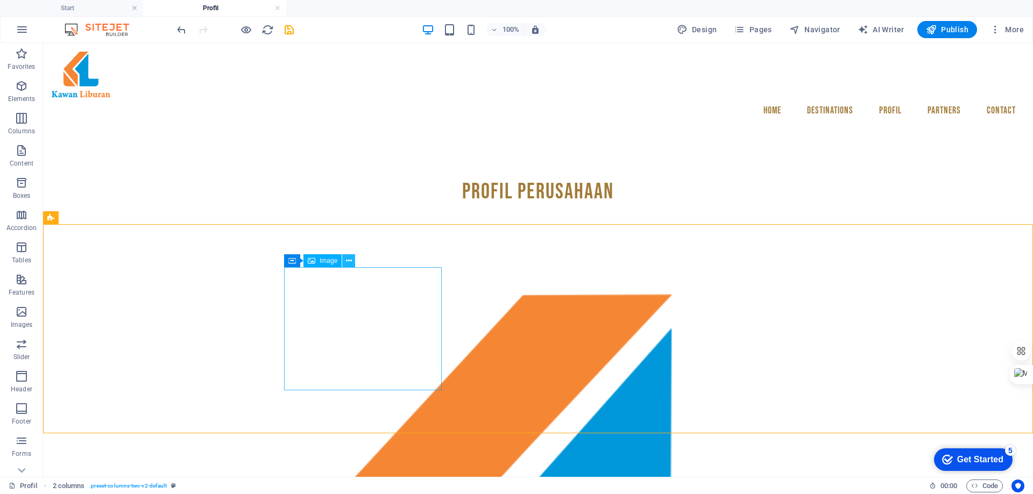
click at [349, 259] on icon at bounding box center [349, 261] width 6 height 11
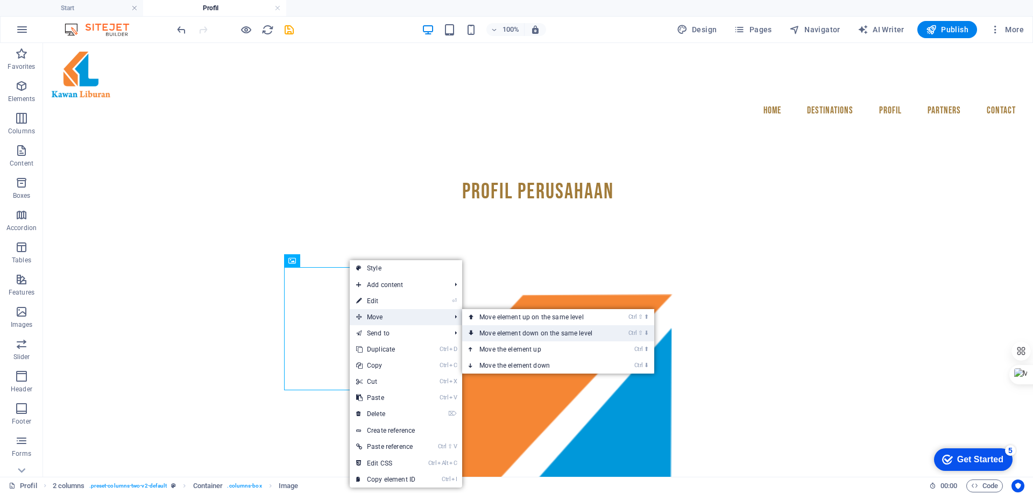
click at [501, 330] on link "Ctrl ⇧ ⬇ Move element down on the same level" at bounding box center [538, 334] width 152 height 16
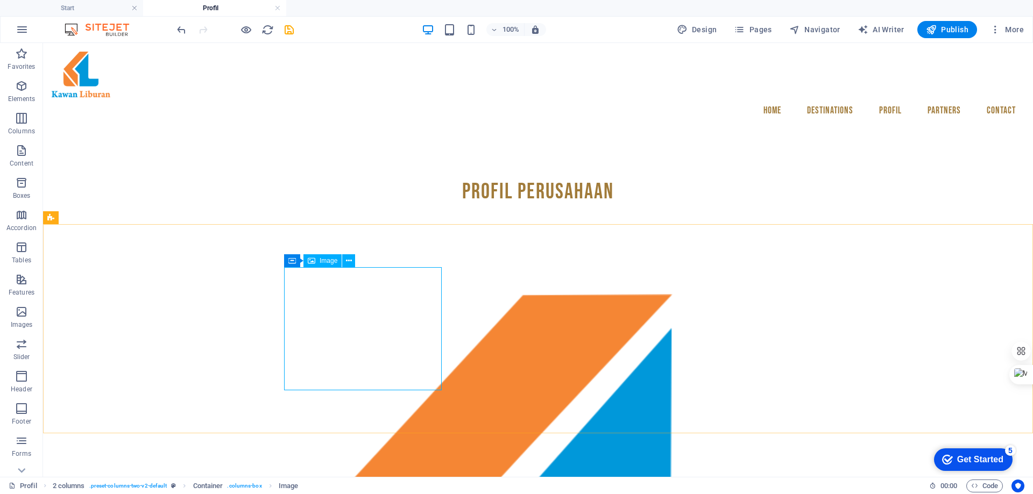
click at [320, 260] on span "Image" at bounding box center [329, 261] width 18 height 6
click at [352, 261] on button at bounding box center [348, 260] width 13 height 13
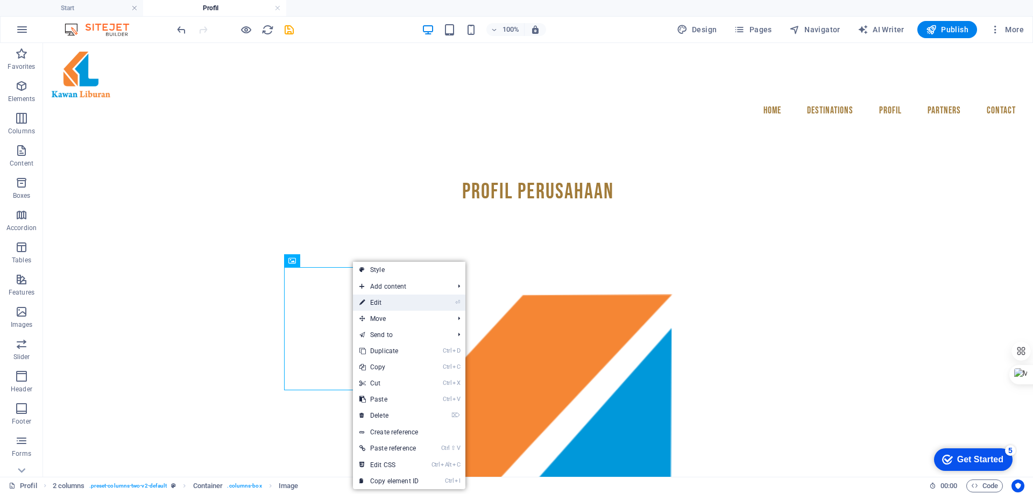
click at [387, 304] on link "⏎ Edit" at bounding box center [389, 303] width 72 height 16
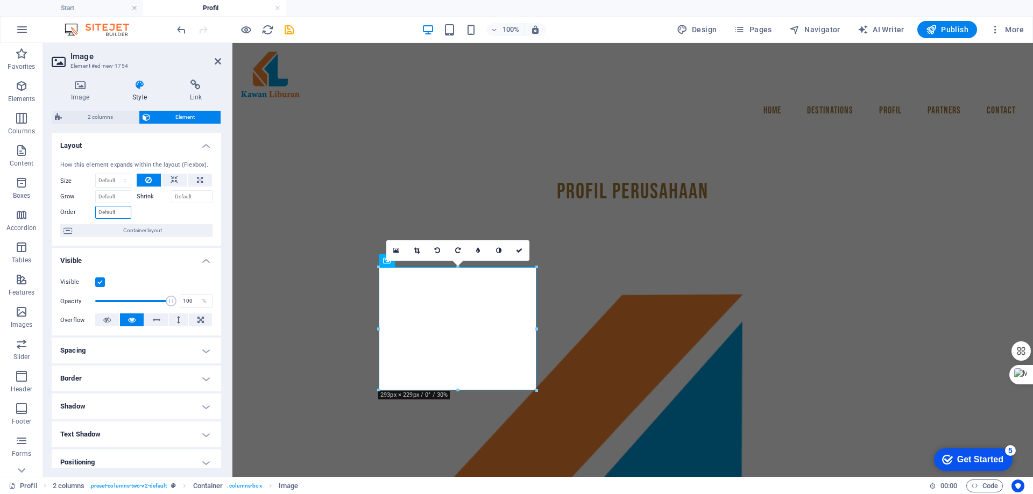
click at [118, 214] on input "Order" at bounding box center [113, 212] width 36 height 13
type input "100"
click at [187, 211] on div at bounding box center [175, 211] width 76 height 16
click at [119, 200] on input "Grow" at bounding box center [113, 196] width 36 height 13
click at [104, 182] on select "Default auto px % 1/1 1/2 1/3 1/4 1/5 1/6 1/7 1/8 1/9 1/10" at bounding box center [113, 180] width 35 height 13
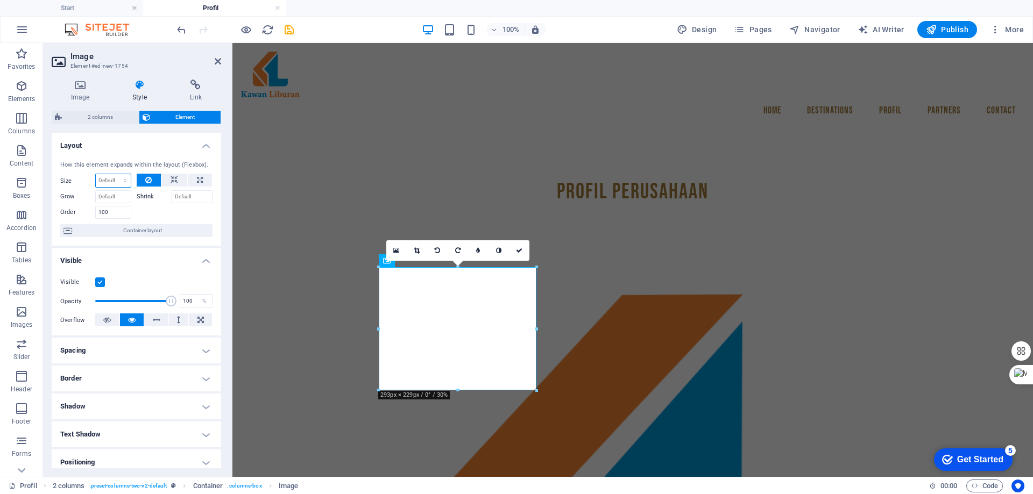
select select "px"
click at [114, 174] on select "Default auto px % 1/1 1/2 1/3 1/4 1/5 1/6 1/7 1/8 1/9 1/10" at bounding box center [113, 180] width 35 height 13
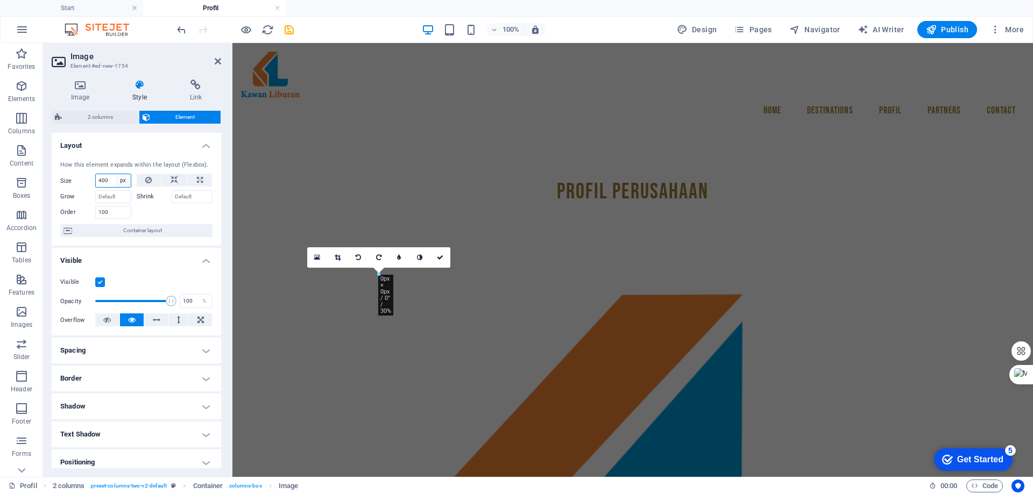
type input "400"
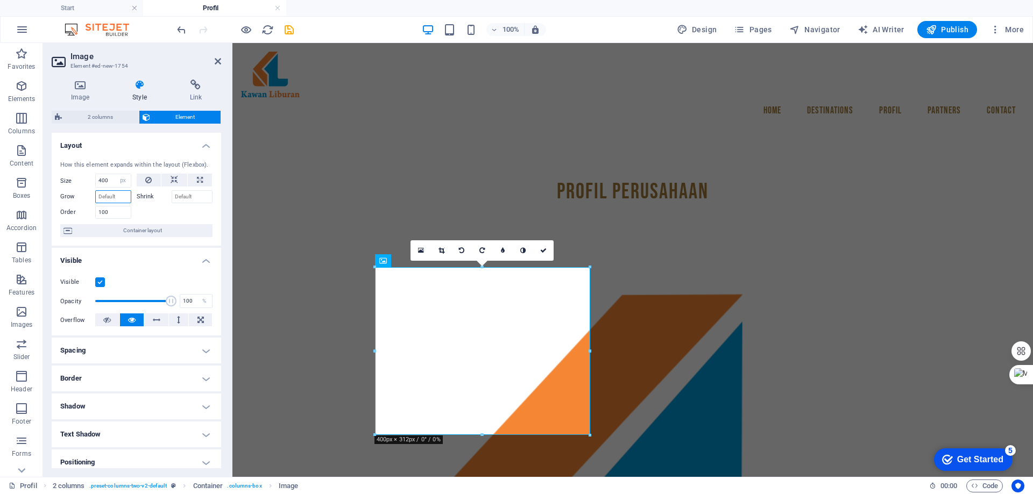
click at [112, 194] on input "Grow" at bounding box center [113, 196] width 36 height 13
click at [187, 200] on input "Shrink" at bounding box center [192, 196] width 41 height 13
click at [165, 177] on button at bounding box center [174, 180] width 26 height 13
select select "DISABLED_OPTION_VALUE"
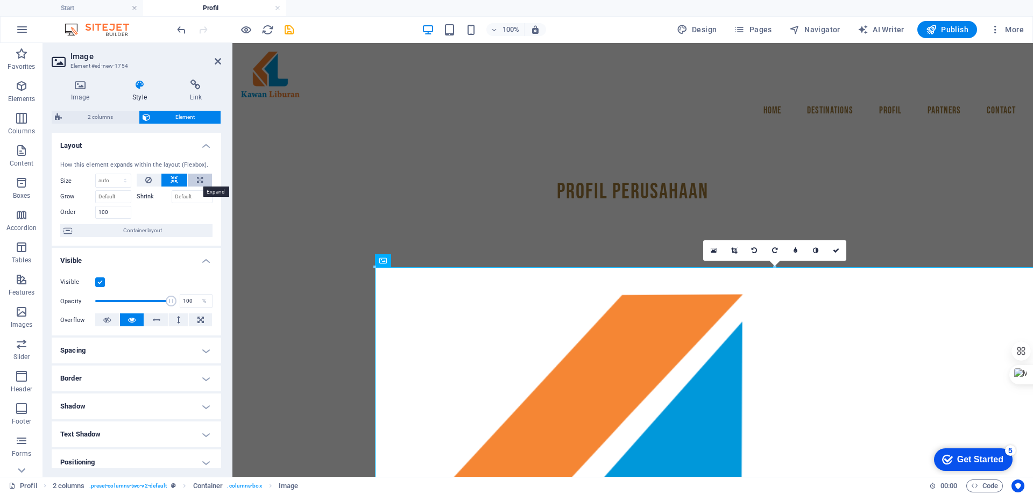
click at [194, 181] on button at bounding box center [200, 180] width 24 height 13
type input "100"
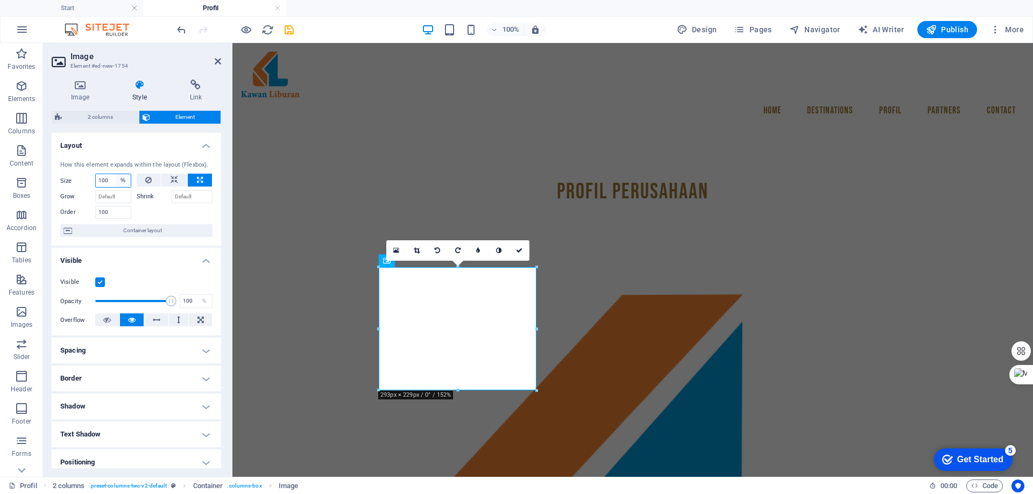
click at [123, 181] on select "Default auto px % 1/1 1/2 1/3 1/4 1/5 1/6 1/7 1/8 1/9 1/10" at bounding box center [123, 180] width 15 height 13
select select "px"
click at [116, 174] on select "Default auto px % 1/1 1/2 1/3 1/4 1/5 1/6 1/7 1/8 1/9 1/10" at bounding box center [123, 180] width 15 height 13
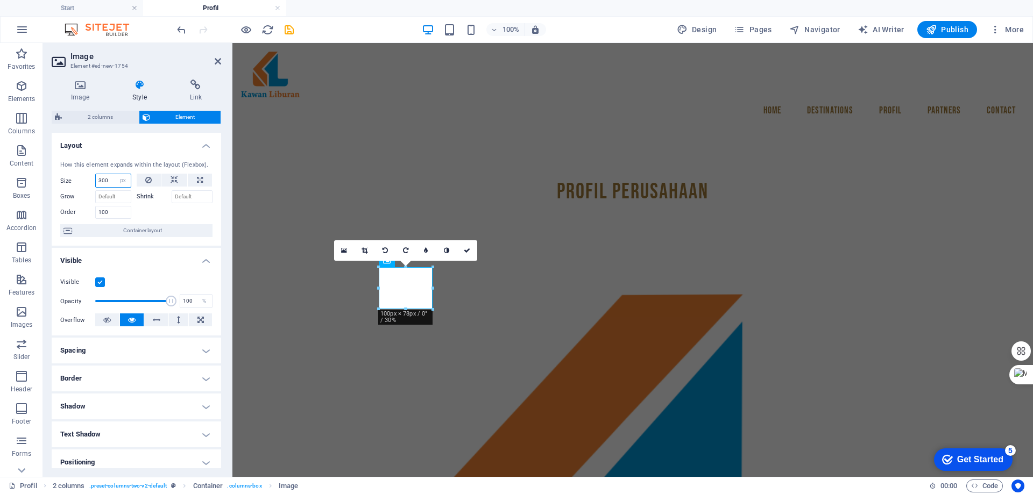
type input "300"
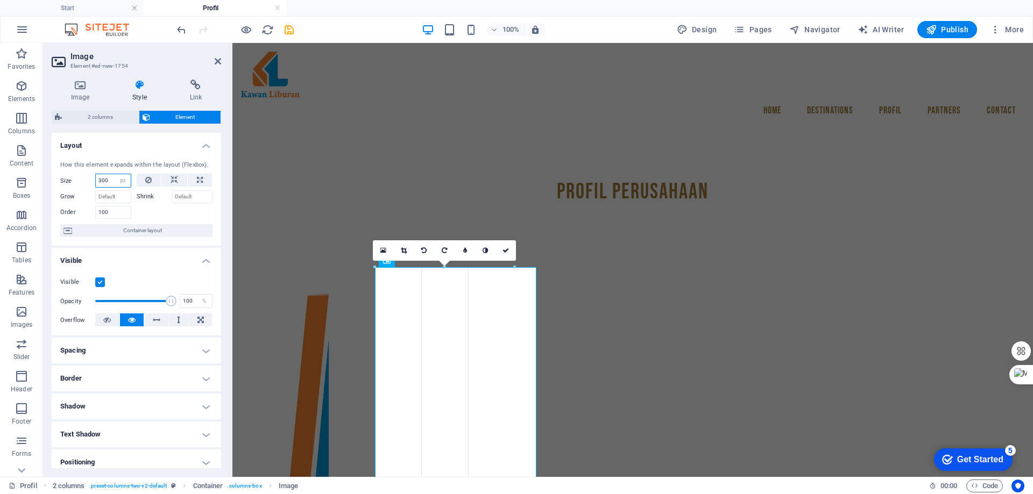
drag, startPoint x: 379, startPoint y: 332, endPoint x: 168, endPoint y: 279, distance: 217.4
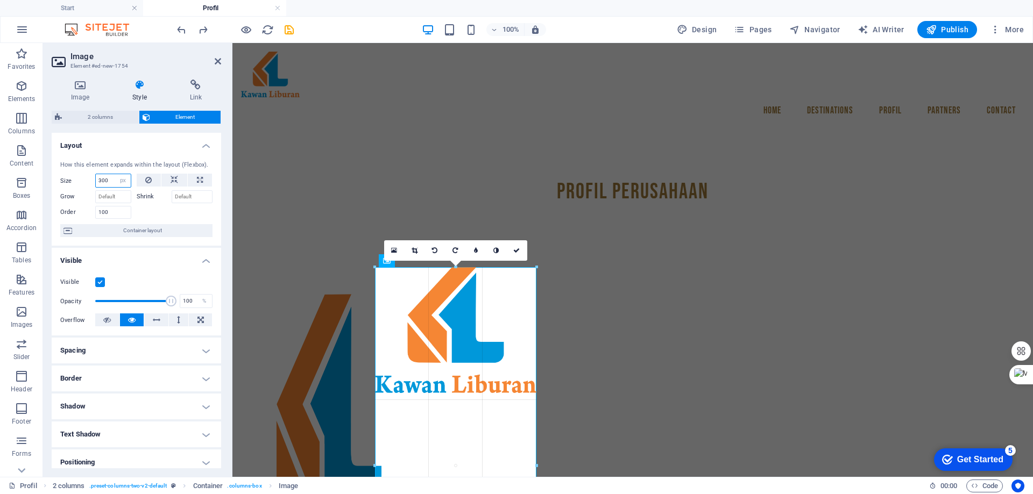
drag, startPoint x: 379, startPoint y: 393, endPoint x: 367, endPoint y: 402, distance: 15.4
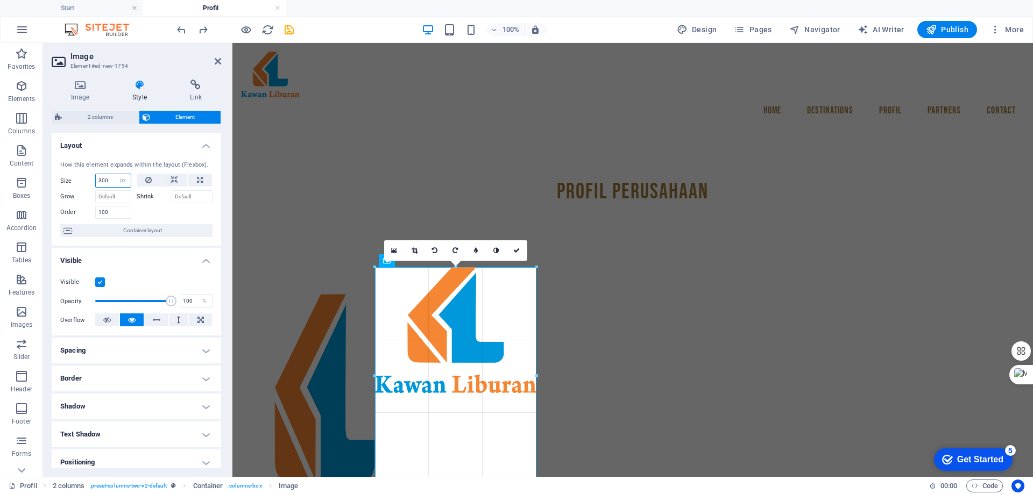
drag, startPoint x: 542, startPoint y: 395, endPoint x: 548, endPoint y: 408, distance: 14.0
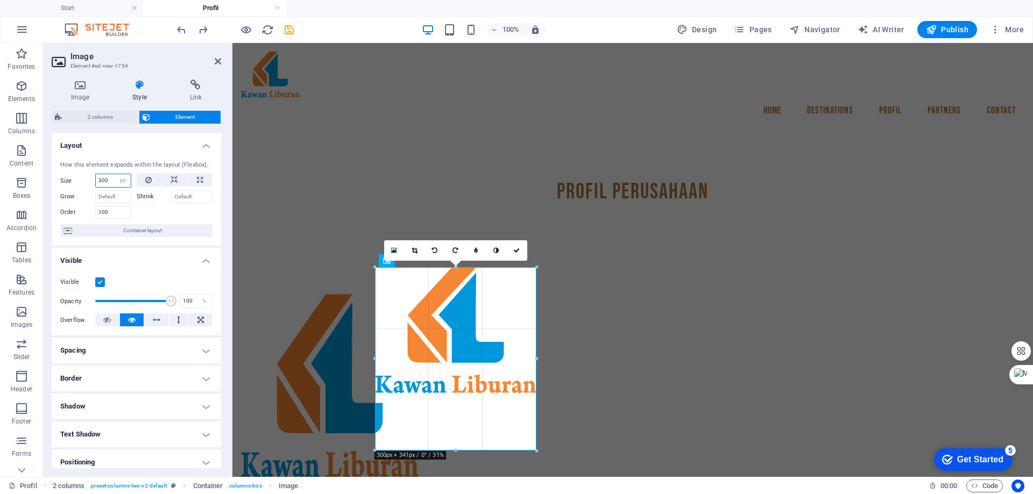
drag, startPoint x: 539, startPoint y: 330, endPoint x: 323, endPoint y: 287, distance: 220.4
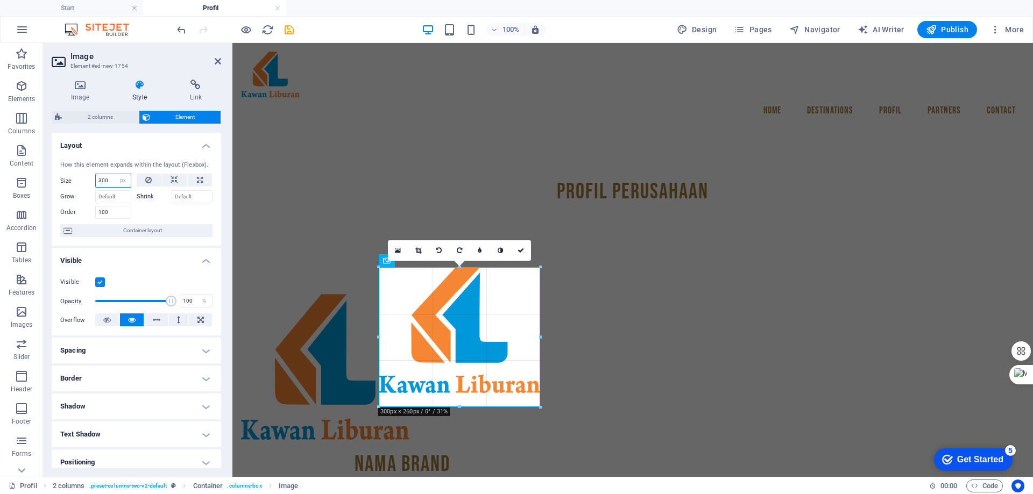
drag, startPoint x: 310, startPoint y: 286, endPoint x: 549, endPoint y: 330, distance: 242.8
click at [549, 330] on div "Container Reference Placeholder Container Spacer H1 Container Preset Preset H3 …" at bounding box center [632, 260] width 801 height 434
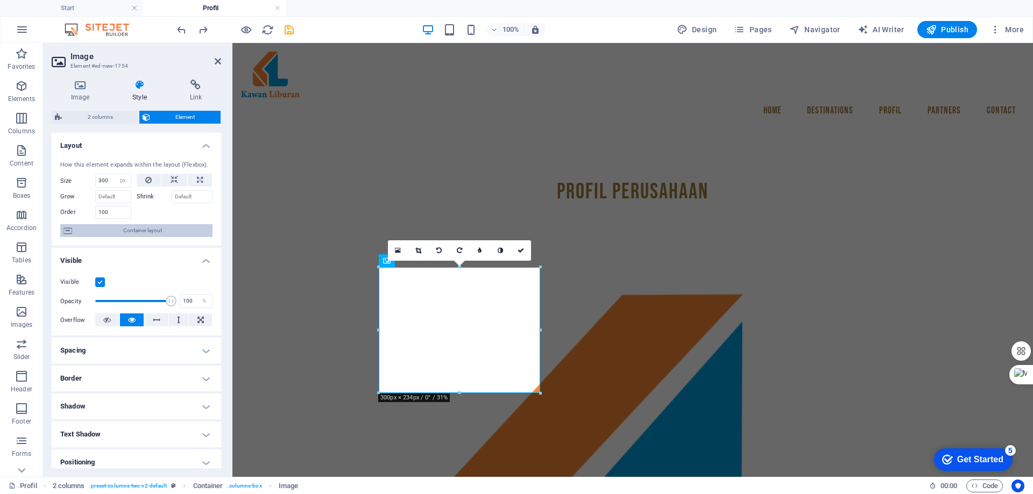
click at [145, 232] on span "Container layout" at bounding box center [142, 230] width 134 height 13
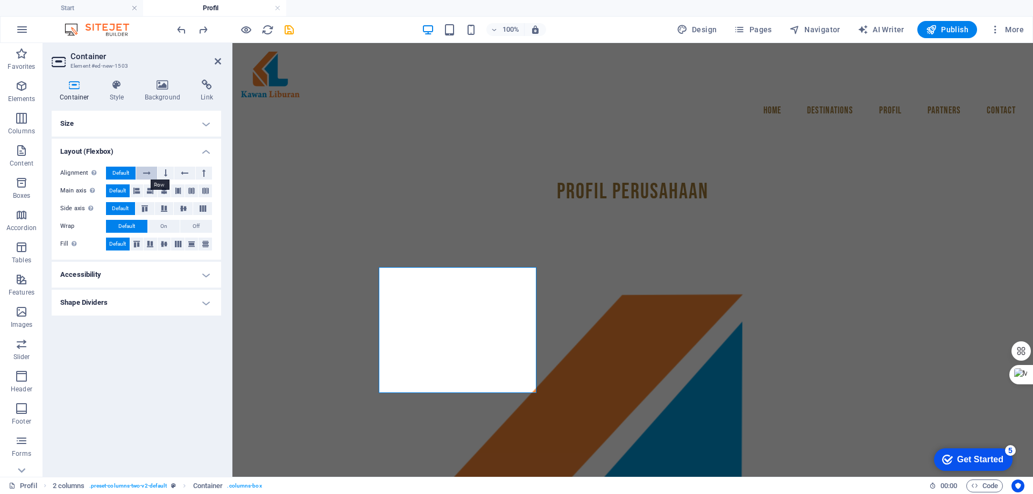
click at [146, 172] on icon at bounding box center [147, 173] width 8 height 13
click at [125, 173] on span "Default" at bounding box center [120, 173] width 17 height 13
click at [201, 273] on h4 "Accessibility" at bounding box center [136, 275] width 169 height 26
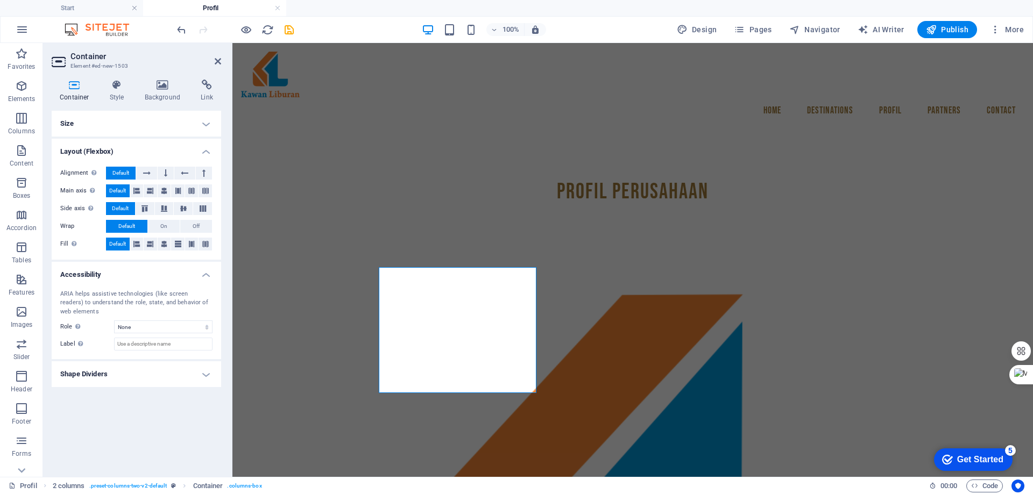
click at [139, 381] on h4 "Shape Dividers" at bounding box center [136, 375] width 169 height 26
click at [449, 176] on div "Profil Perusahaan" at bounding box center [633, 192] width 508 height 32
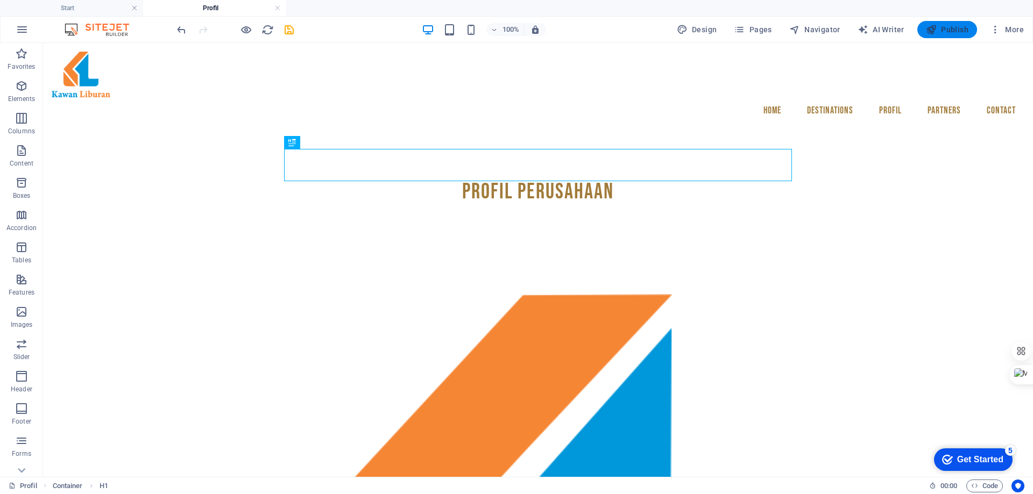
click at [959, 30] on span "Publish" at bounding box center [947, 29] width 43 height 11
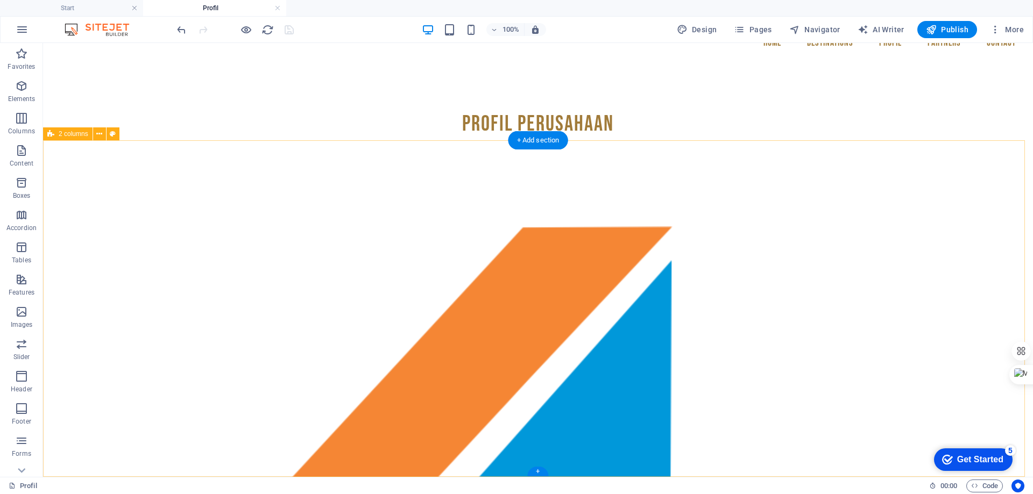
scroll to position [83, 0]
